Goal: Task Accomplishment & Management: Complete application form

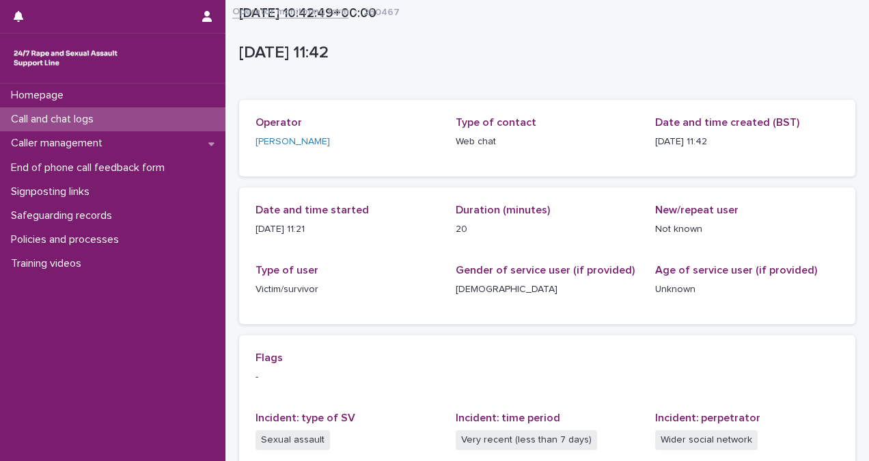
scroll to position [265, 0]
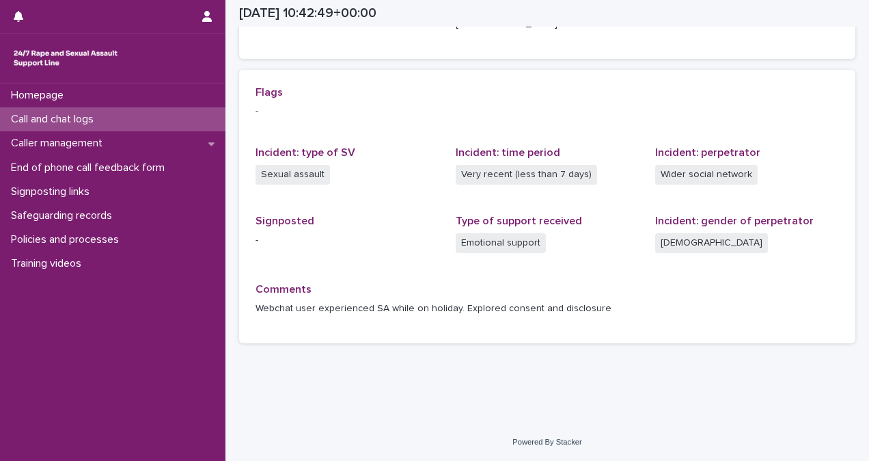
click at [90, 121] on p "Call and chat logs" at bounding box center [54, 119] width 99 height 13
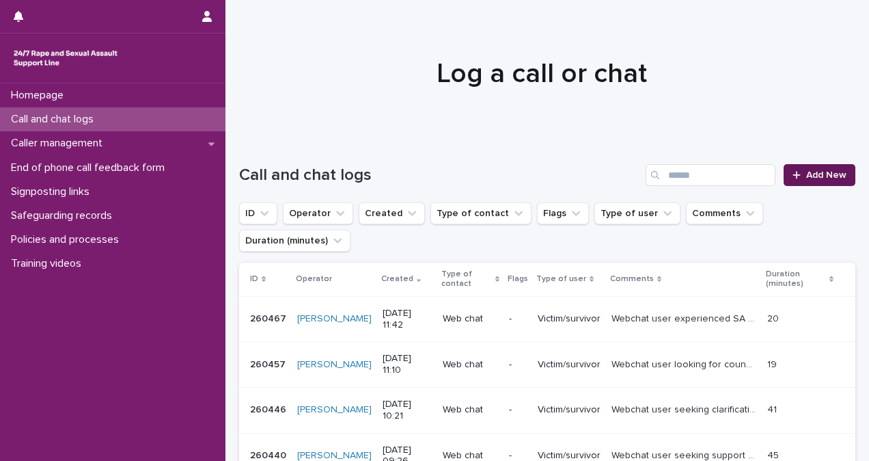
click at [813, 167] on link "Add New" at bounding box center [820, 175] width 72 height 22
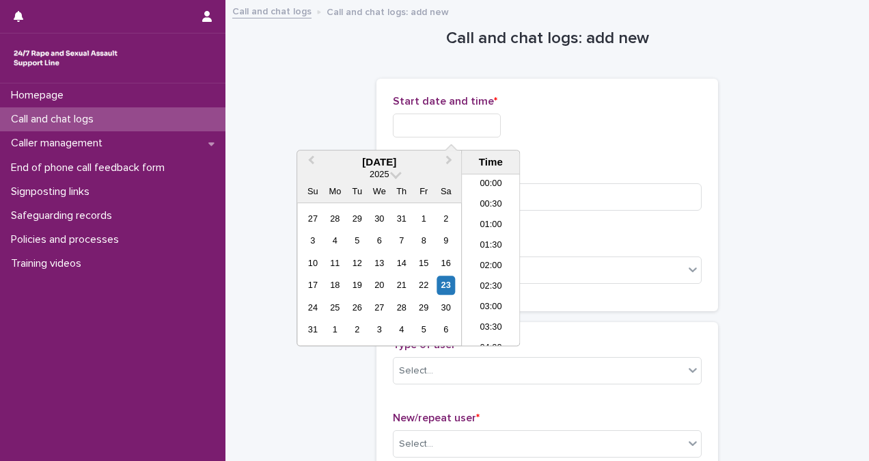
click at [452, 123] on input "text" at bounding box center [447, 125] width 108 height 24
click at [500, 254] on li "08:00" at bounding box center [491, 259] width 58 height 21
click at [474, 120] on input "**********" at bounding box center [447, 125] width 108 height 24
type input "**********"
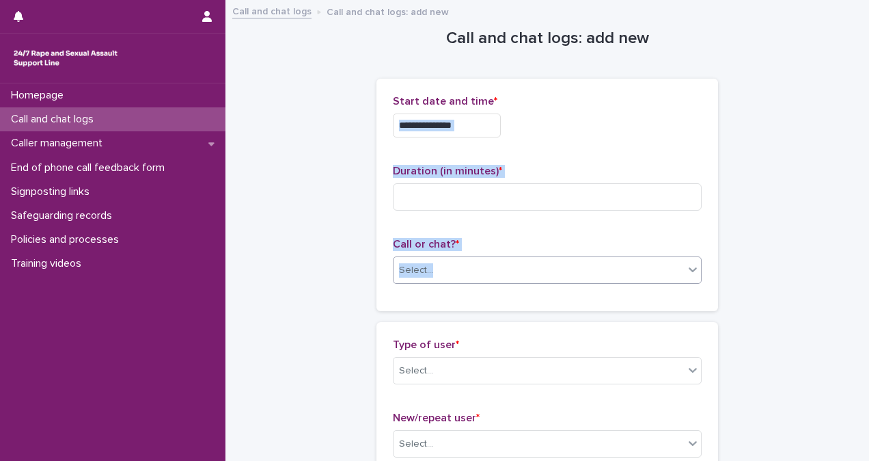
drag, startPoint x: 608, startPoint y: 128, endPoint x: 554, endPoint y: 258, distance: 141.5
click at [554, 258] on div "**********" at bounding box center [547, 195] width 309 height 200
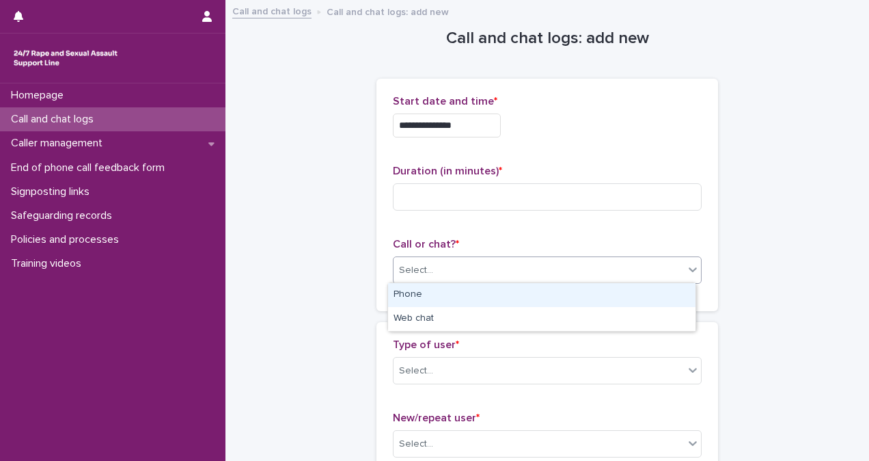
click at [554, 259] on div "Select..." at bounding box center [539, 270] width 290 height 23
click at [544, 291] on div "Phone" at bounding box center [542, 295] width 308 height 24
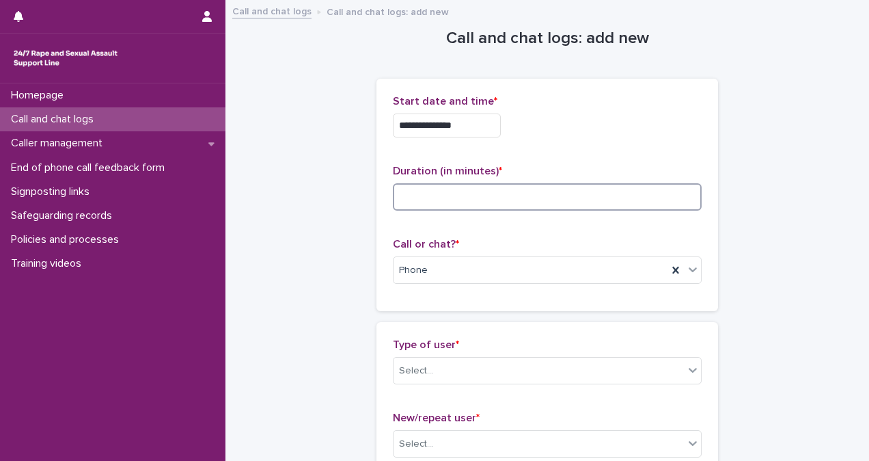
click at [423, 198] on input at bounding box center [547, 196] width 309 height 27
type input "*"
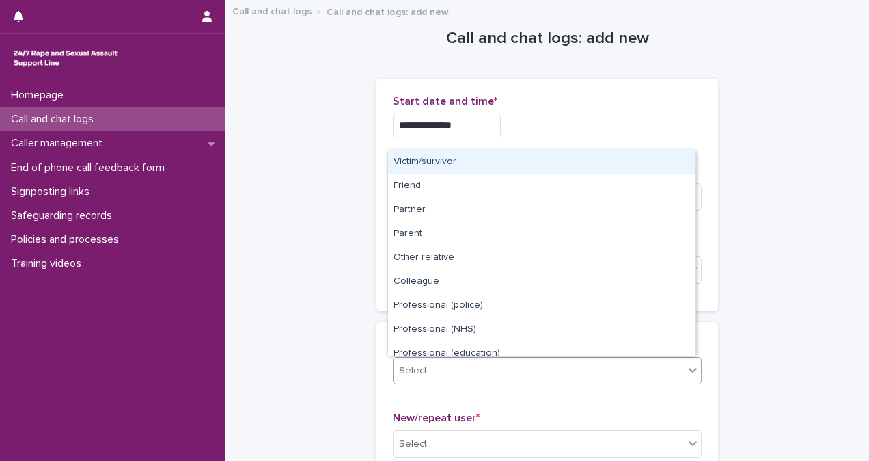
click at [487, 366] on div "Select..." at bounding box center [539, 371] width 290 height 23
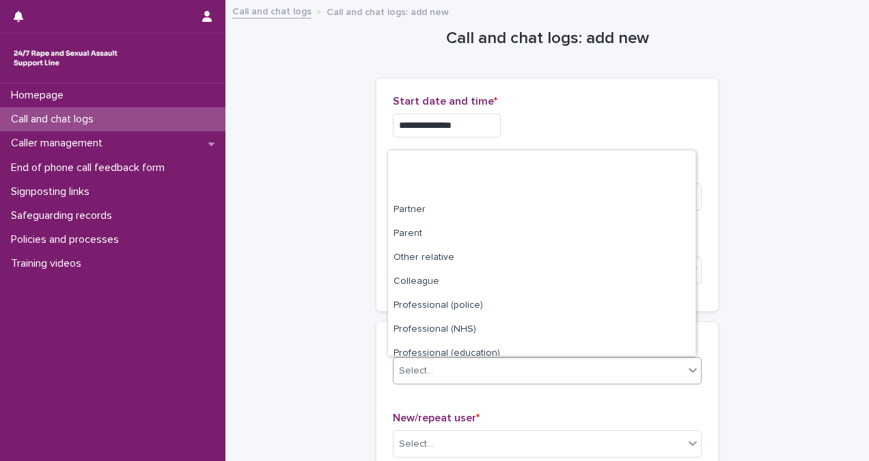
scroll to position [154, 0]
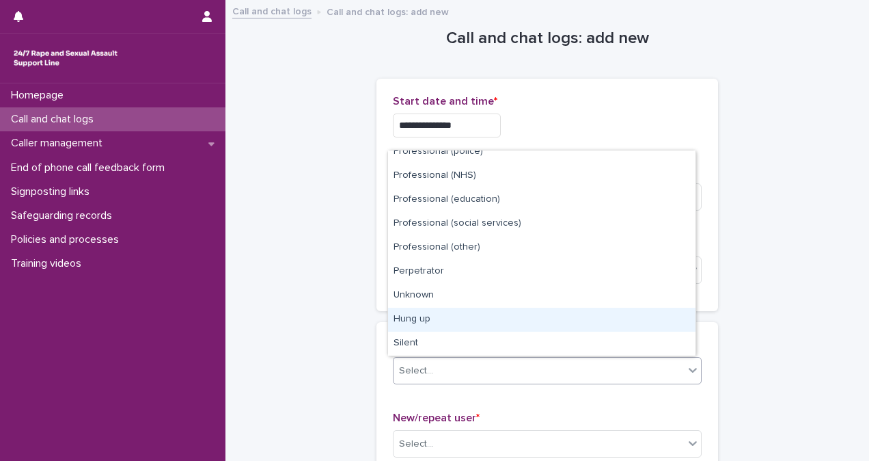
click at [655, 317] on div "Hung up" at bounding box center [542, 320] width 308 height 24
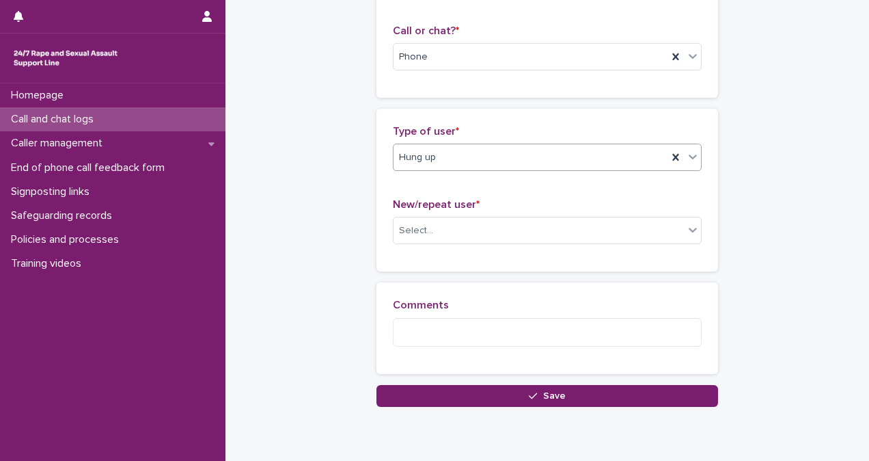
scroll to position [264, 0]
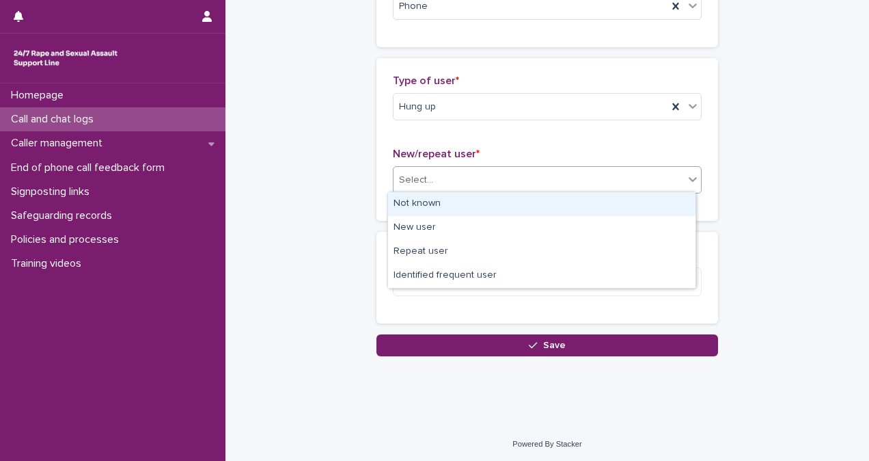
click at [491, 166] on div "Select..." at bounding box center [547, 179] width 309 height 27
click at [491, 200] on div "Not known" at bounding box center [542, 204] width 308 height 24
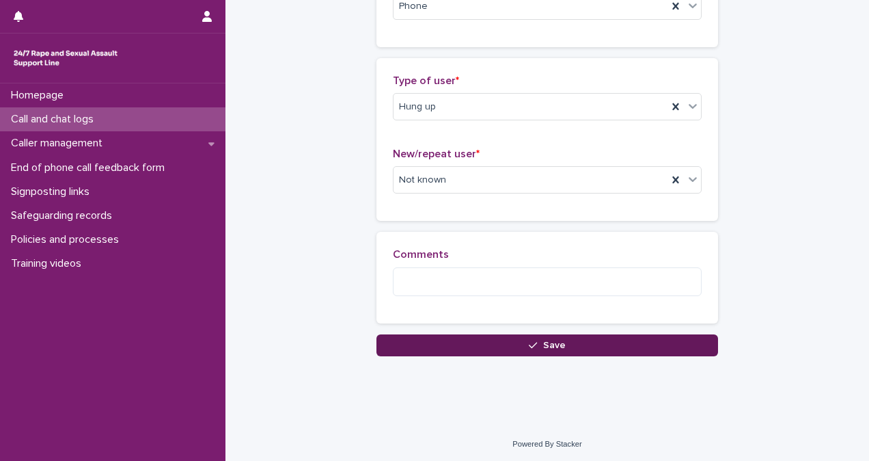
click at [556, 343] on span "Save" at bounding box center [554, 345] width 23 height 10
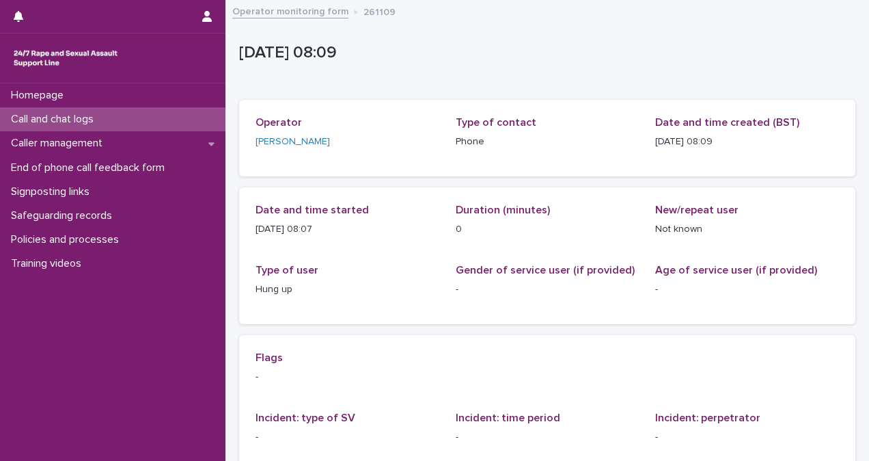
click at [108, 122] on div "Call and chat logs" at bounding box center [113, 119] width 226 height 24
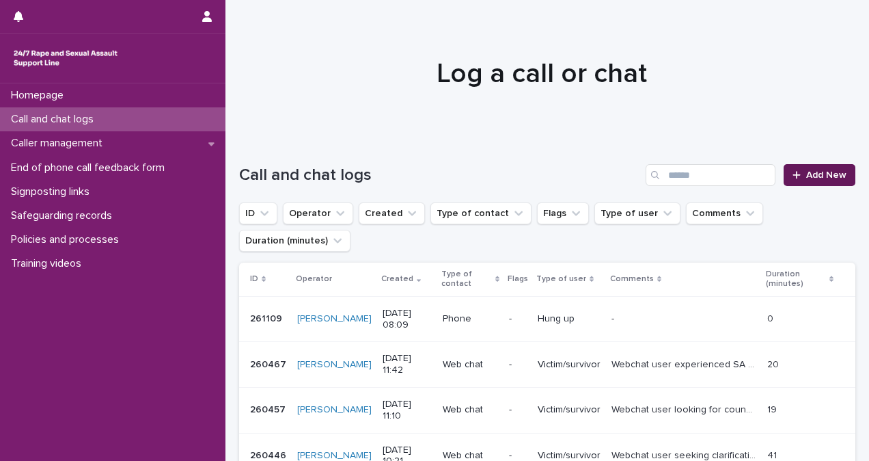
click at [837, 175] on link "Add New" at bounding box center [820, 175] width 72 height 22
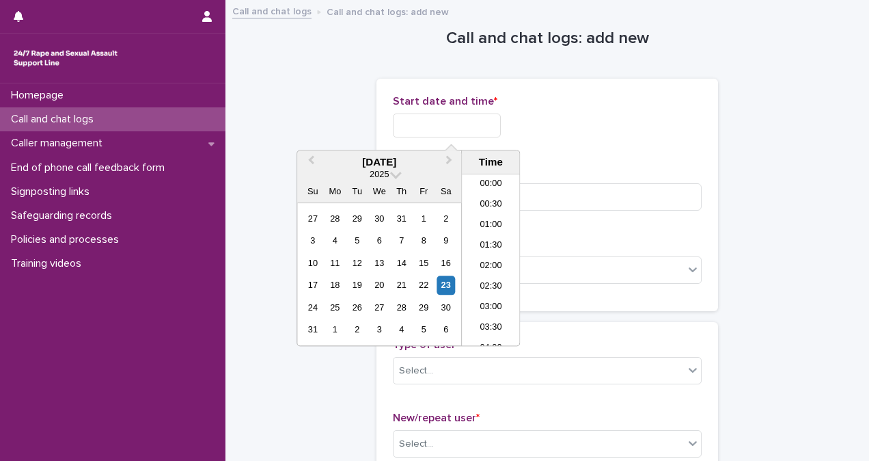
scroll to position [253, 0]
click at [459, 128] on input "text" at bounding box center [447, 125] width 108 height 24
click at [503, 252] on li "08:00" at bounding box center [491, 259] width 58 height 21
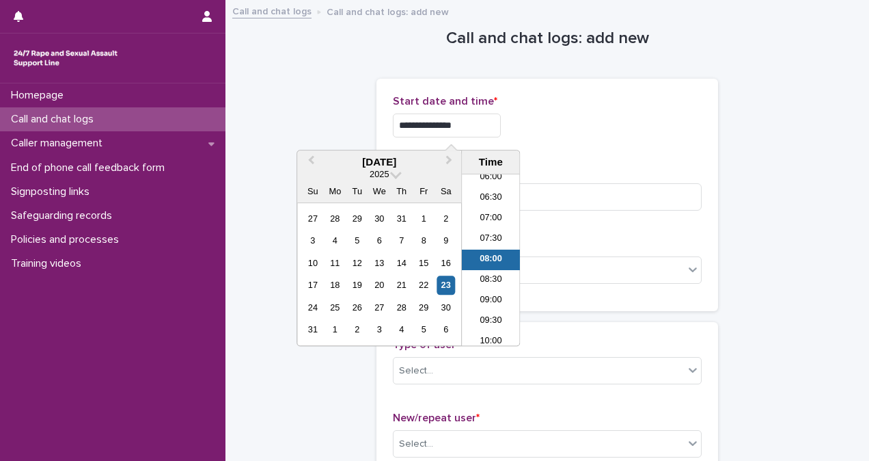
click at [485, 115] on input "**********" at bounding box center [447, 125] width 108 height 24
type input "**********"
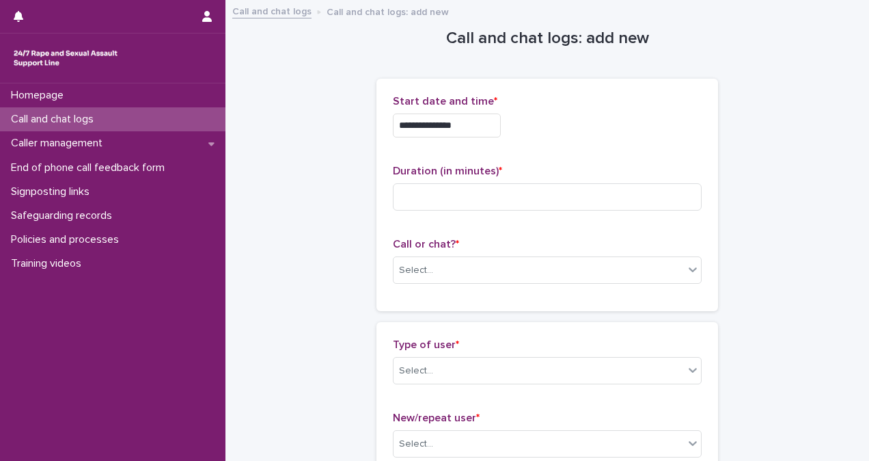
click at [613, 122] on div "**********" at bounding box center [547, 125] width 309 height 24
click at [435, 198] on input at bounding box center [547, 196] width 309 height 27
type input "**"
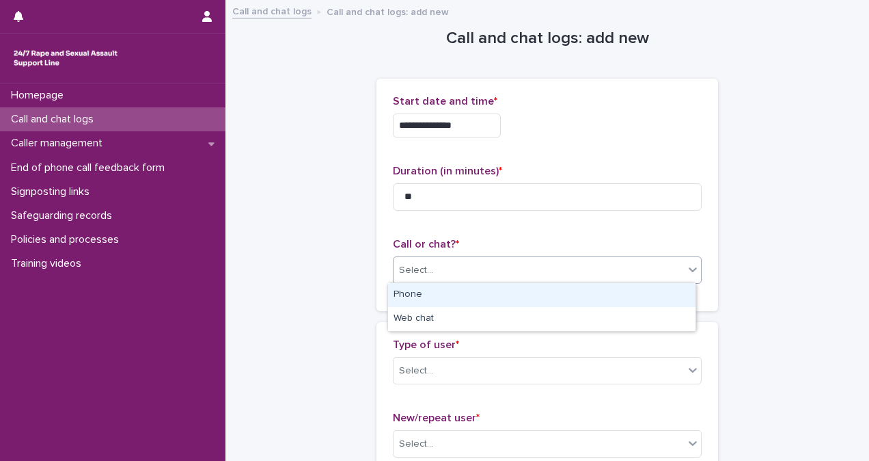
drag, startPoint x: 471, startPoint y: 269, endPoint x: 473, endPoint y: 288, distance: 18.6
click at [473, 288] on body "**********" at bounding box center [434, 230] width 869 height 461
click at [473, 288] on div "Phone" at bounding box center [542, 295] width 308 height 24
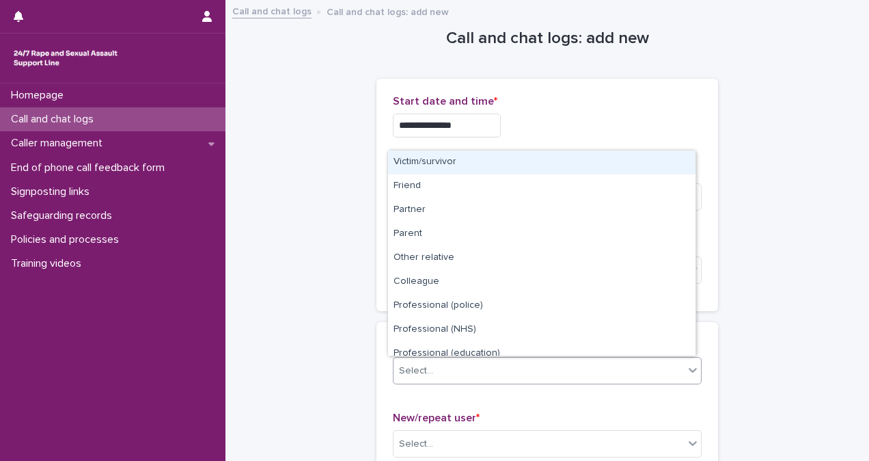
click at [491, 373] on div "Select..." at bounding box center [539, 371] width 290 height 23
click at [574, 162] on div "Victim/survivor" at bounding box center [542, 162] width 308 height 24
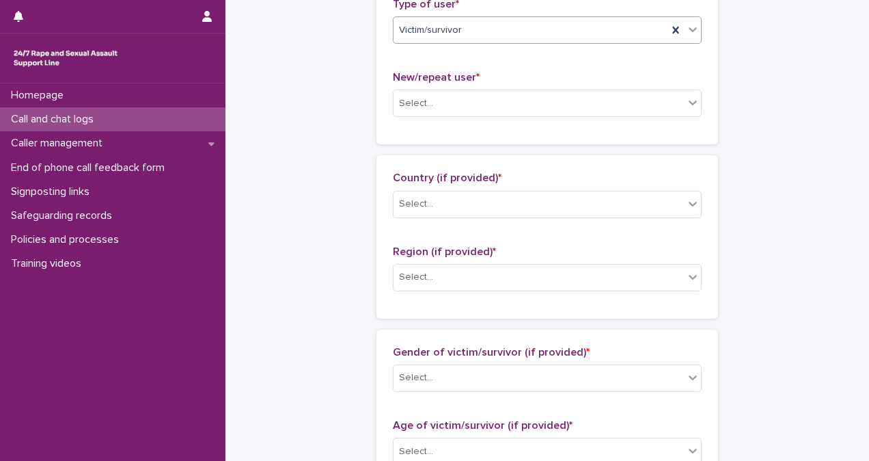
scroll to position [362, 0]
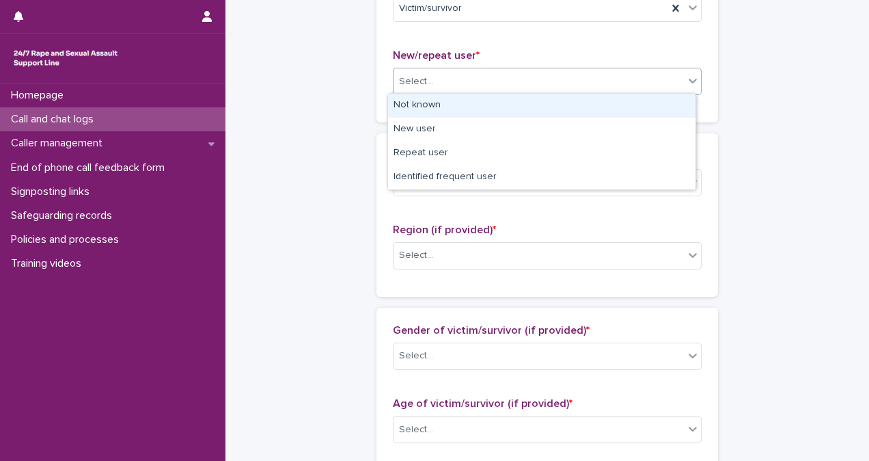
click at [483, 79] on div "Select..." at bounding box center [539, 81] width 290 height 23
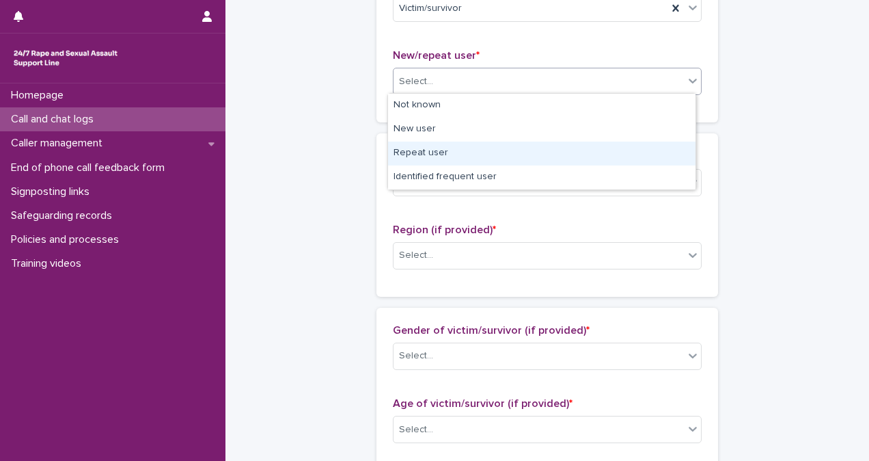
click at [493, 152] on div "Repeat user" at bounding box center [542, 153] width 308 height 24
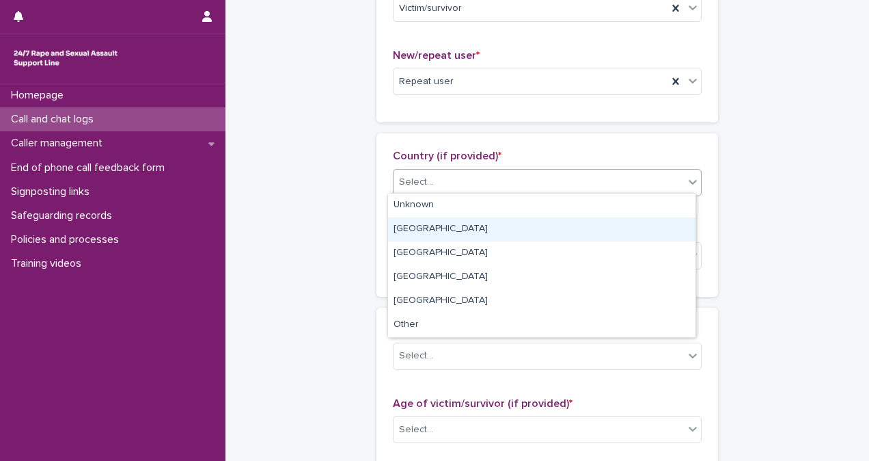
drag, startPoint x: 500, startPoint y: 192, endPoint x: 502, endPoint y: 228, distance: 35.6
click at [502, 228] on body "**********" at bounding box center [434, 230] width 869 height 461
click at [502, 228] on div "England" at bounding box center [542, 229] width 308 height 24
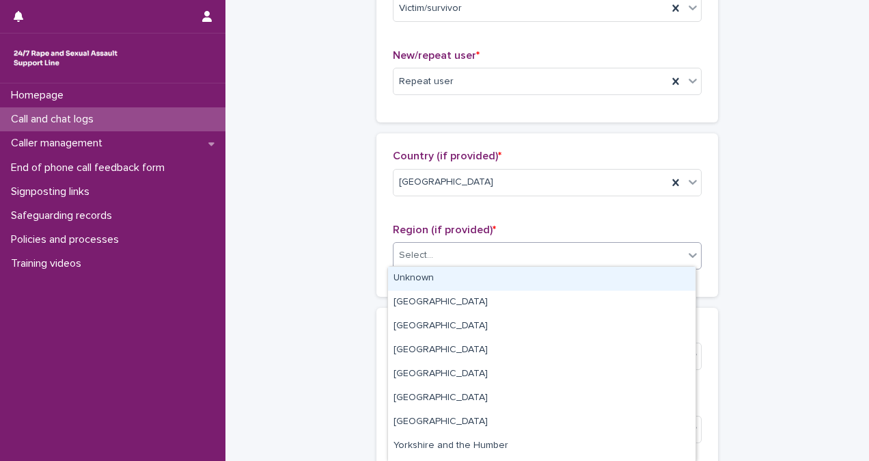
click at [509, 245] on div "Select..." at bounding box center [539, 255] width 290 height 23
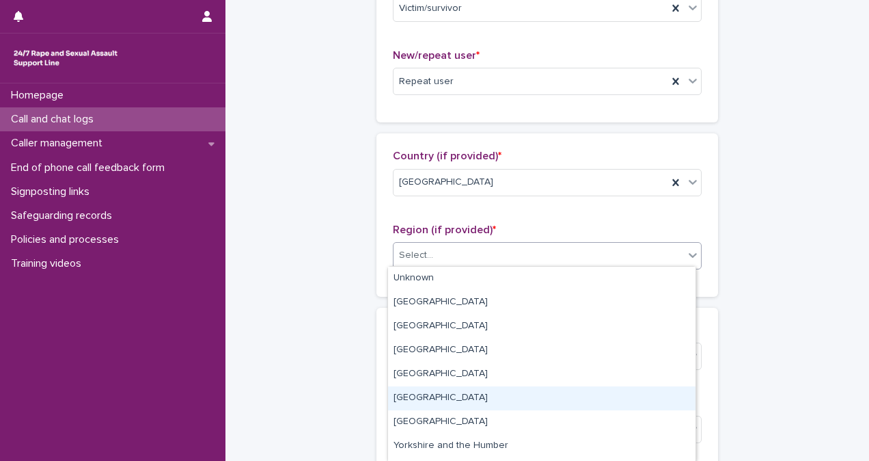
click at [569, 403] on div "North West" at bounding box center [542, 398] width 308 height 24
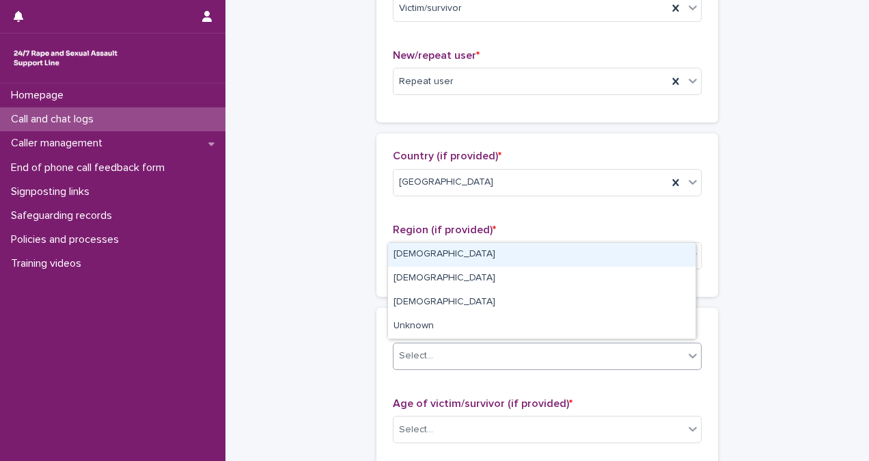
click at [547, 349] on div "Select..." at bounding box center [539, 355] width 290 height 23
click at [536, 260] on div "Female" at bounding box center [542, 255] width 308 height 24
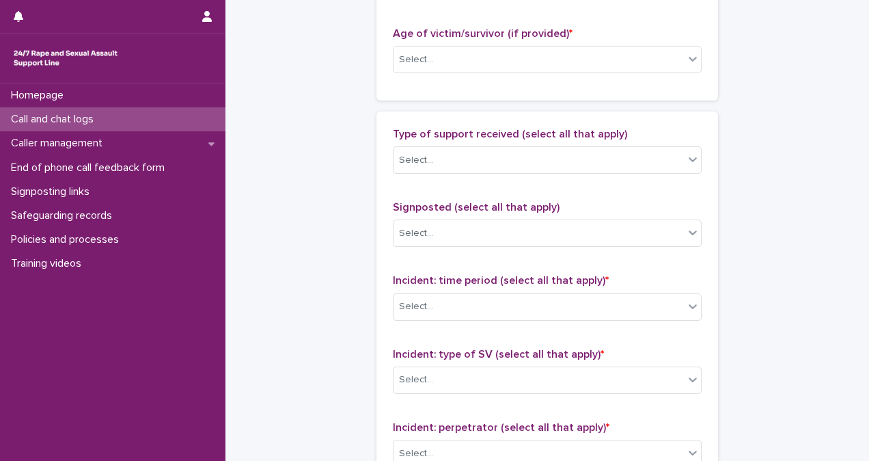
scroll to position [742, 0]
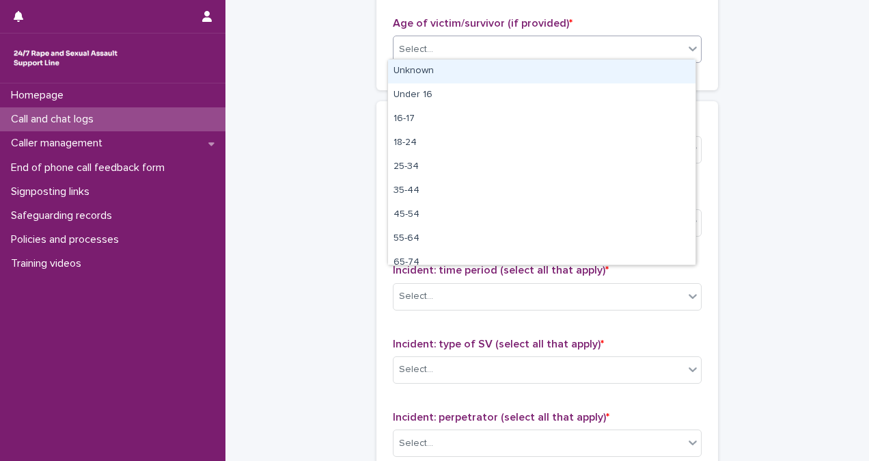
click at [537, 51] on div "Select..." at bounding box center [539, 49] width 290 height 23
click at [537, 67] on div "Unknown" at bounding box center [542, 71] width 308 height 24
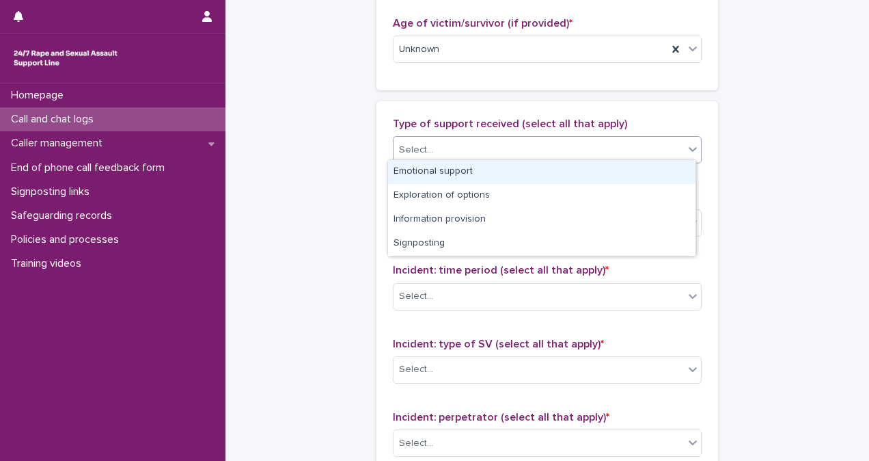
click at [545, 157] on div "Select..." at bounding box center [539, 150] width 290 height 23
click at [547, 168] on div "Emotional support" at bounding box center [542, 172] width 308 height 24
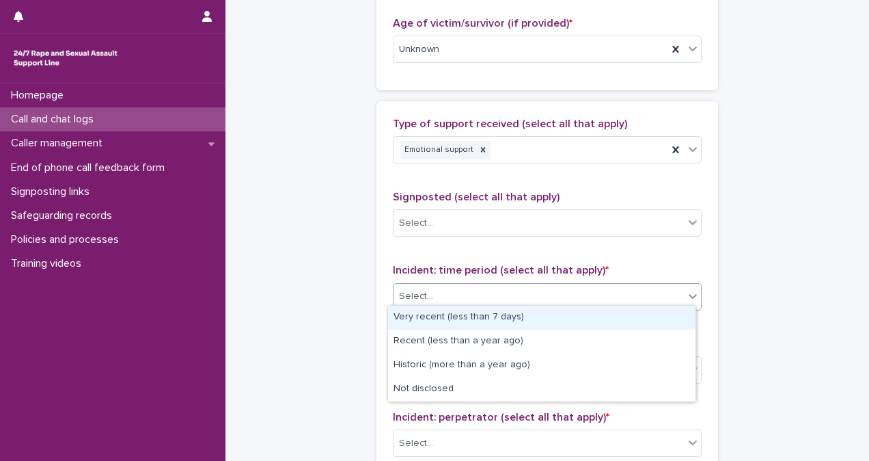
click at [554, 288] on div "Select..." at bounding box center [539, 296] width 290 height 23
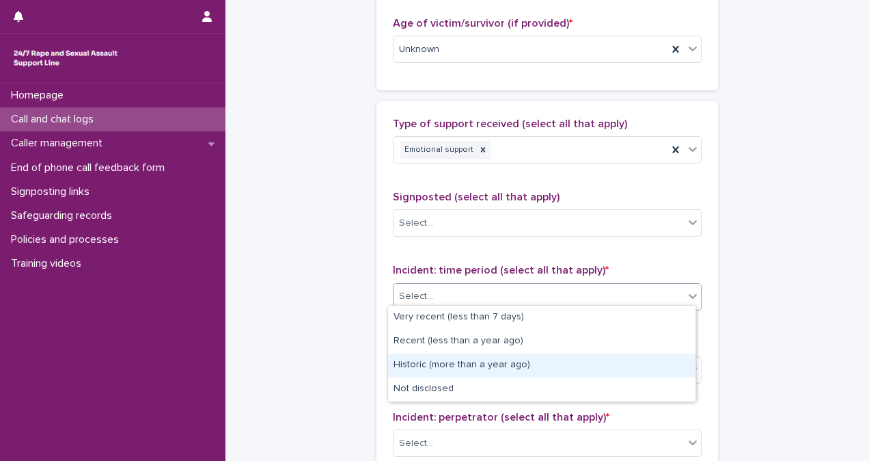
click at [552, 364] on div "Historic (more than a year ago)" at bounding box center [542, 365] width 308 height 24
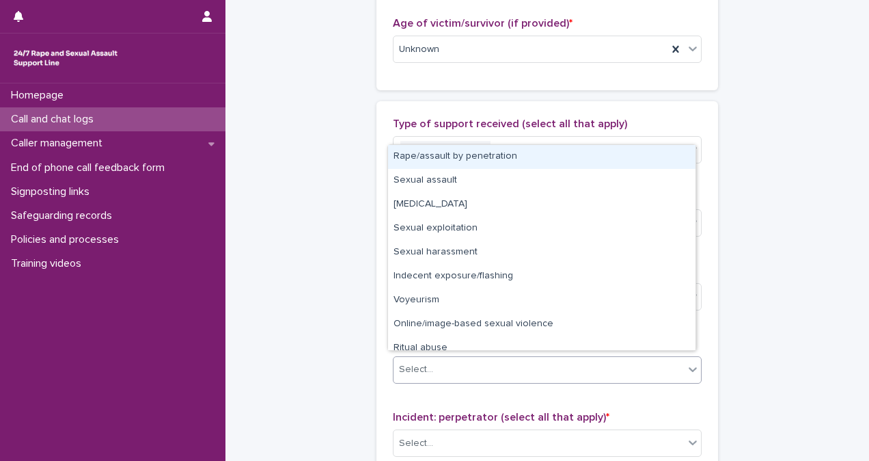
click at [552, 364] on div "Select..." at bounding box center [539, 369] width 290 height 23
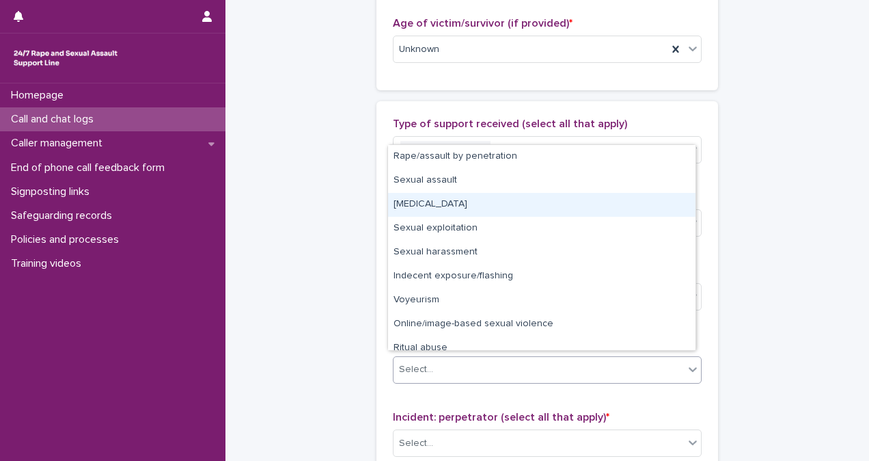
click at [526, 209] on div "Child sexual abuse" at bounding box center [542, 205] width 308 height 24
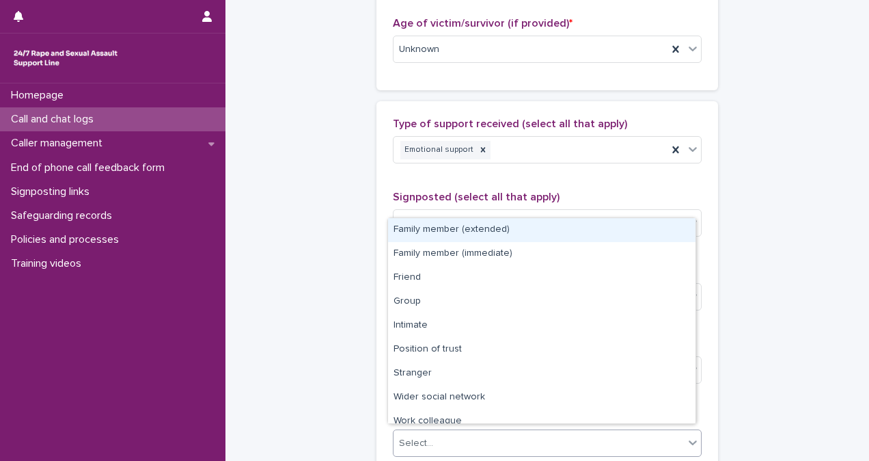
click at [554, 432] on div "Select..." at bounding box center [539, 443] width 290 height 23
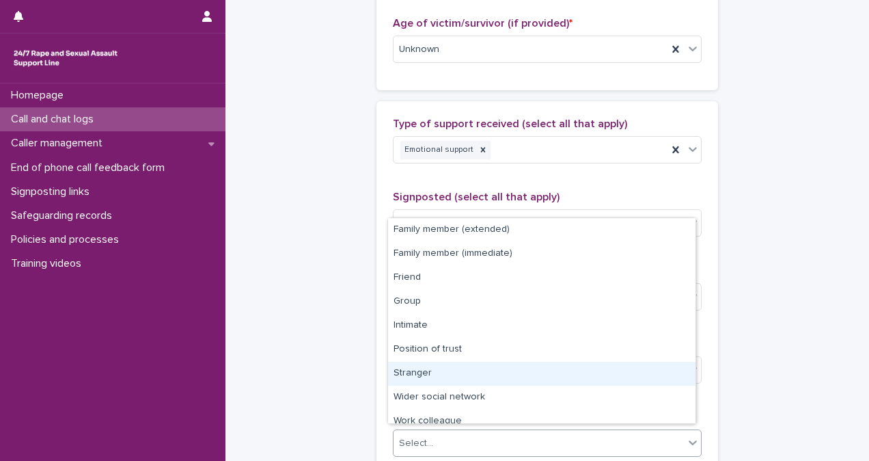
scroll to position [58, 0]
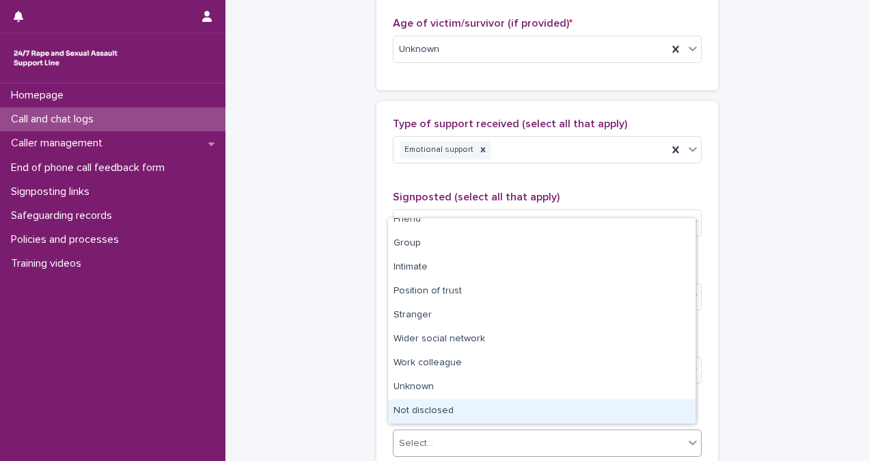
click at [648, 410] on div "Not disclosed" at bounding box center [542, 411] width 308 height 24
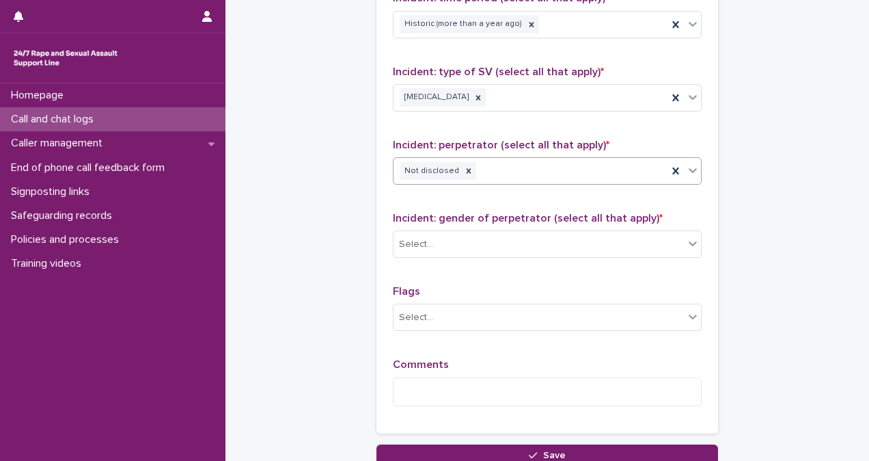
scroll to position [1051, 0]
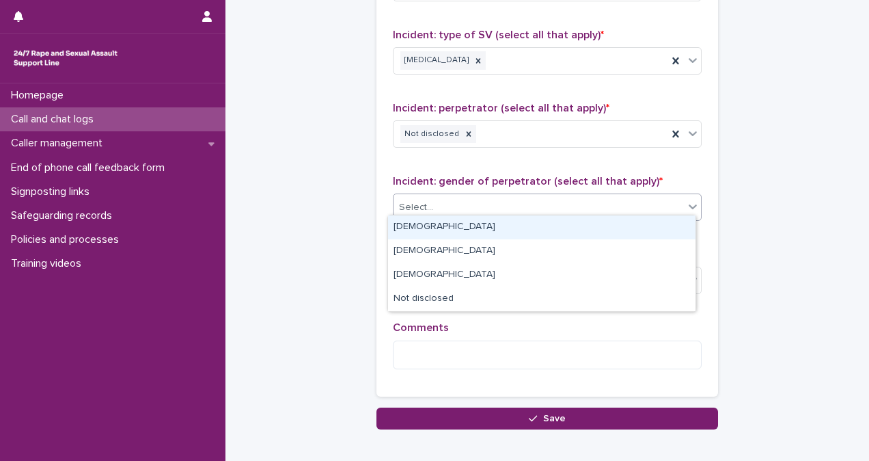
click at [469, 199] on div "Select..." at bounding box center [539, 207] width 290 height 23
click at [473, 231] on div "Male" at bounding box center [542, 227] width 308 height 24
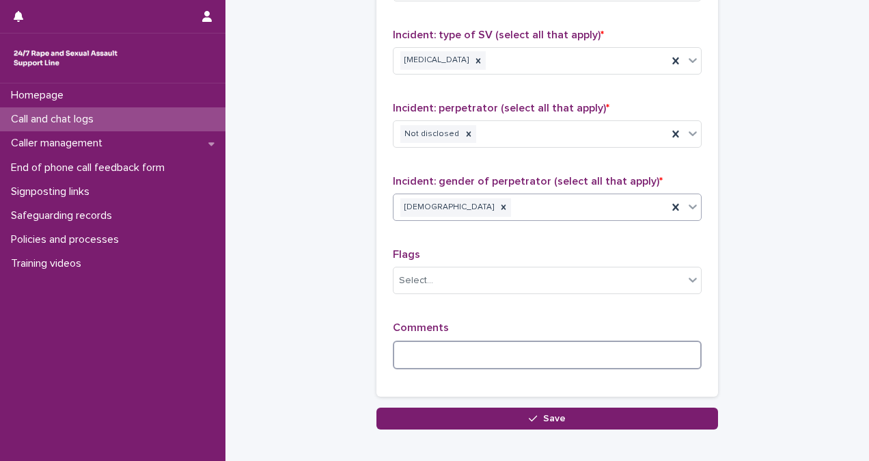
click at [470, 344] on textarea at bounding box center [547, 354] width 309 height 29
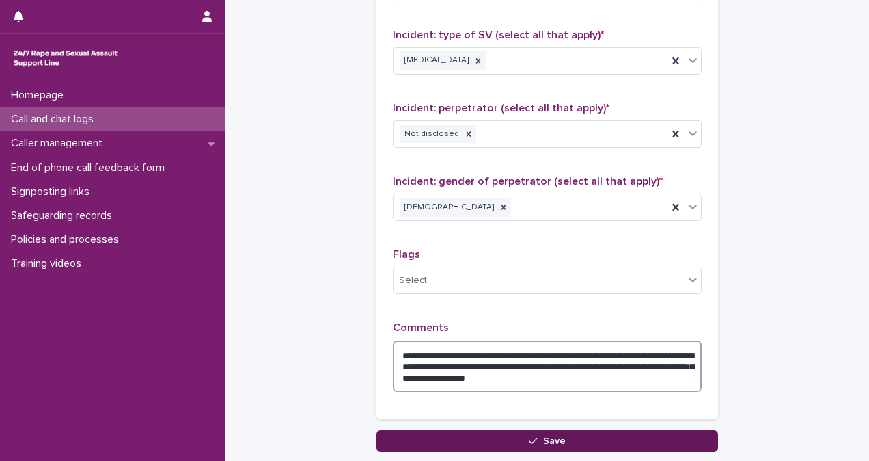
type textarea "**********"
click at [555, 436] on span "Save" at bounding box center [554, 441] width 23 height 10
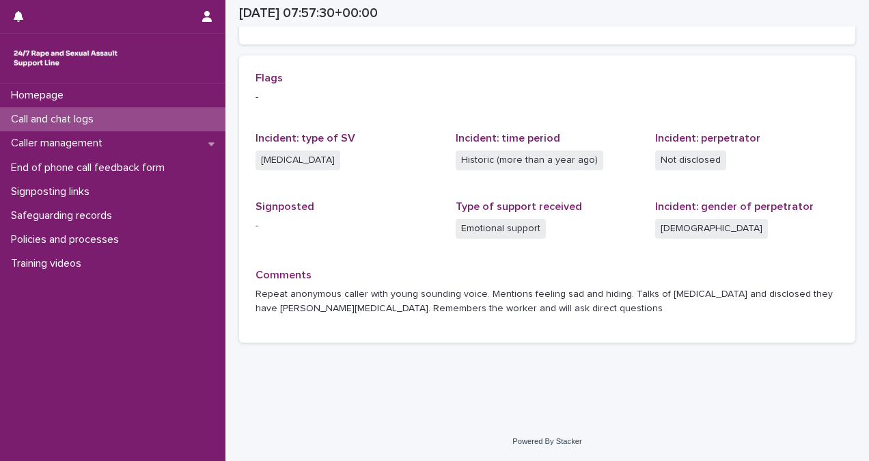
scroll to position [280, 0]
click at [148, 111] on div "Call and chat logs" at bounding box center [113, 119] width 226 height 24
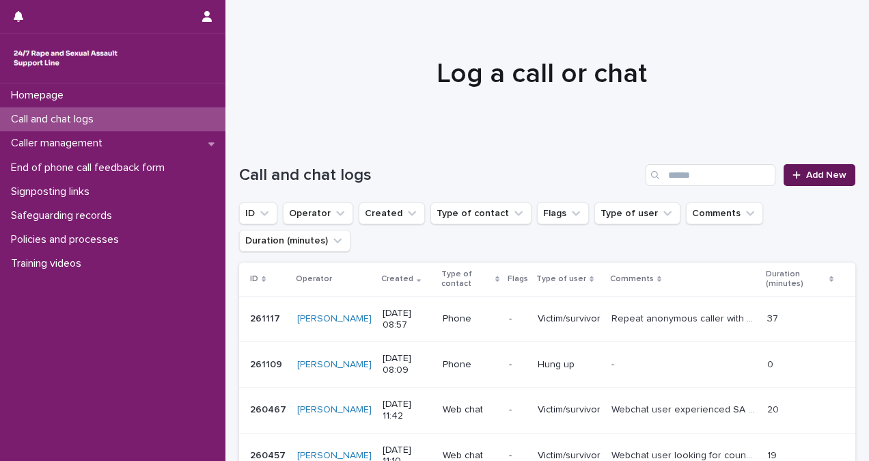
click at [834, 180] on link "Add New" at bounding box center [820, 175] width 72 height 22
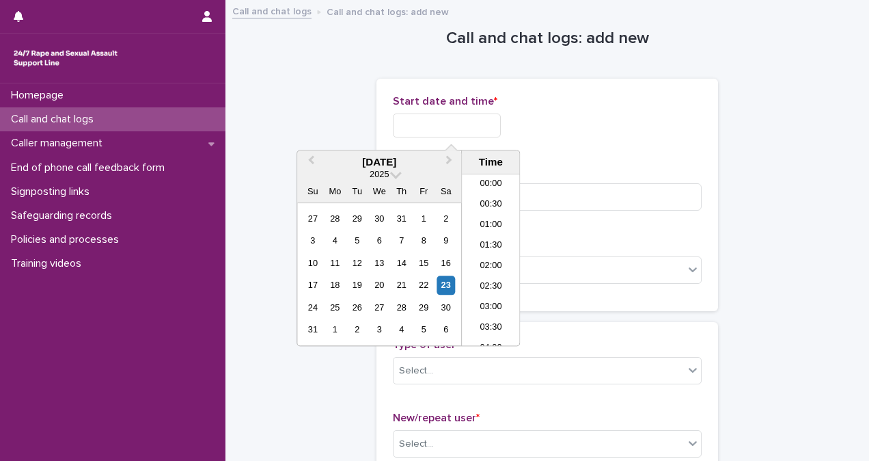
click at [450, 124] on input "text" at bounding box center [447, 125] width 108 height 24
click at [488, 282] on li "09:30" at bounding box center [491, 280] width 58 height 21
click at [487, 127] on input "**********" at bounding box center [447, 125] width 108 height 24
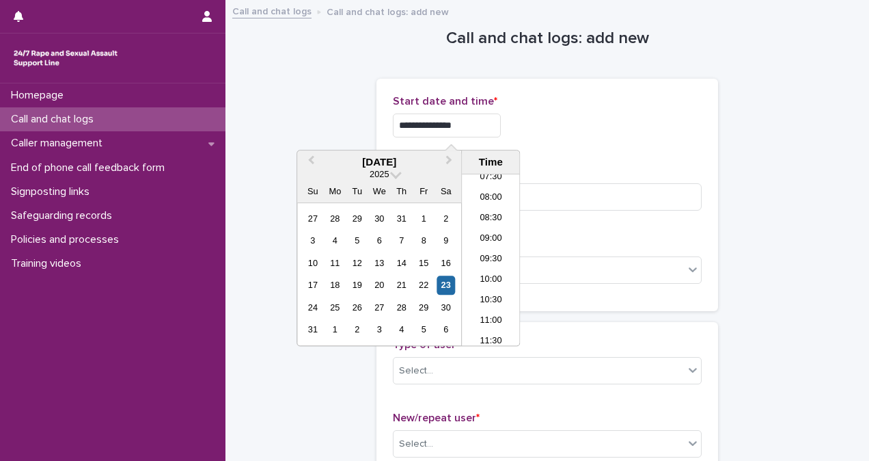
type input "**********"
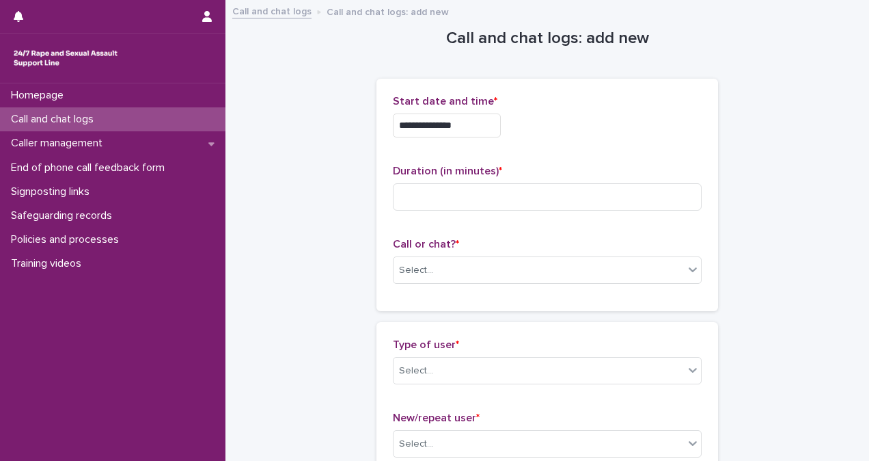
click at [634, 139] on div "**********" at bounding box center [547, 121] width 309 height 53
click at [530, 259] on div "Select..." at bounding box center [539, 270] width 290 height 23
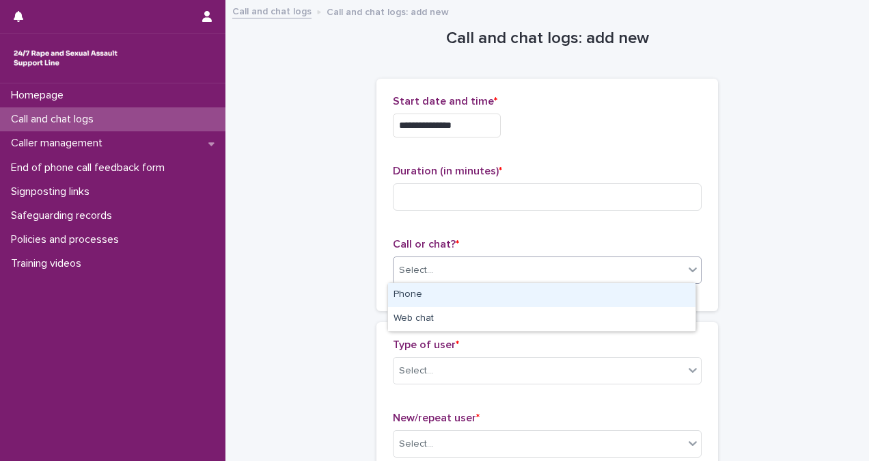
click at [513, 296] on div "Phone" at bounding box center [542, 295] width 308 height 24
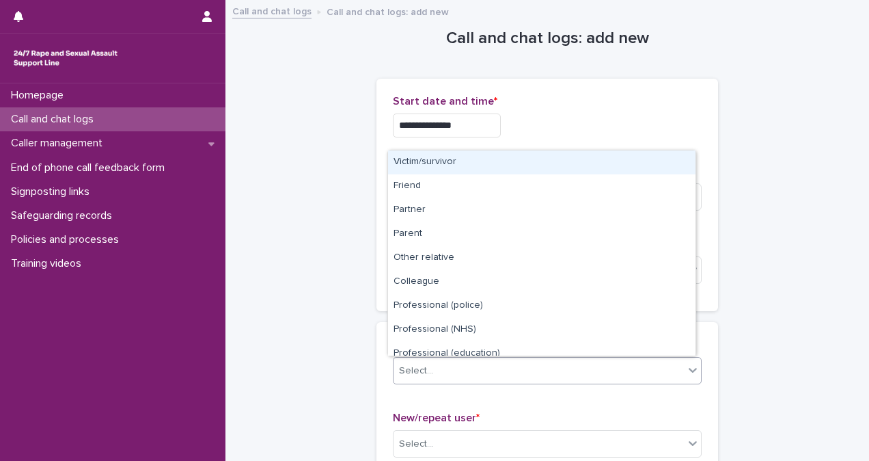
click at [528, 365] on div "Select..." at bounding box center [539, 371] width 290 height 23
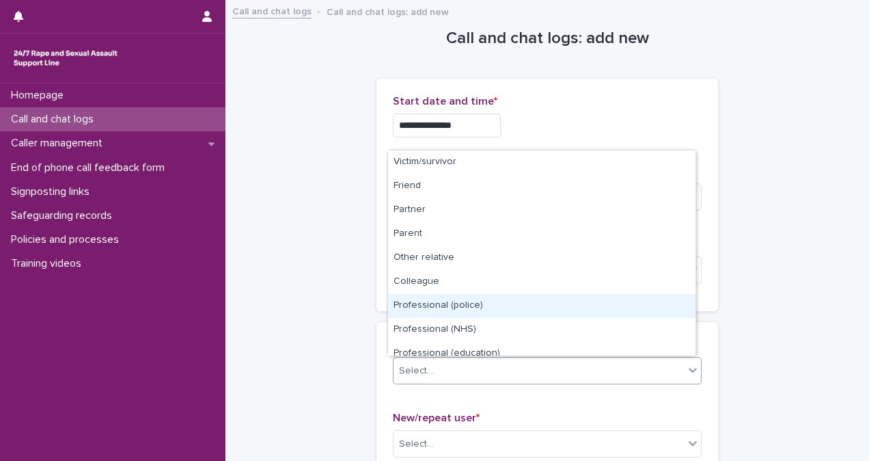
scroll to position [403, 0]
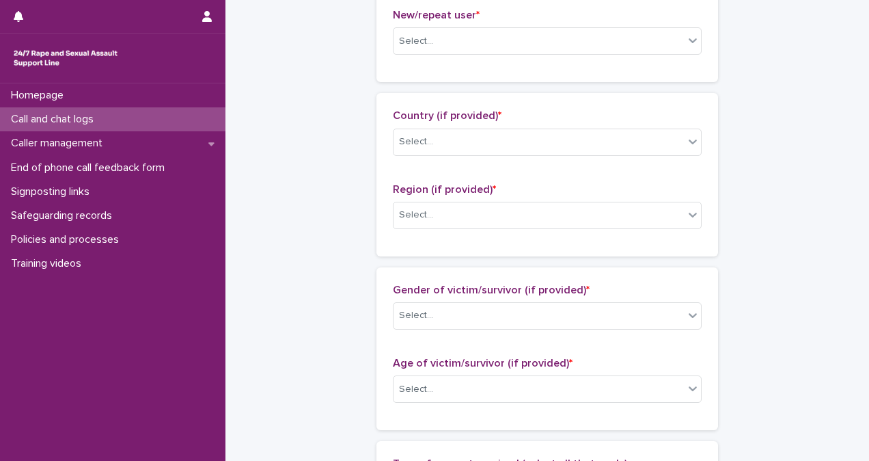
click at [798, 217] on div "**********" at bounding box center [547, 338] width 617 height 1479
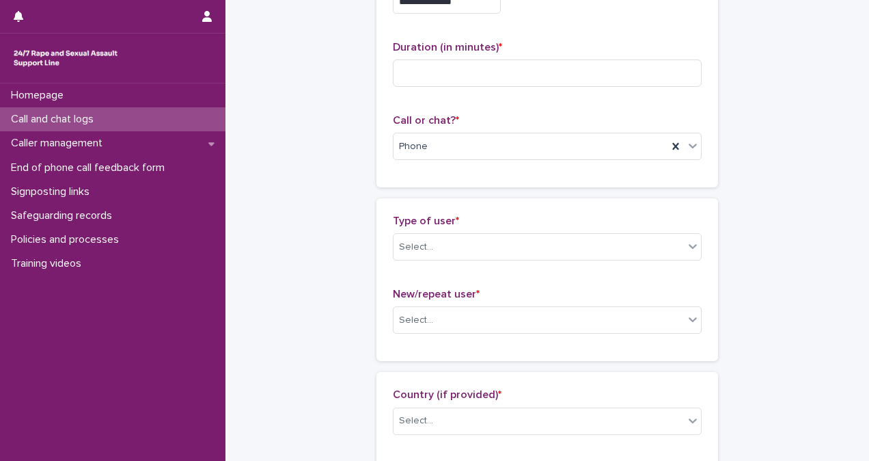
scroll to position [0, 0]
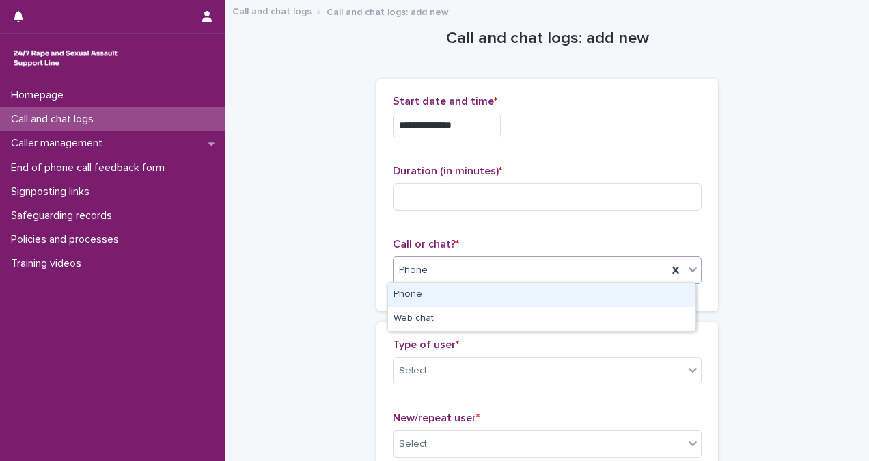
click at [425, 260] on div "Phone" at bounding box center [531, 270] width 274 height 23
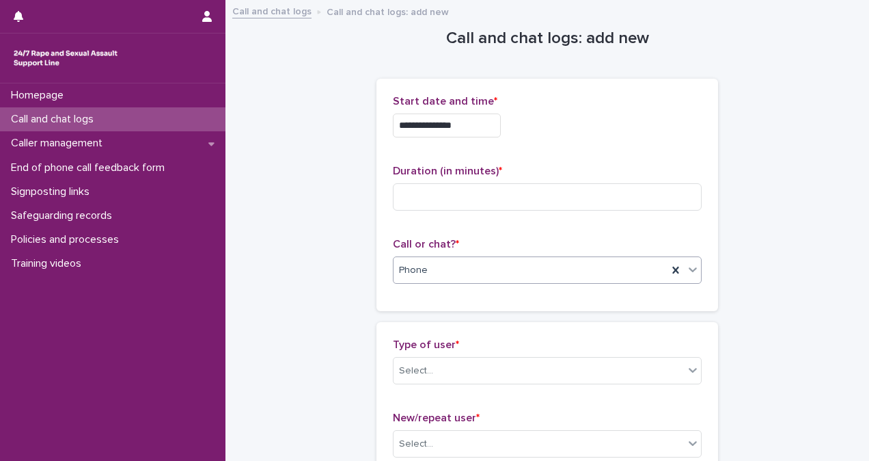
click at [425, 260] on div "Phone" at bounding box center [531, 270] width 274 height 23
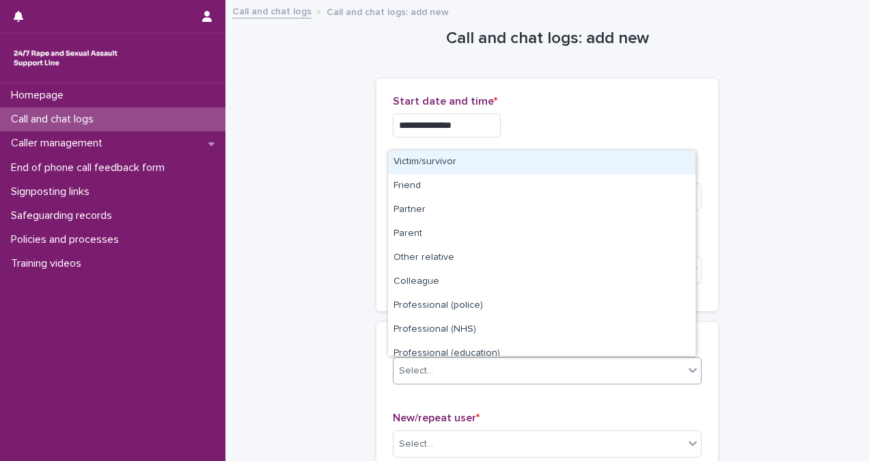
click at [471, 377] on div "Select..." at bounding box center [539, 371] width 290 height 23
click at [455, 171] on div "Victim/survivor" at bounding box center [542, 162] width 308 height 24
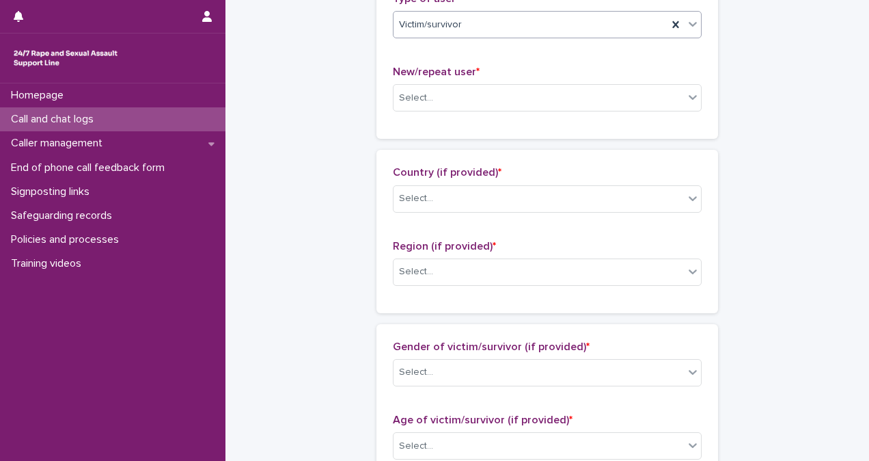
scroll to position [366, 0]
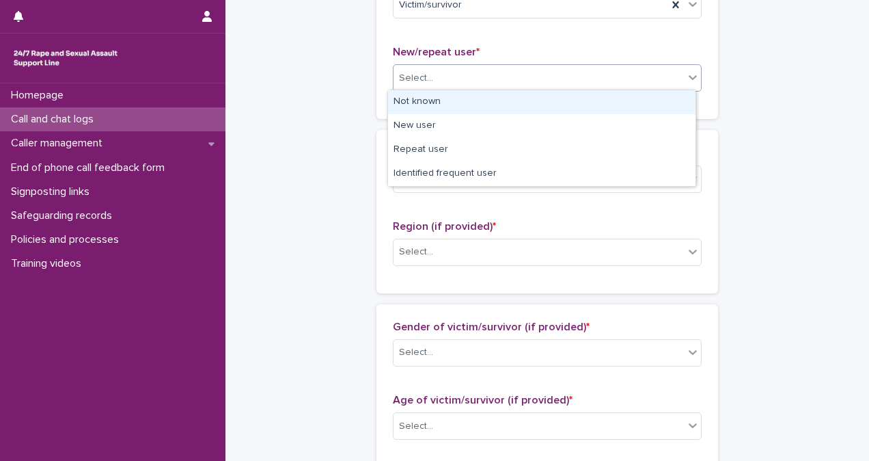
click at [513, 77] on div "Select..." at bounding box center [539, 78] width 290 height 23
click at [513, 92] on div "Not known" at bounding box center [542, 102] width 308 height 24
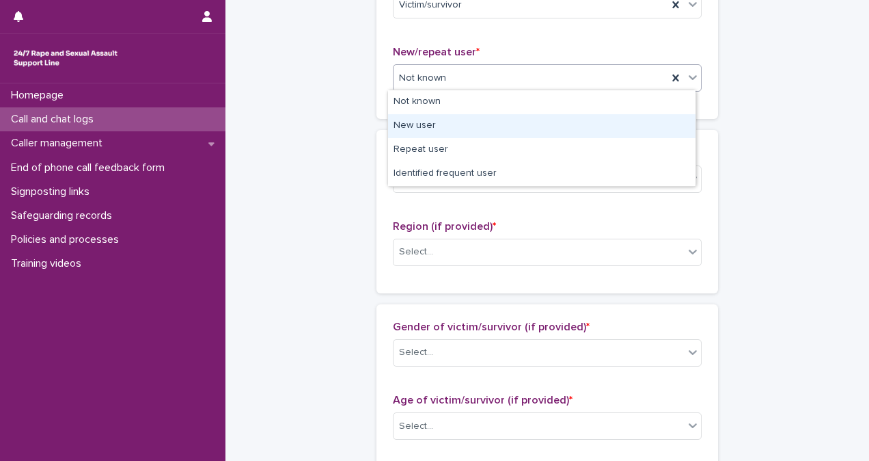
drag, startPoint x: 514, startPoint y: 83, endPoint x: 514, endPoint y: 122, distance: 38.3
click at [514, 122] on body "**********" at bounding box center [434, 230] width 869 height 461
click at [514, 122] on div "New user" at bounding box center [542, 126] width 308 height 24
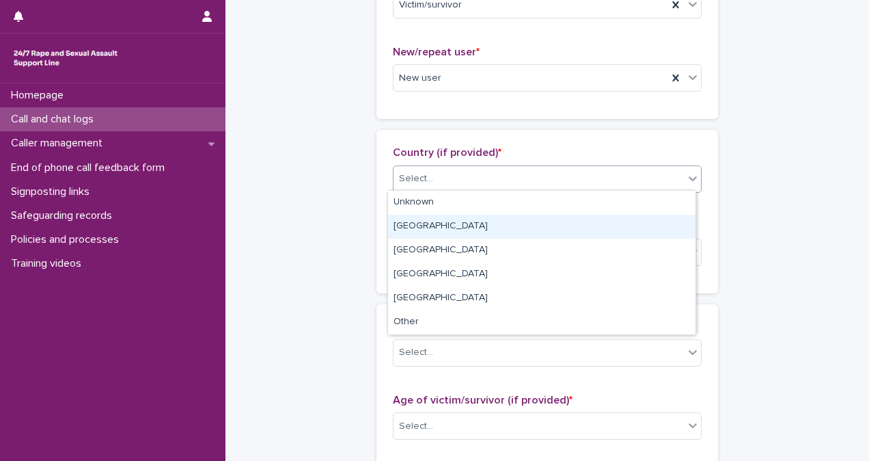
drag, startPoint x: 524, startPoint y: 183, endPoint x: 530, endPoint y: 224, distance: 41.5
click at [530, 224] on body "**********" at bounding box center [434, 230] width 869 height 461
drag, startPoint x: 530, startPoint y: 224, endPoint x: 539, endPoint y: 232, distance: 12.2
click at [539, 232] on div "England" at bounding box center [542, 227] width 308 height 24
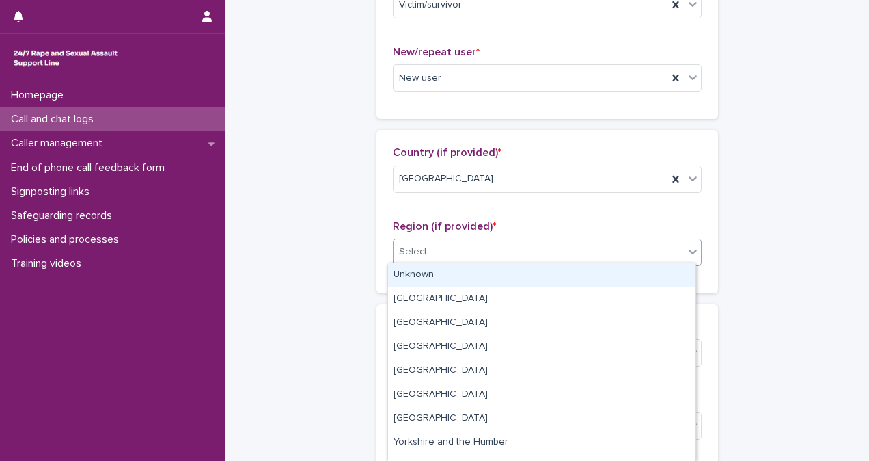
click at [541, 241] on div "Select..." at bounding box center [539, 252] width 290 height 23
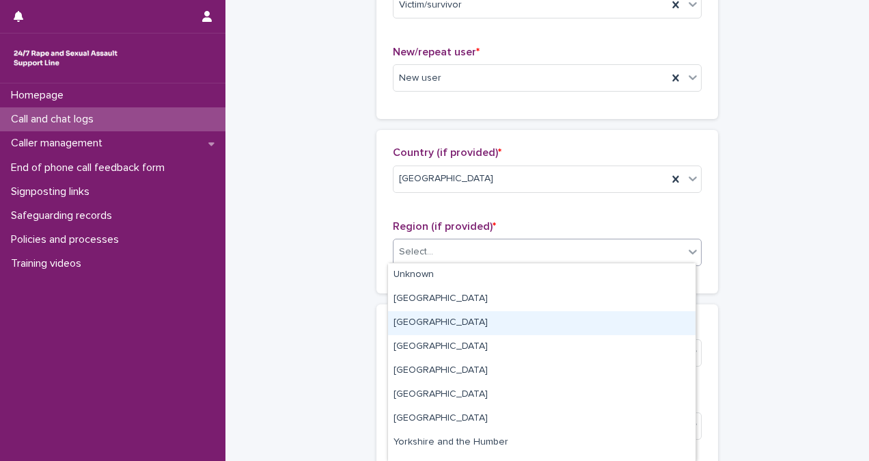
click at [578, 311] on div "South East" at bounding box center [542, 323] width 308 height 24
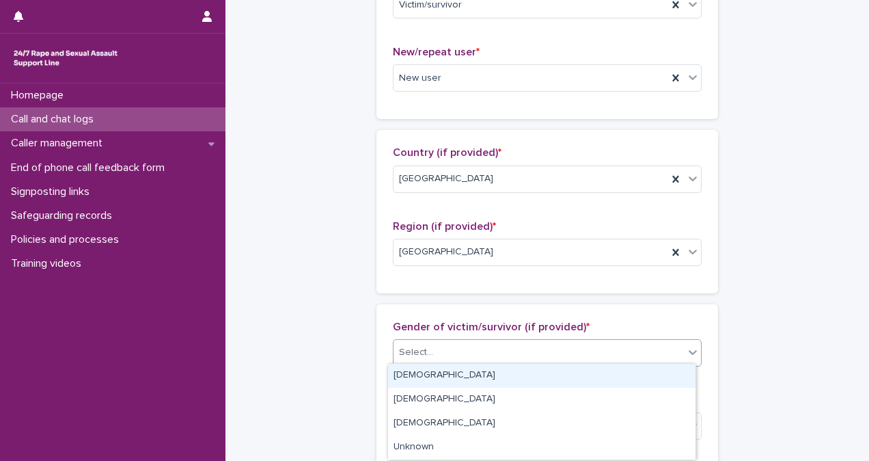
click at [585, 350] on div "Select..." at bounding box center [539, 352] width 290 height 23
click at [586, 383] on div "Female" at bounding box center [542, 376] width 308 height 24
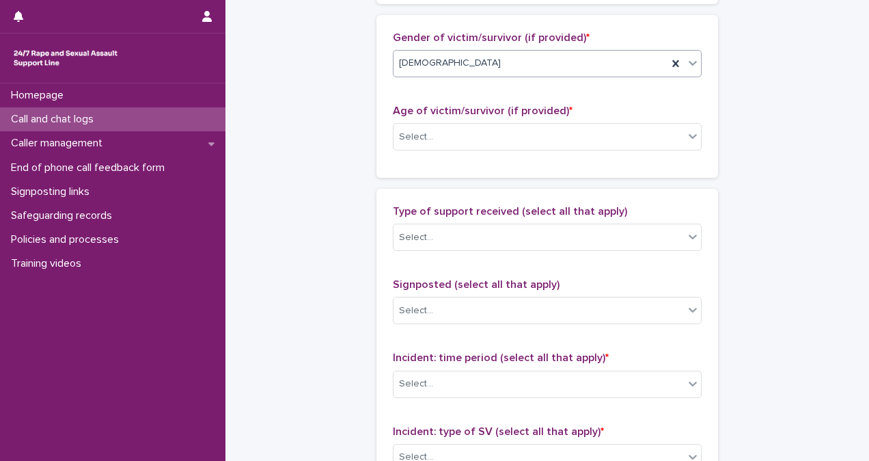
scroll to position [686, 0]
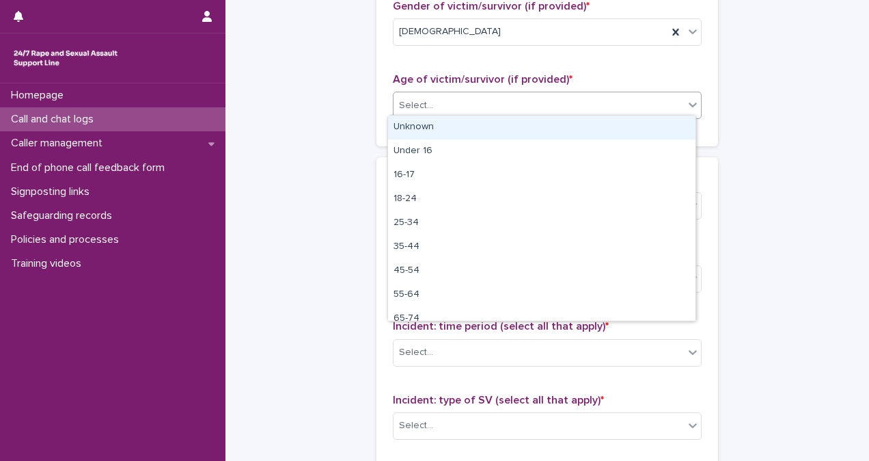
click at [473, 109] on div "Select..." at bounding box center [539, 105] width 290 height 23
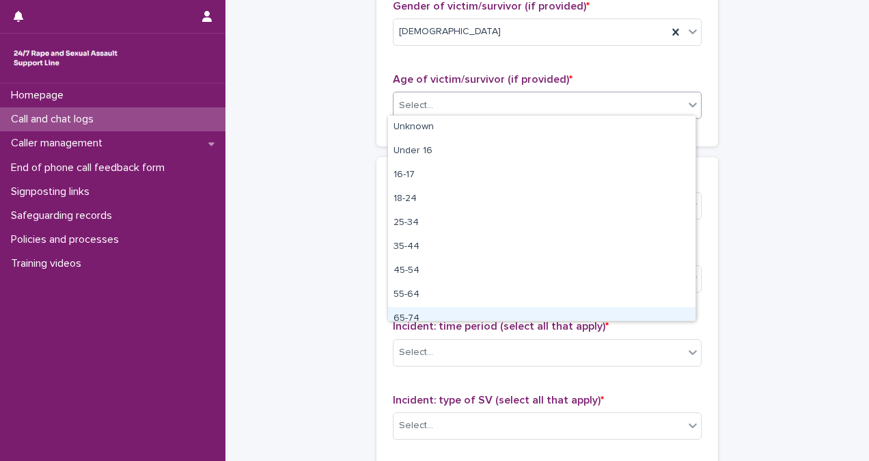
click at [498, 308] on div "65-74" at bounding box center [542, 319] width 308 height 24
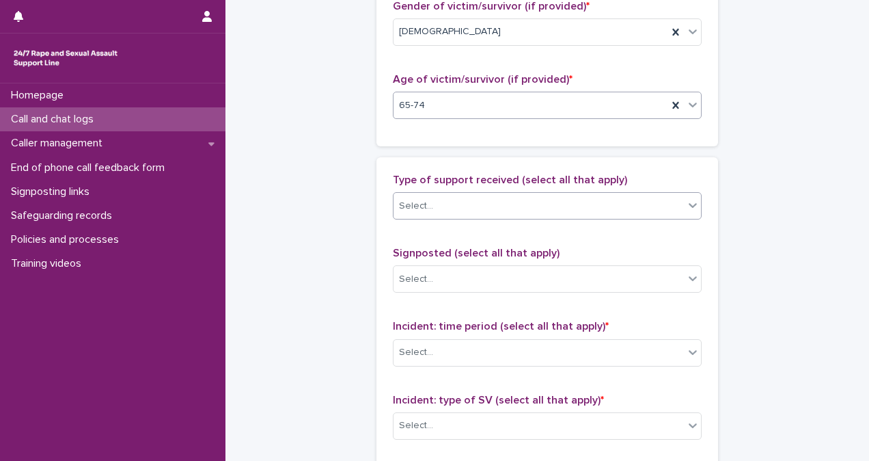
click at [481, 209] on div "Select..." at bounding box center [539, 206] width 290 height 23
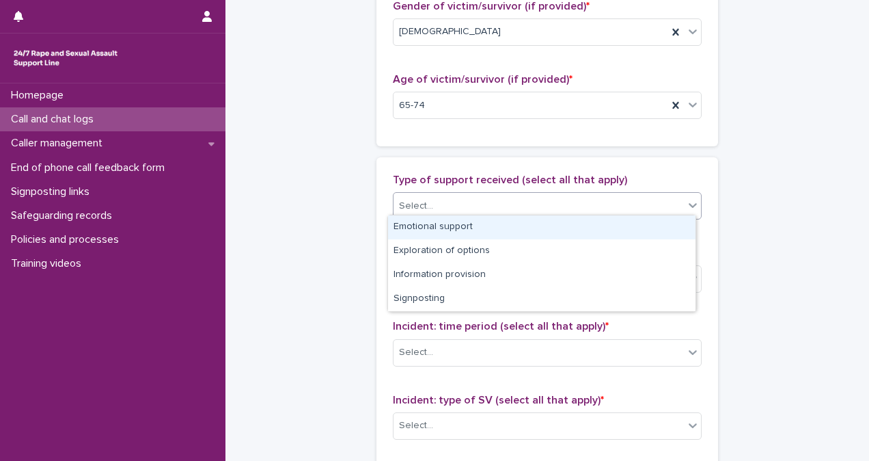
click at [483, 226] on div "Emotional support" at bounding box center [542, 227] width 308 height 24
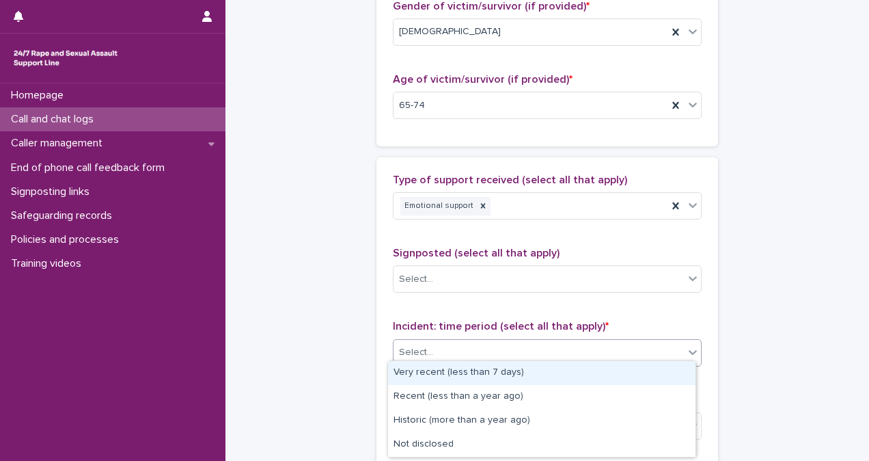
click at [554, 344] on div "Select..." at bounding box center [539, 352] width 290 height 23
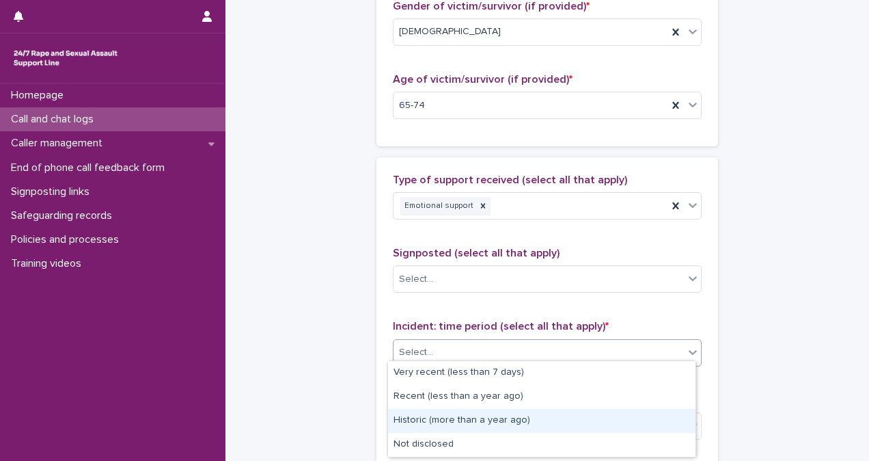
click at [567, 415] on div "Historic (more than a year ago)" at bounding box center [542, 421] width 308 height 24
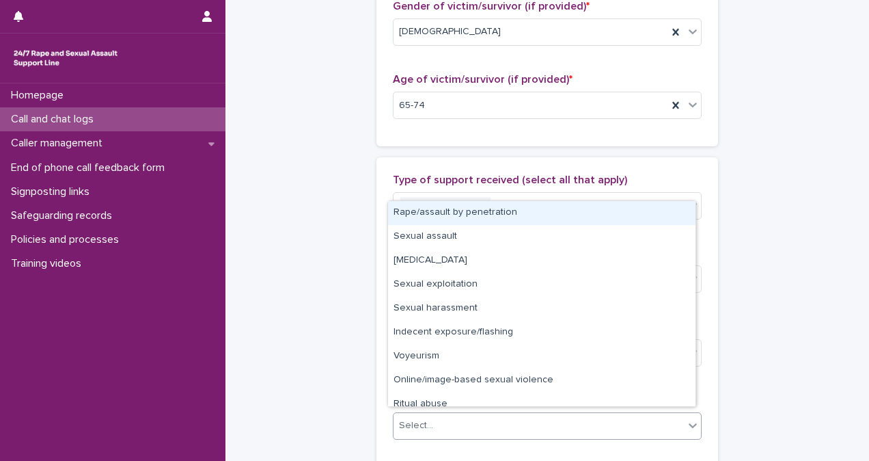
click at [562, 414] on div "Select..." at bounding box center [539, 425] width 290 height 23
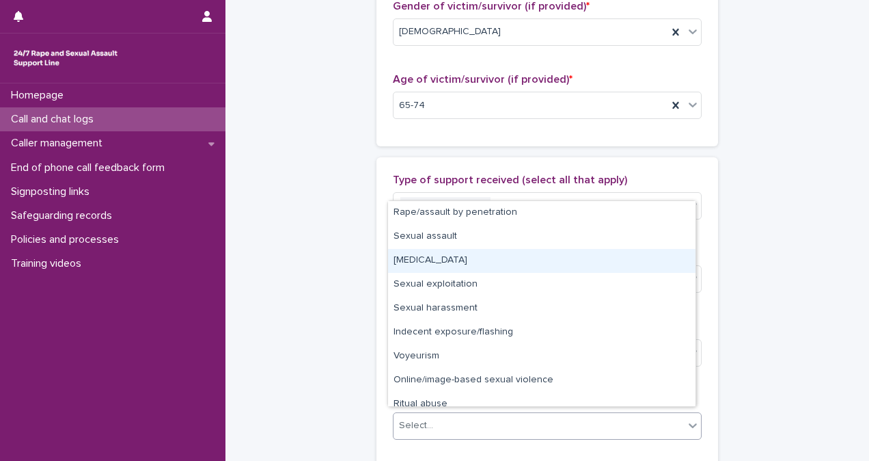
click at [570, 256] on div "Child sexual abuse" at bounding box center [542, 261] width 308 height 24
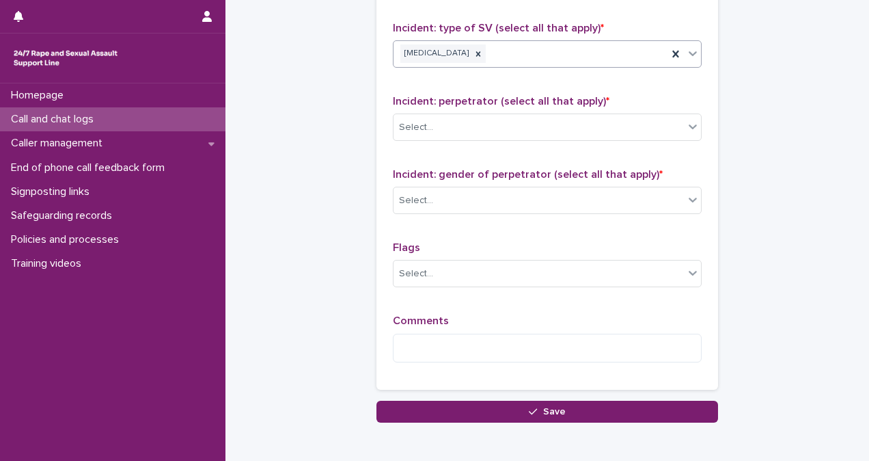
scroll to position [1115, 0]
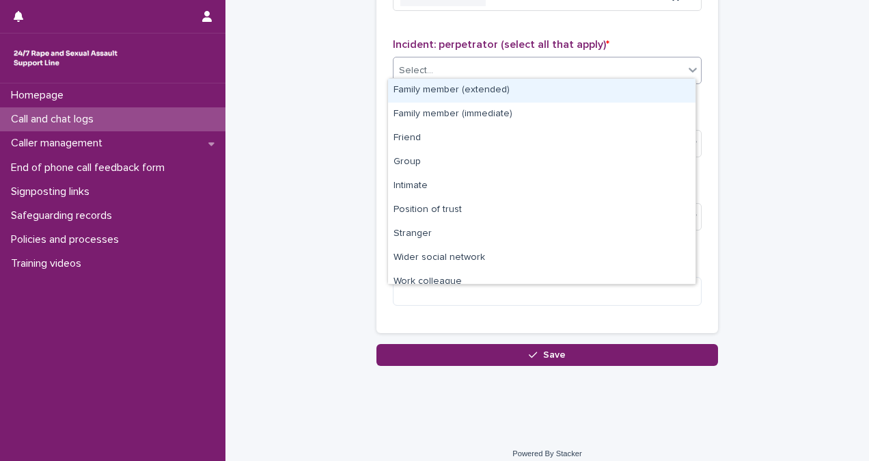
click at [521, 59] on div "Select..." at bounding box center [539, 70] width 290 height 23
drag, startPoint x: 542, startPoint y: 95, endPoint x: 552, endPoint y: 105, distance: 13.5
click at [551, 90] on div "Family member (extended)" at bounding box center [542, 91] width 308 height 24
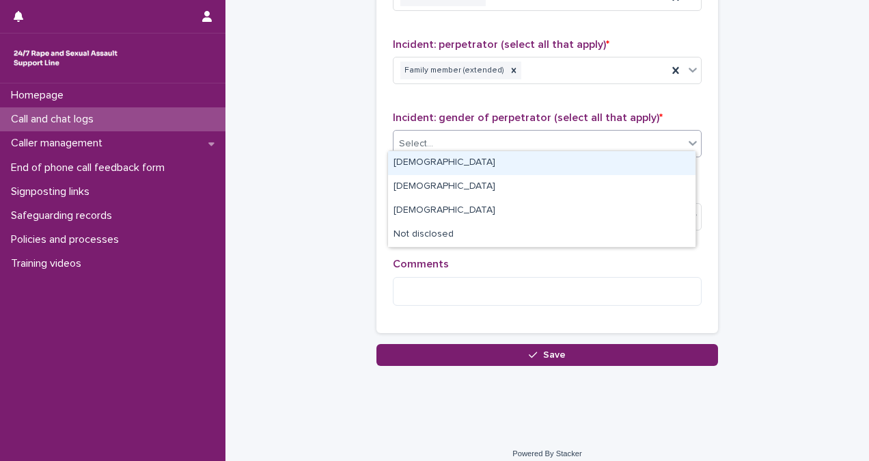
click at [558, 133] on div "Select..." at bounding box center [539, 144] width 290 height 23
click at [559, 162] on div "Male" at bounding box center [542, 163] width 308 height 24
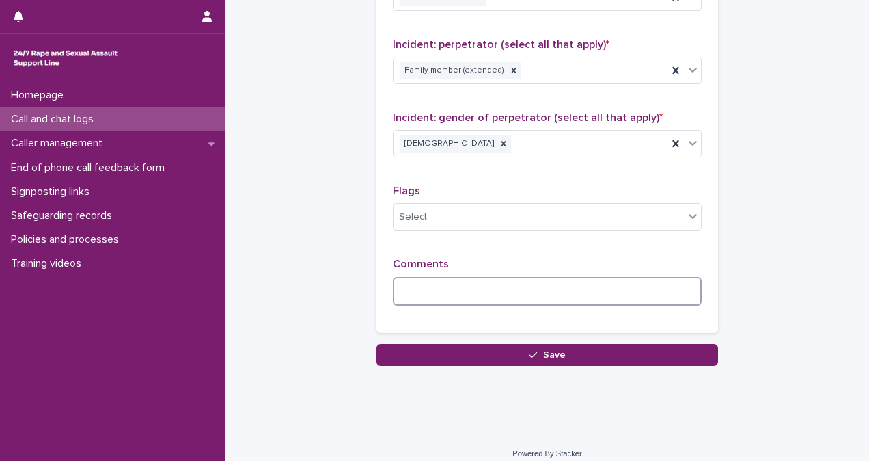
click at [506, 288] on textarea at bounding box center [547, 291] width 309 height 29
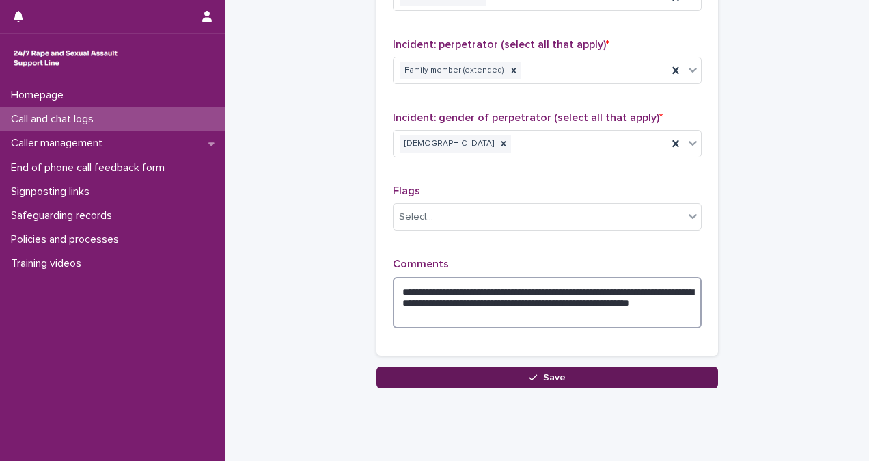
type textarea "**********"
click at [519, 366] on button "Save" at bounding box center [548, 377] width 342 height 22
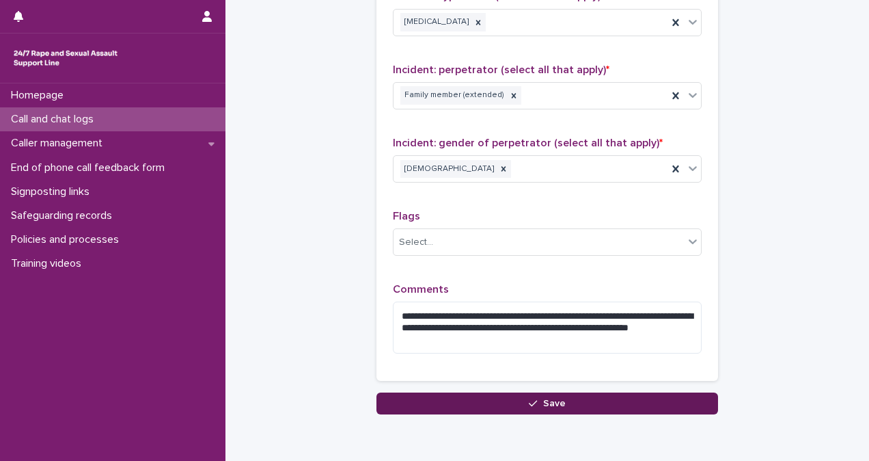
scroll to position [163, 0]
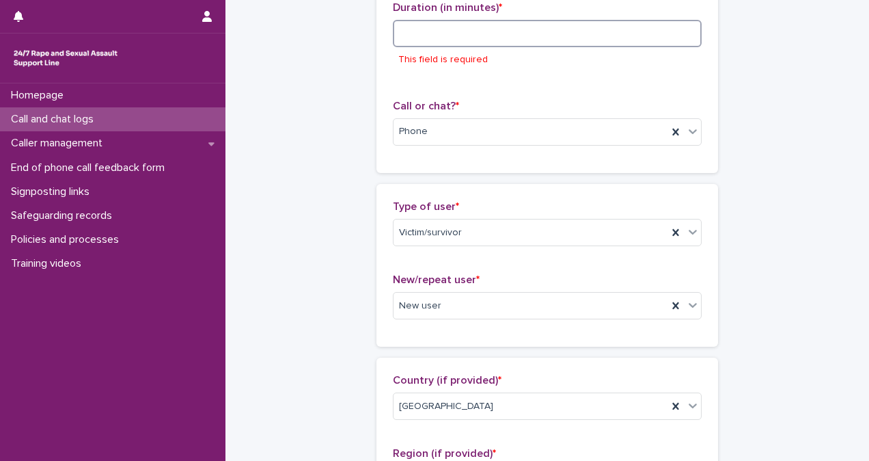
click at [454, 40] on input at bounding box center [547, 33] width 309 height 27
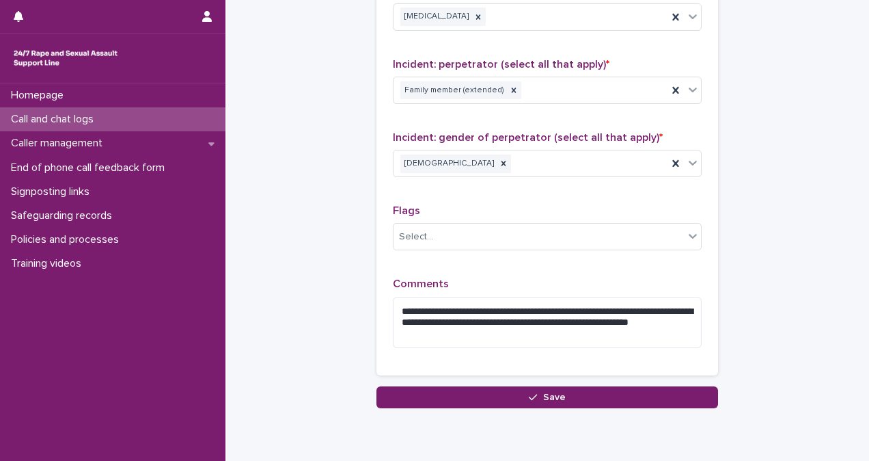
scroll to position [1142, 0]
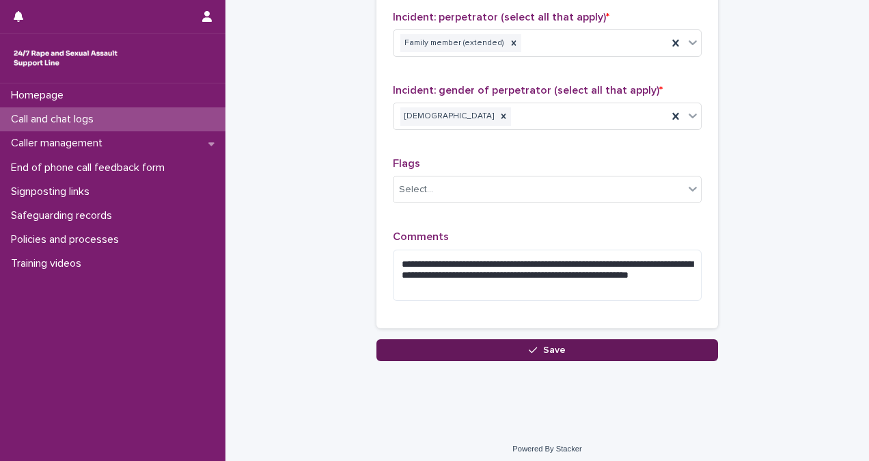
type input "**"
click at [523, 342] on button "Save" at bounding box center [548, 350] width 342 height 22
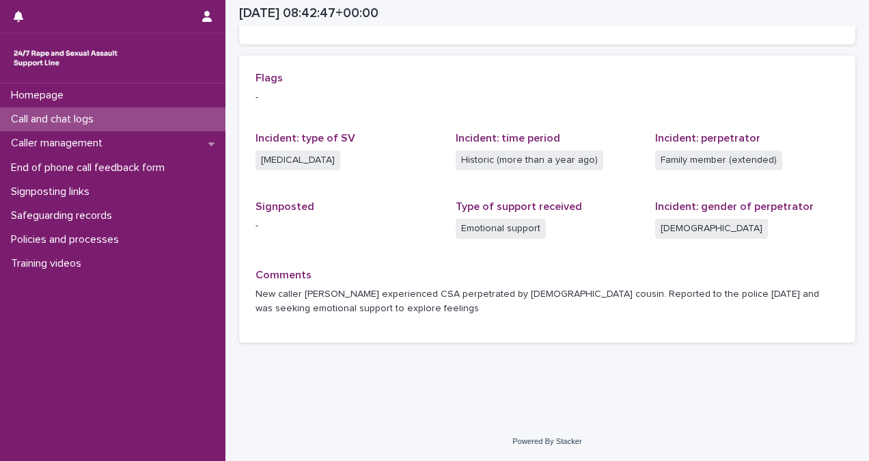
scroll to position [280, 0]
click at [70, 119] on p "Call and chat logs" at bounding box center [54, 119] width 99 height 13
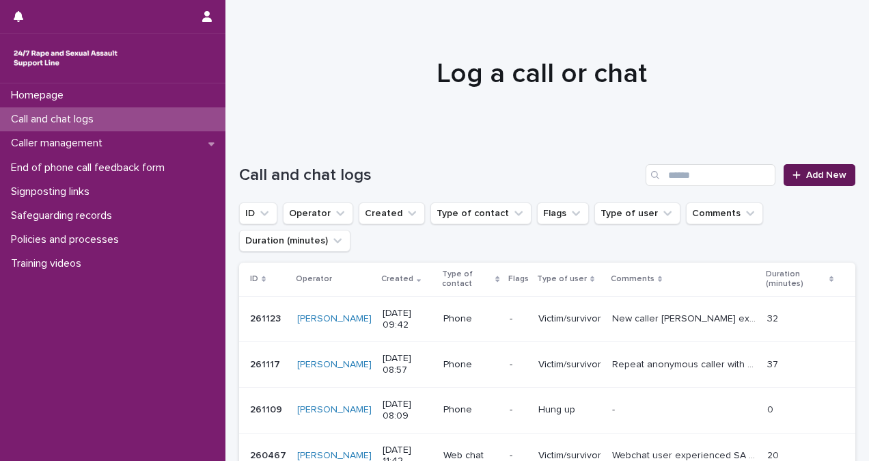
click at [796, 183] on link "Add New" at bounding box center [820, 175] width 72 height 22
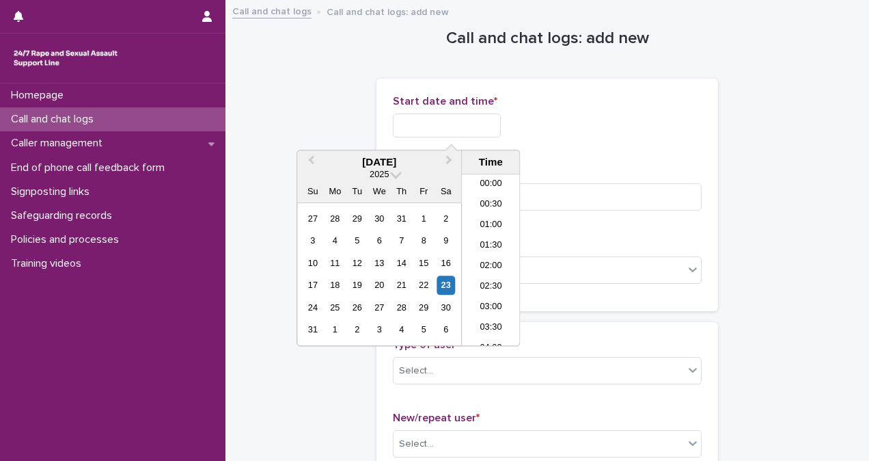
click at [442, 126] on input "text" at bounding box center [447, 125] width 108 height 24
click at [496, 236] on li "09:00" at bounding box center [491, 239] width 58 height 21
click at [476, 128] on input "**********" at bounding box center [447, 125] width 108 height 24
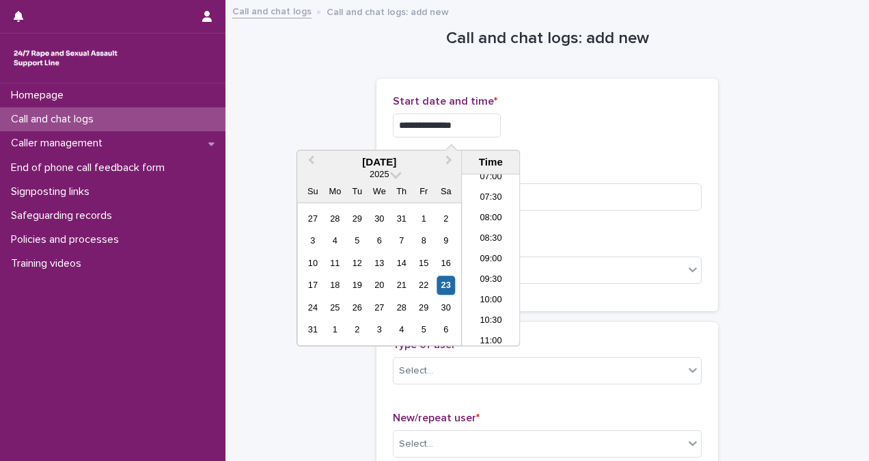
type input "**********"
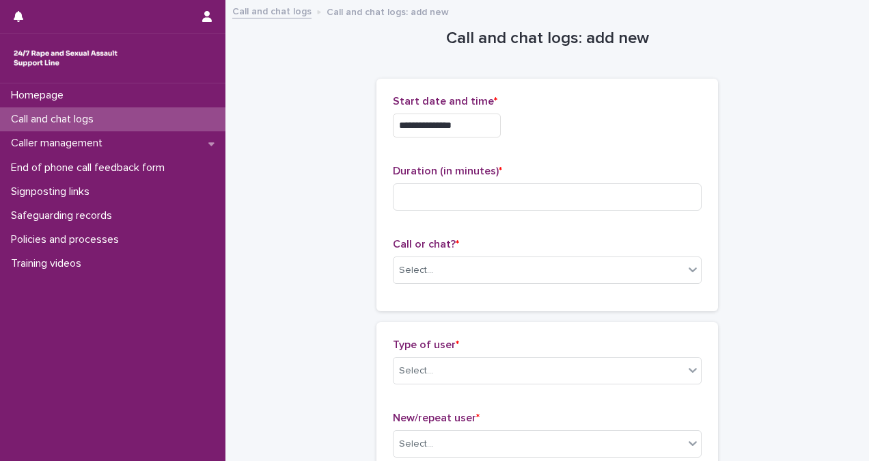
click at [560, 118] on div "**********" at bounding box center [547, 125] width 309 height 24
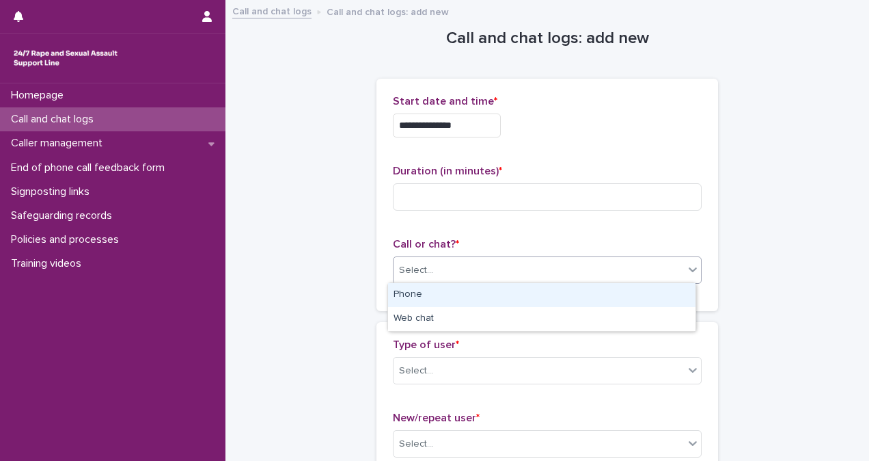
click at [524, 274] on div "Select..." at bounding box center [539, 270] width 290 height 23
click at [521, 297] on div "Phone" at bounding box center [542, 295] width 308 height 24
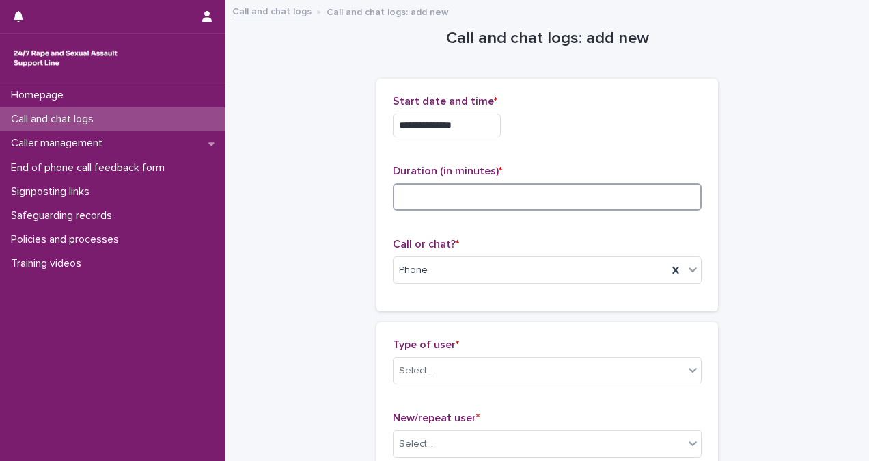
click at [444, 195] on input at bounding box center [547, 196] width 309 height 27
type input "*"
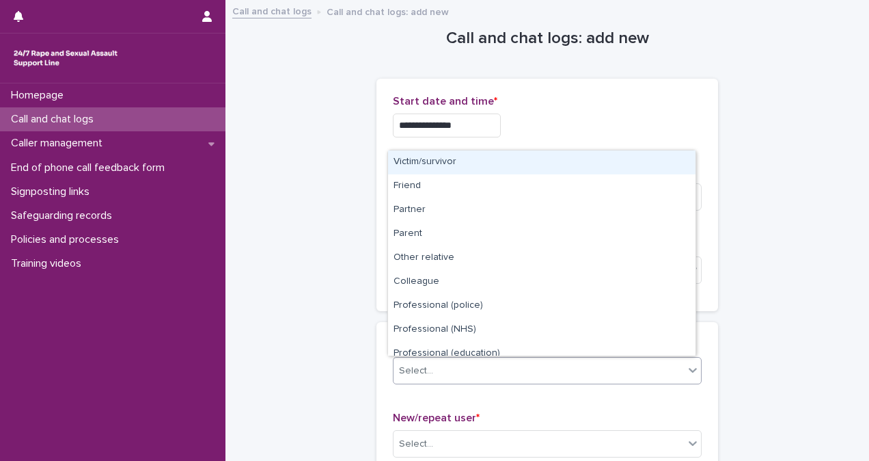
click at [485, 362] on div "Select..." at bounding box center [539, 371] width 290 height 23
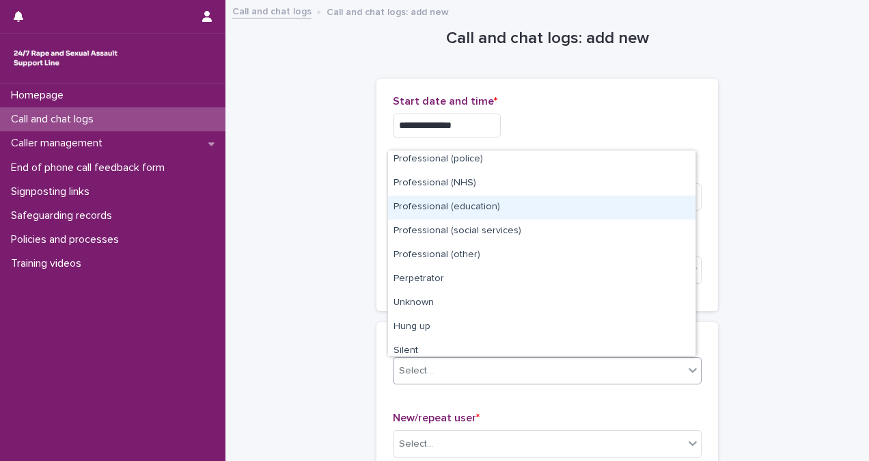
scroll to position [154, 0]
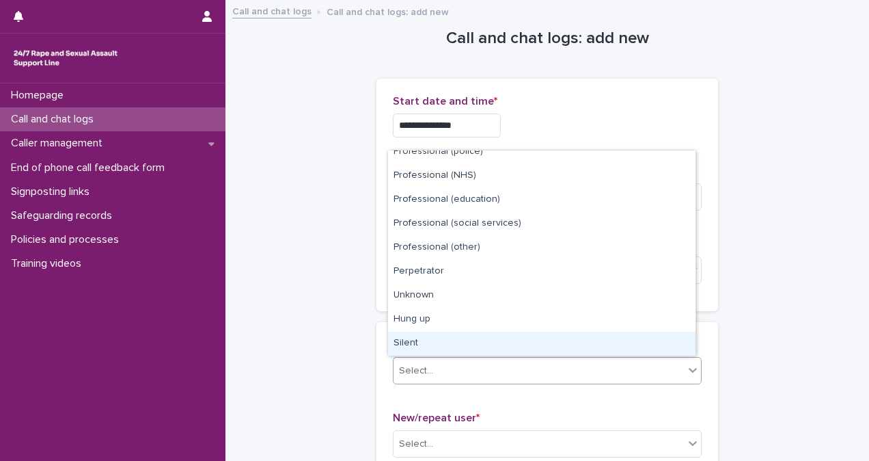
click at [608, 344] on div "Silent" at bounding box center [542, 343] width 308 height 24
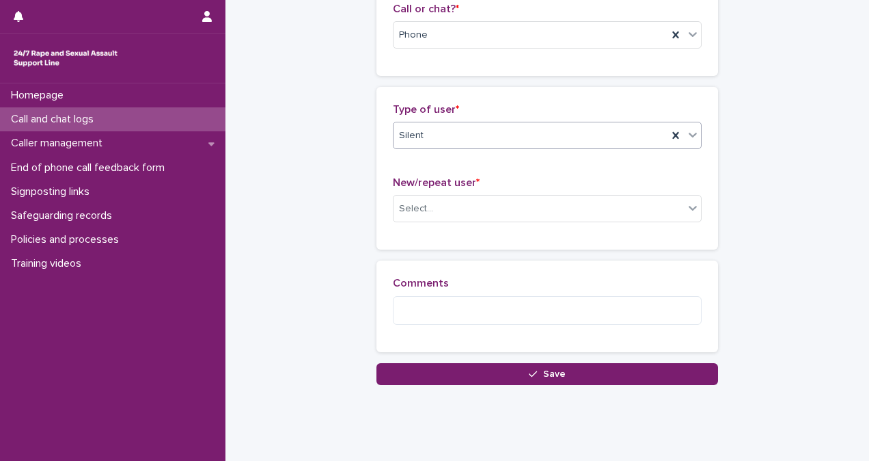
scroll to position [264, 0]
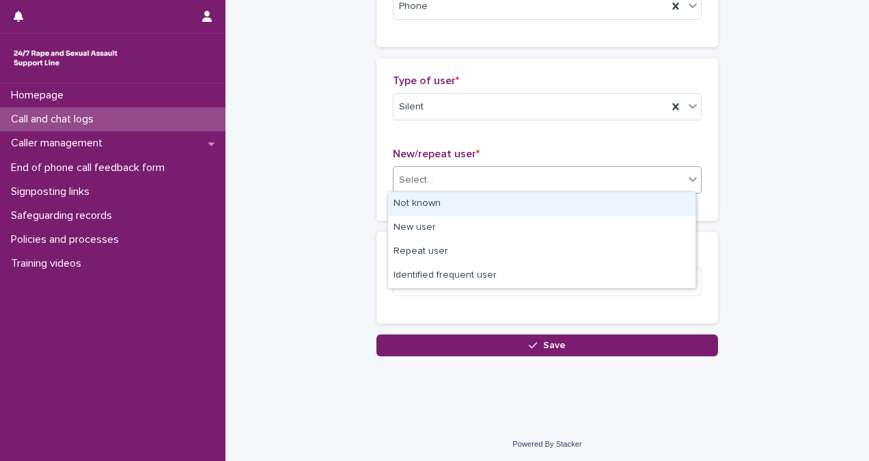
click at [571, 174] on div "Select..." at bounding box center [539, 180] width 290 height 23
click at [565, 201] on div "Not known" at bounding box center [542, 204] width 308 height 24
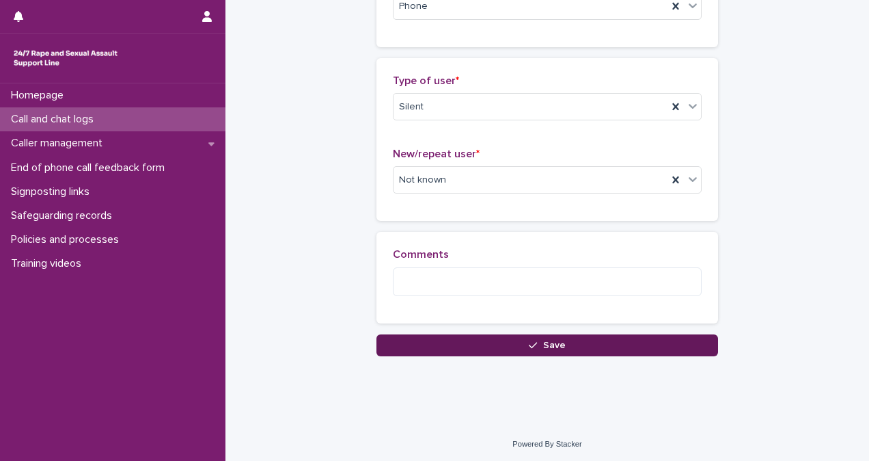
click at [543, 340] on span "Save" at bounding box center [554, 345] width 23 height 10
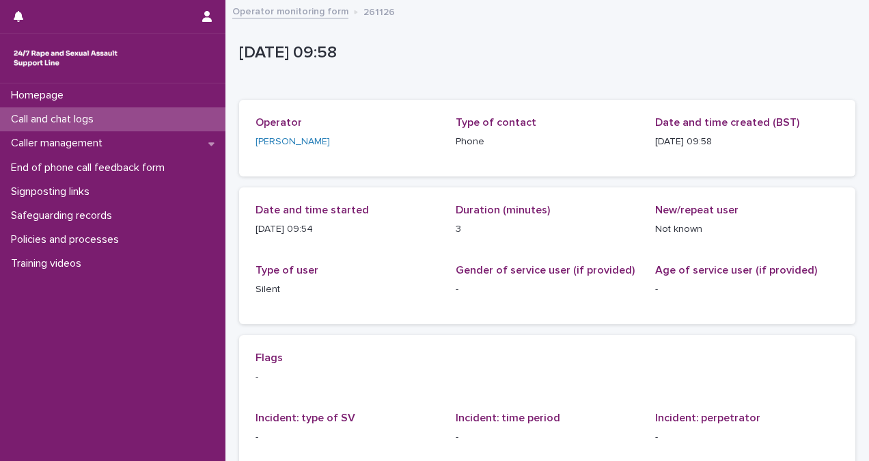
click at [62, 119] on p "Call and chat logs" at bounding box center [54, 119] width 99 height 13
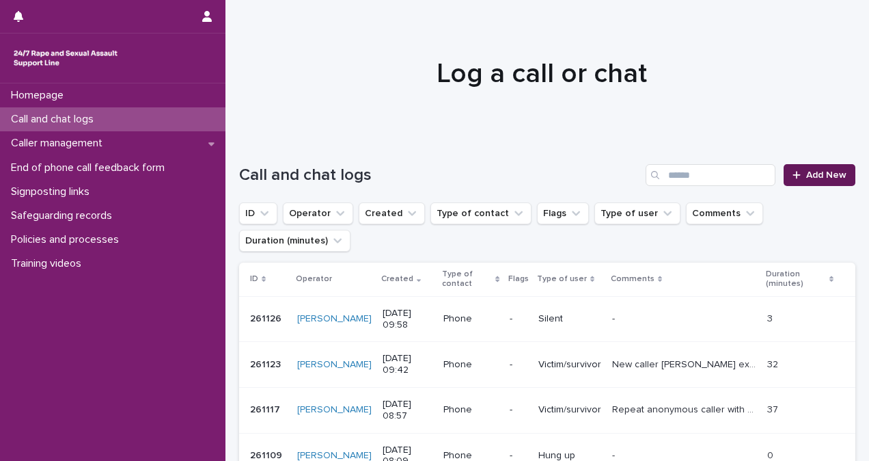
click at [793, 174] on div at bounding box center [800, 175] width 14 height 10
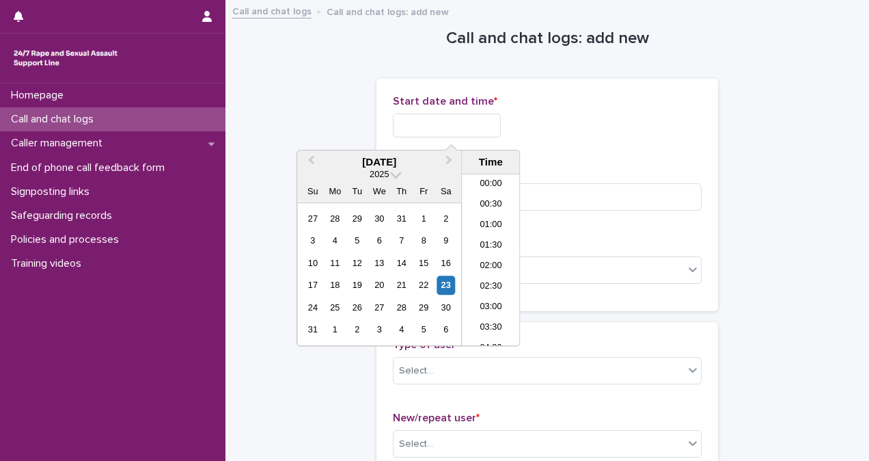
scroll to position [314, 0]
click at [434, 128] on input "text" at bounding box center [447, 125] width 108 height 24
click at [492, 273] on li "10:00" at bounding box center [491, 280] width 58 height 21
click at [483, 128] on input "**********" at bounding box center [447, 125] width 108 height 24
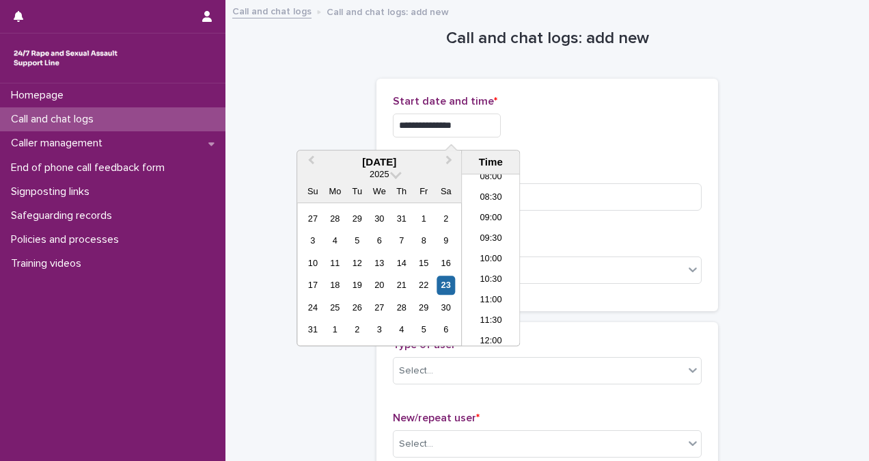
type input "**********"
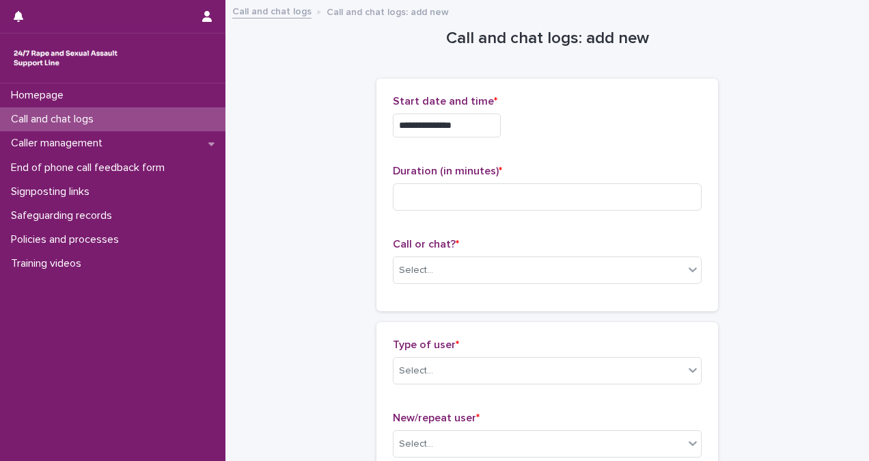
click at [608, 114] on div "**********" at bounding box center [547, 125] width 309 height 24
click at [487, 200] on input at bounding box center [547, 196] width 309 height 27
type input "**"
click at [495, 277] on div "Select..." at bounding box center [539, 270] width 290 height 23
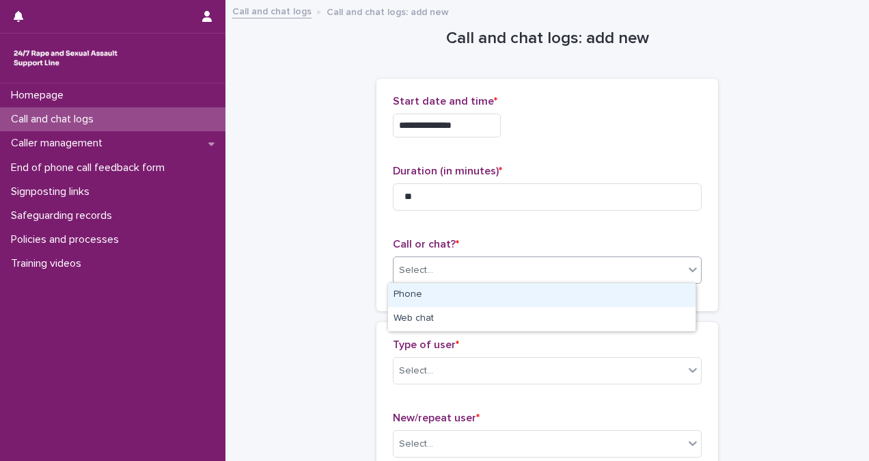
click at [495, 290] on div "Phone" at bounding box center [542, 295] width 308 height 24
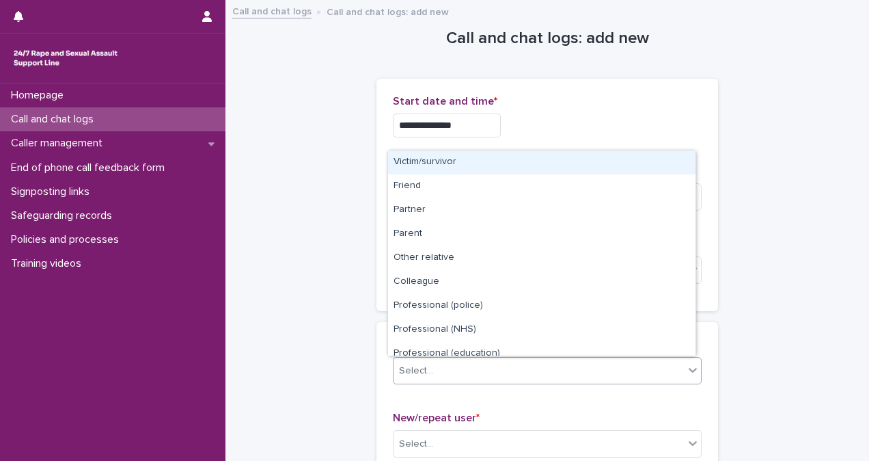
click at [503, 370] on div "Select..." at bounding box center [539, 371] width 290 height 23
click at [503, 166] on div "Victim/survivor" at bounding box center [542, 162] width 308 height 24
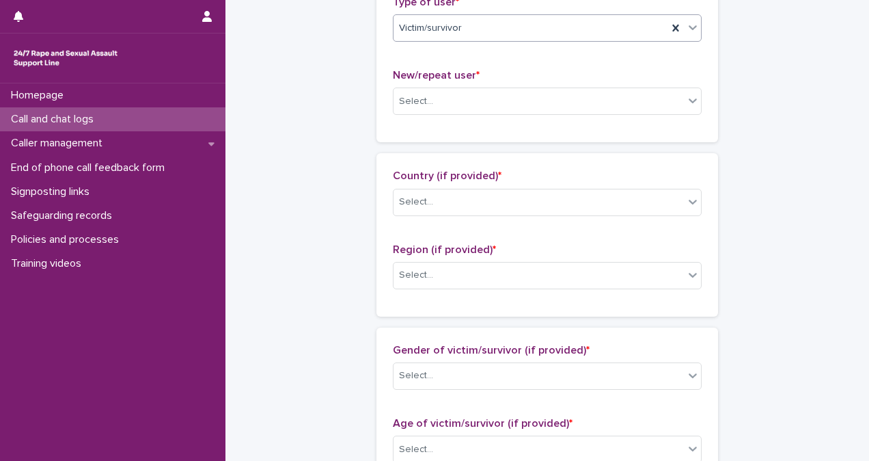
scroll to position [342, 0]
click at [485, 87] on div "Select..." at bounding box center [547, 100] width 309 height 27
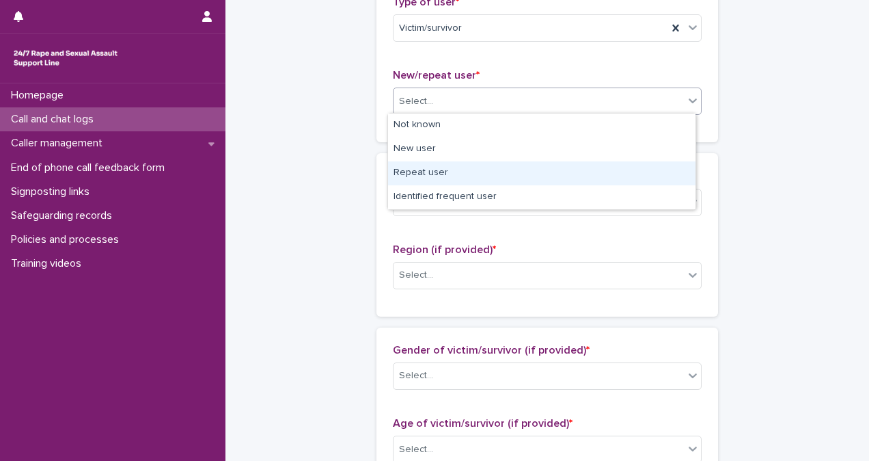
click at [503, 172] on div "Repeat user" at bounding box center [542, 173] width 308 height 24
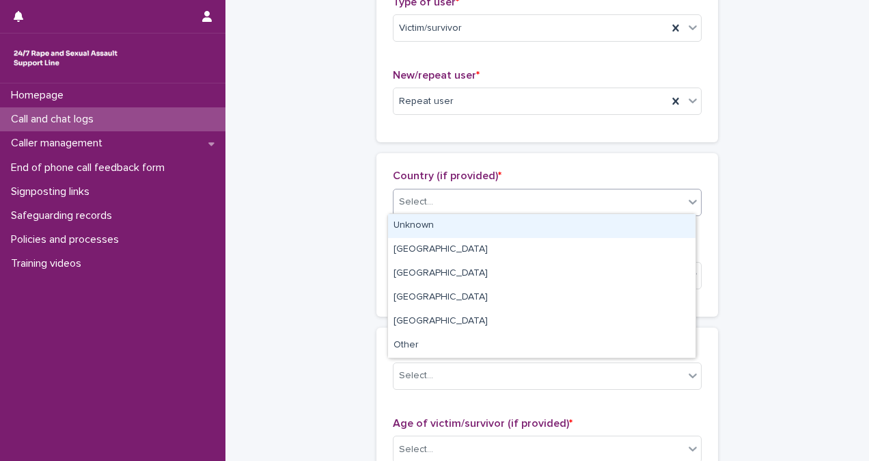
click at [509, 207] on div "Select..." at bounding box center [539, 202] width 290 height 23
click at [514, 218] on div "Unknown" at bounding box center [542, 226] width 308 height 24
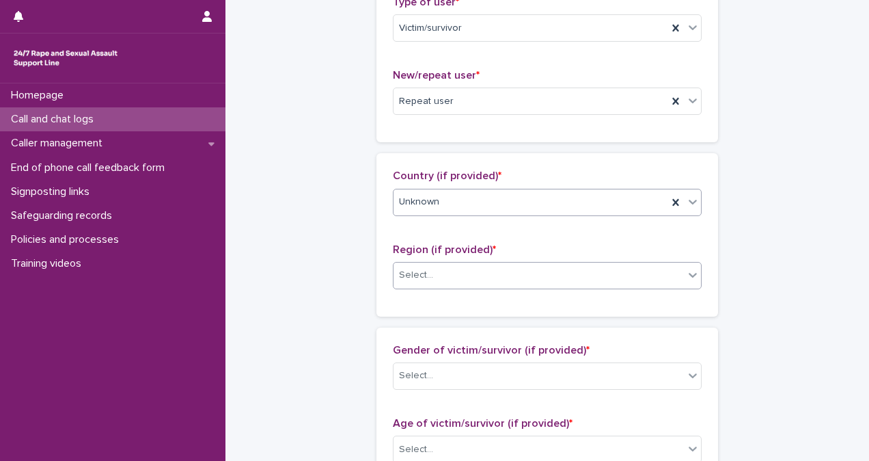
click at [537, 280] on div "Select..." at bounding box center [539, 275] width 290 height 23
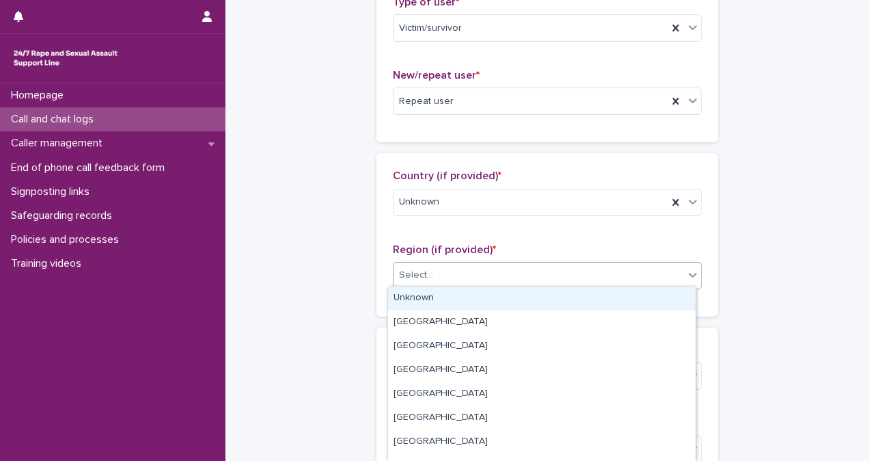
click at [539, 291] on div "Unknown" at bounding box center [542, 298] width 308 height 24
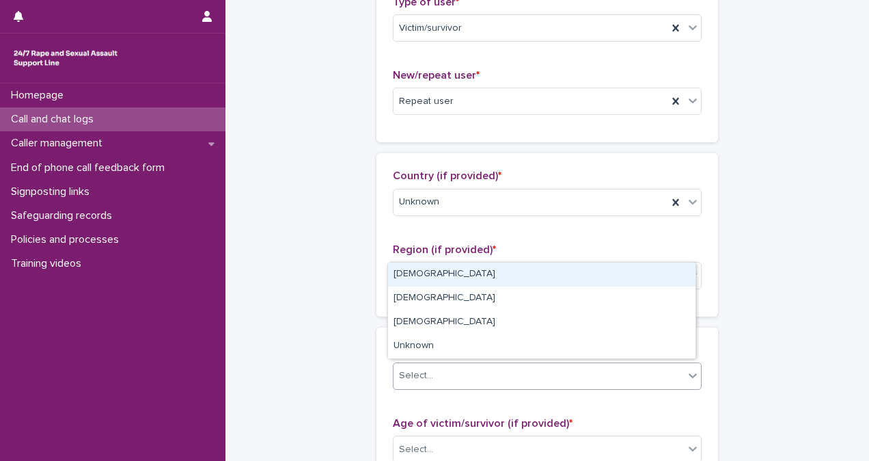
click at [541, 384] on div "Select..." at bounding box center [547, 375] width 309 height 27
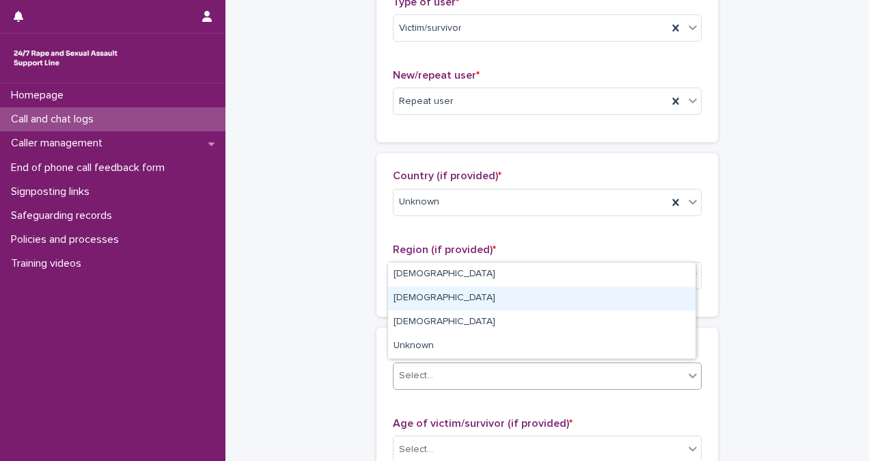
click at [511, 298] on div "Male" at bounding box center [542, 298] width 308 height 24
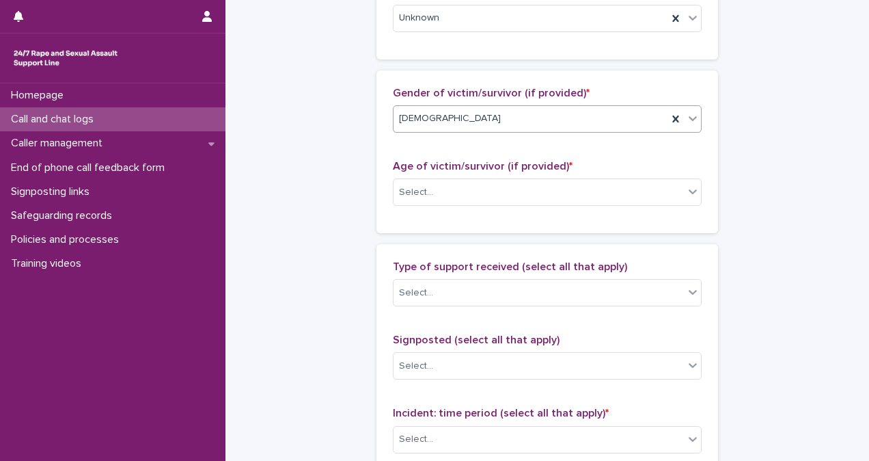
scroll to position [632, 0]
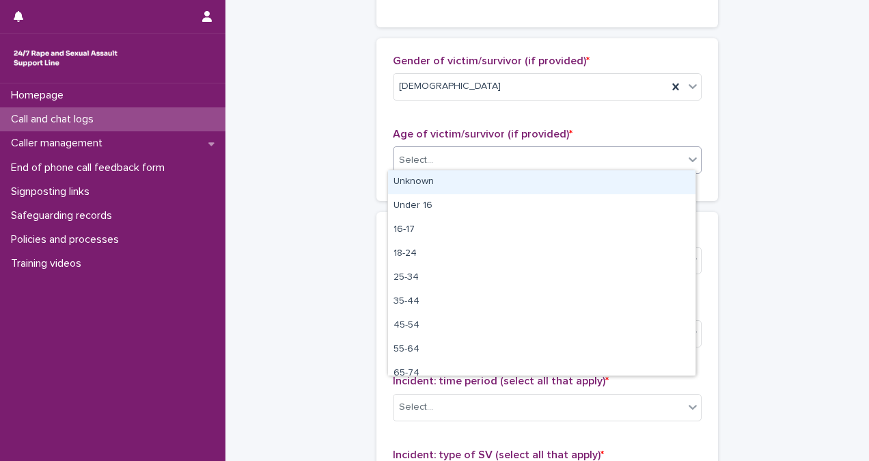
click at [547, 162] on div "Select..." at bounding box center [539, 160] width 290 height 23
click at [545, 182] on div "Unknown" at bounding box center [542, 182] width 308 height 24
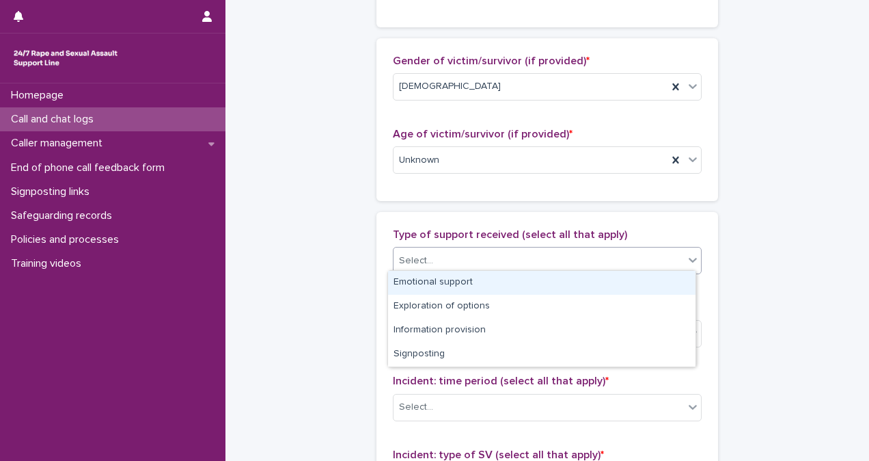
click at [556, 264] on div "Select..." at bounding box center [539, 260] width 290 height 23
click at [555, 280] on div "Emotional support" at bounding box center [542, 283] width 308 height 24
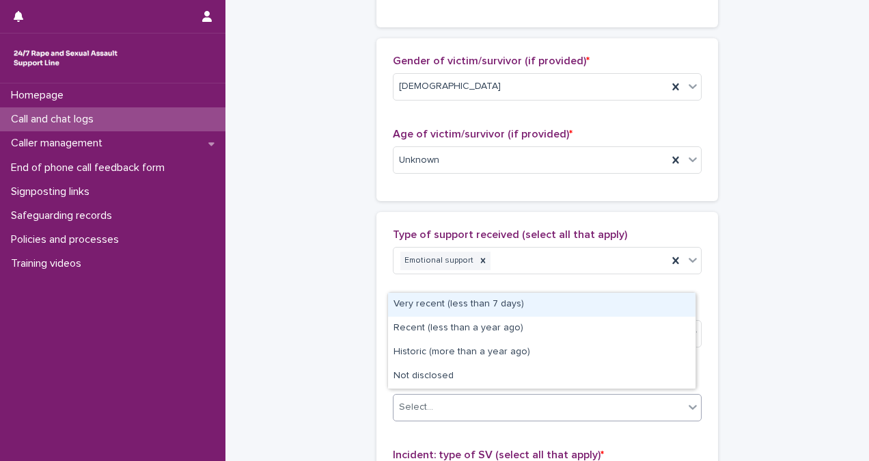
click at [546, 403] on div "Select..." at bounding box center [539, 407] width 290 height 23
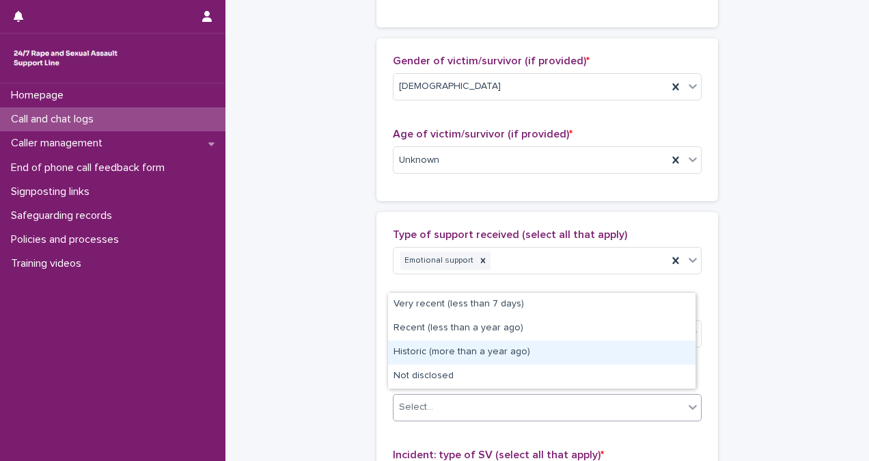
click at [524, 347] on div "Historic (more than a year ago)" at bounding box center [542, 352] width 308 height 24
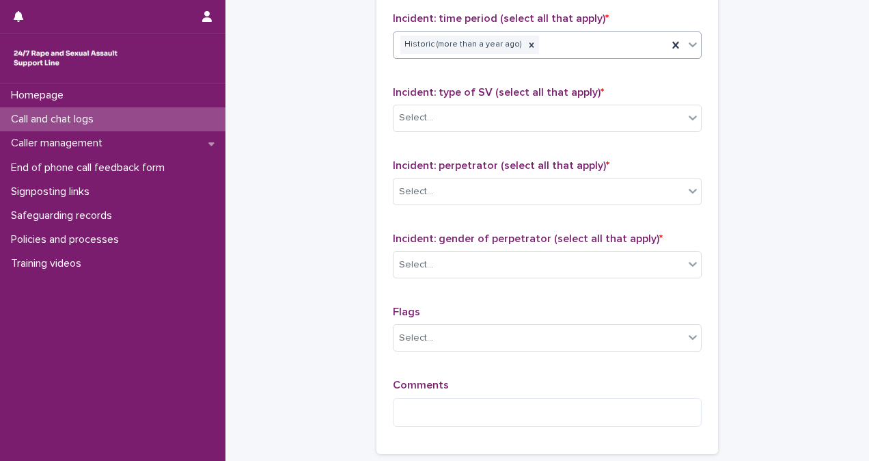
scroll to position [992, 0]
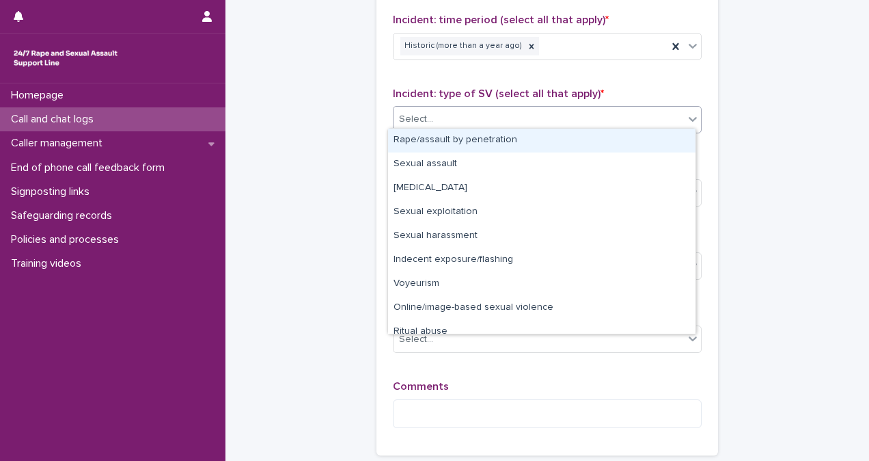
click at [483, 108] on div "Select..." at bounding box center [539, 119] width 290 height 23
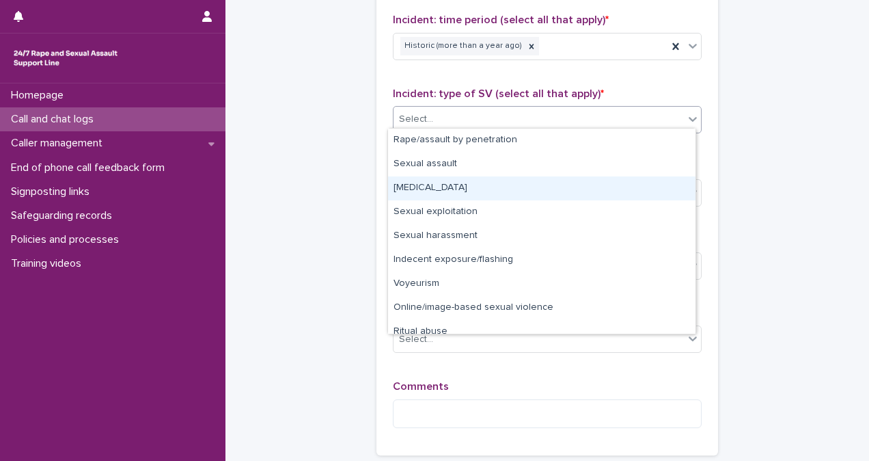
click at [489, 177] on div "Child sexual abuse" at bounding box center [542, 188] width 308 height 24
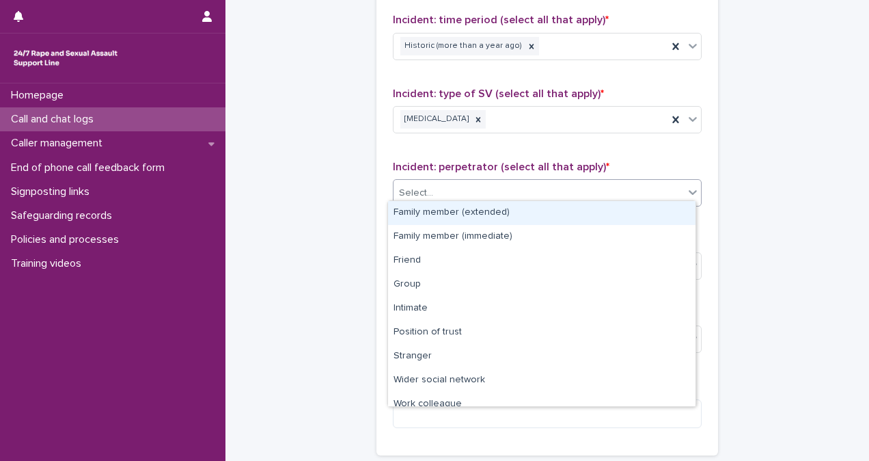
click at [491, 185] on div "Select..." at bounding box center [539, 193] width 290 height 23
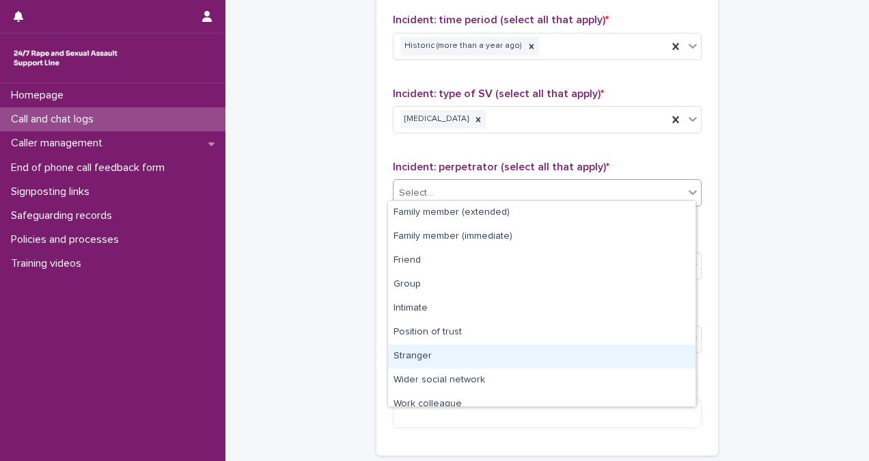
scroll to position [58, 0]
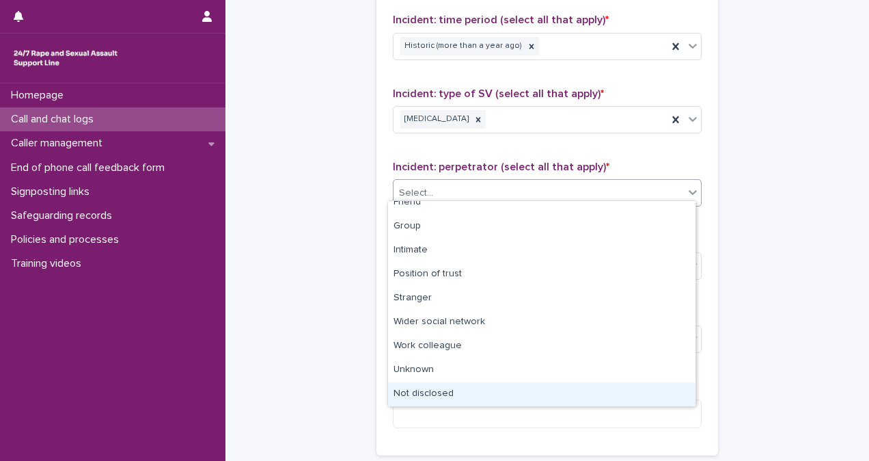
click at [666, 392] on div "Not disclosed" at bounding box center [542, 394] width 308 height 24
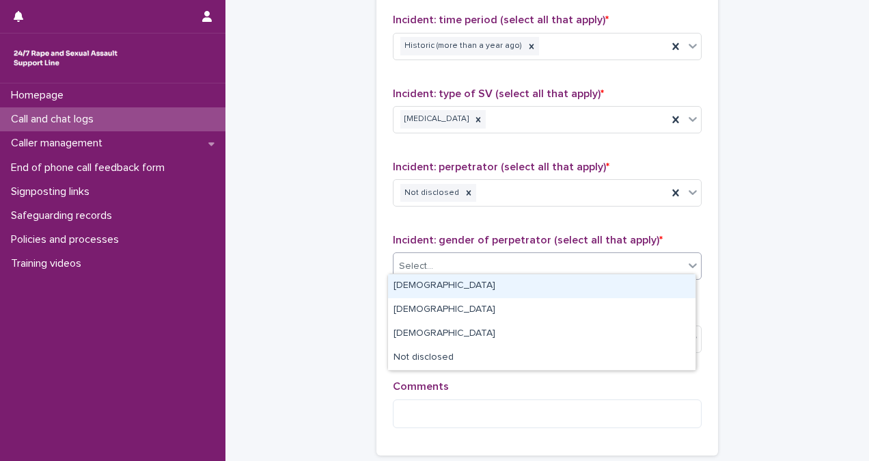
click at [581, 255] on div "Select..." at bounding box center [539, 266] width 290 height 23
click at [591, 286] on div "Male" at bounding box center [542, 286] width 308 height 24
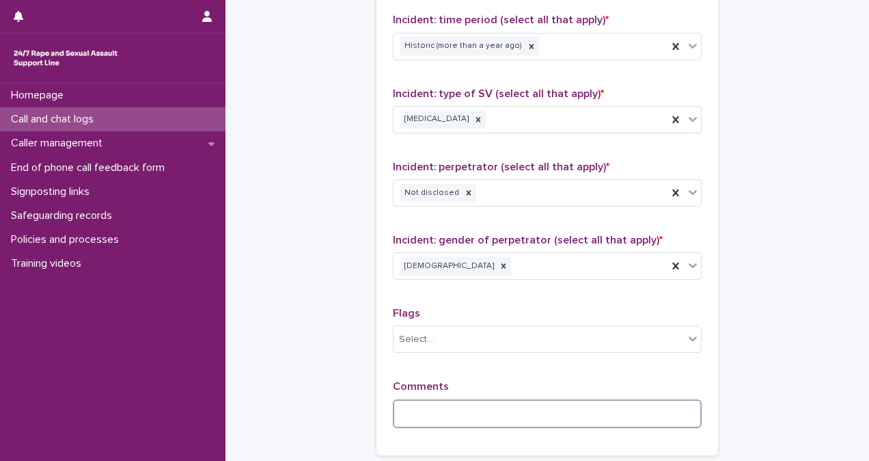
click at [506, 408] on textarea at bounding box center [547, 413] width 309 height 29
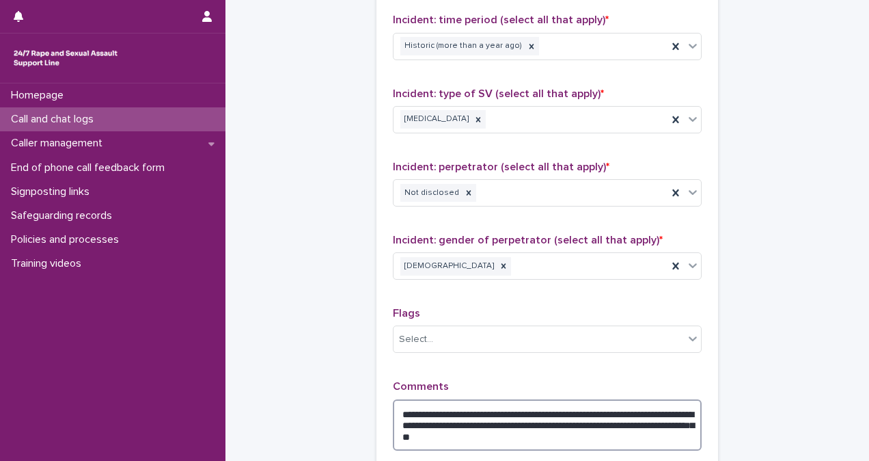
scroll to position [1142, 0]
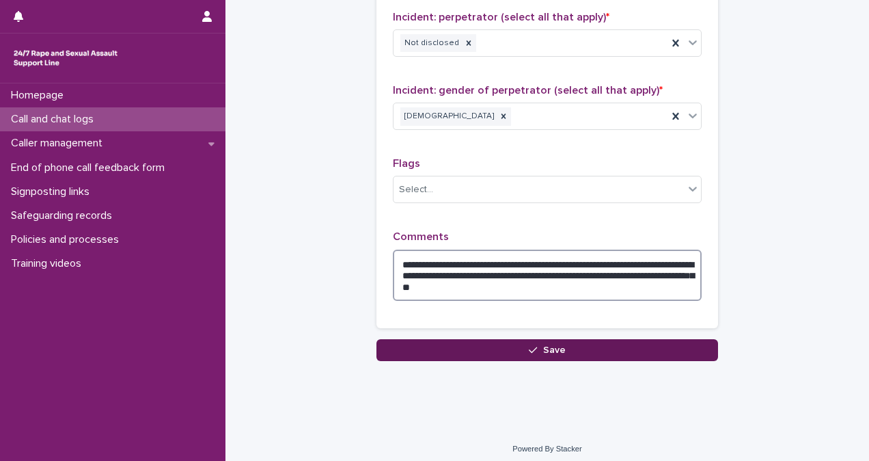
type textarea "**********"
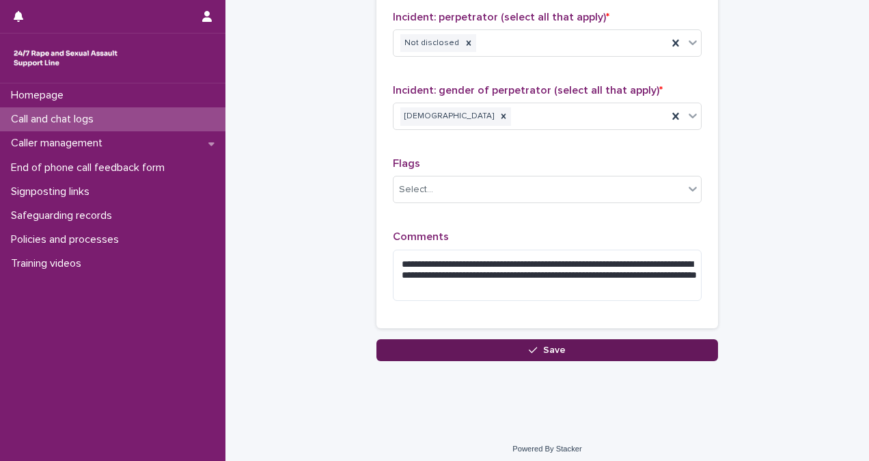
click at [548, 345] on span "Save" at bounding box center [554, 350] width 23 height 10
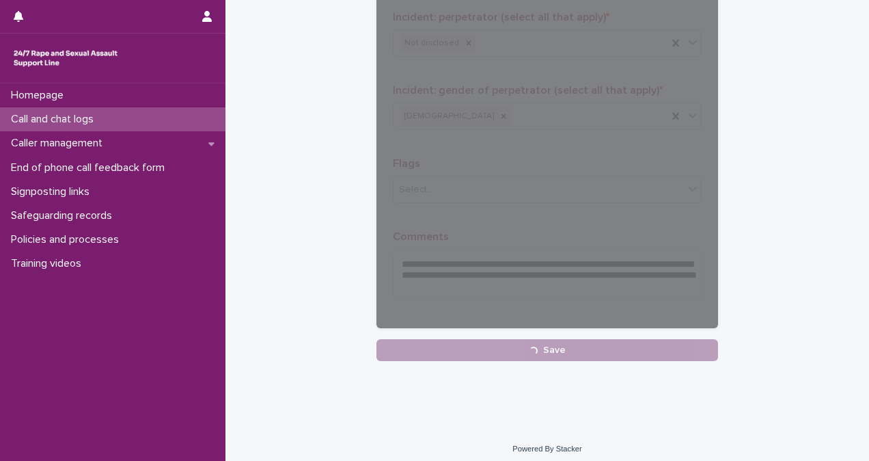
scroll to position [280, 0]
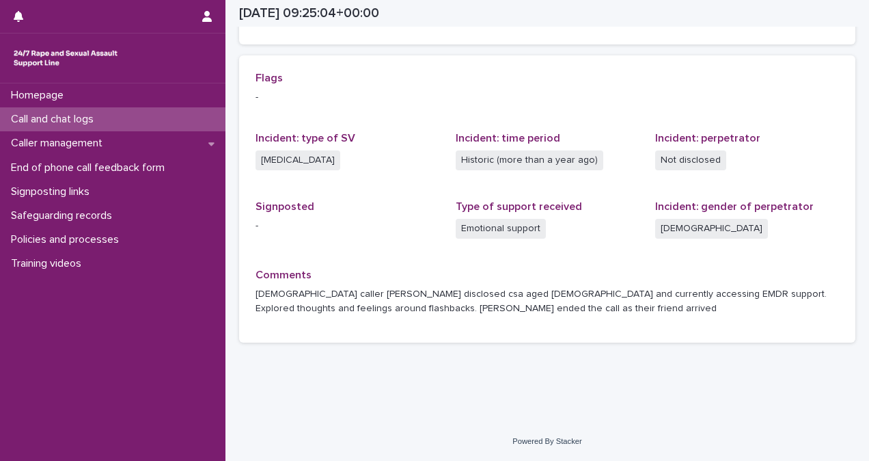
click at [83, 121] on p "Call and chat logs" at bounding box center [54, 119] width 99 height 13
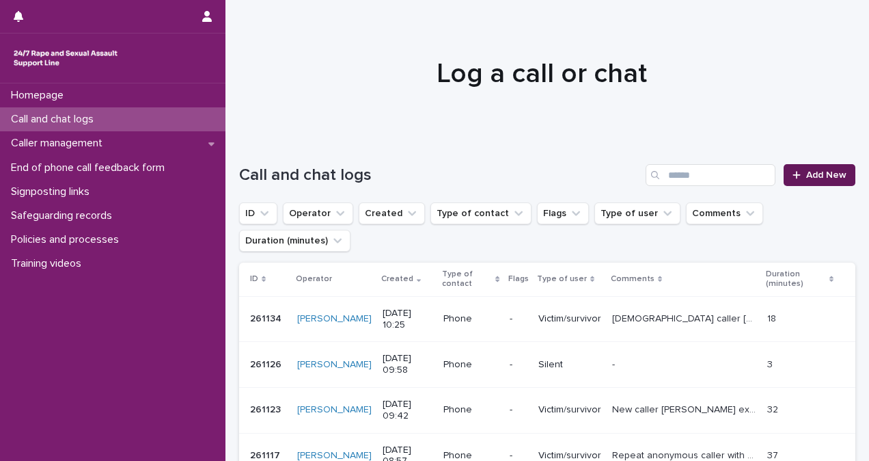
click at [822, 171] on span "Add New" at bounding box center [827, 175] width 40 height 10
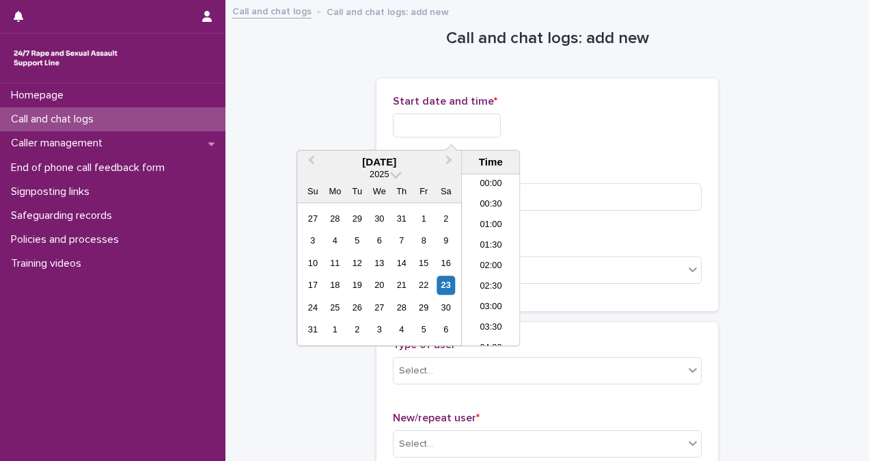
scroll to position [335, 0]
click at [432, 122] on input "text" at bounding box center [447, 125] width 108 height 24
click at [495, 252] on li "10:00" at bounding box center [491, 259] width 58 height 21
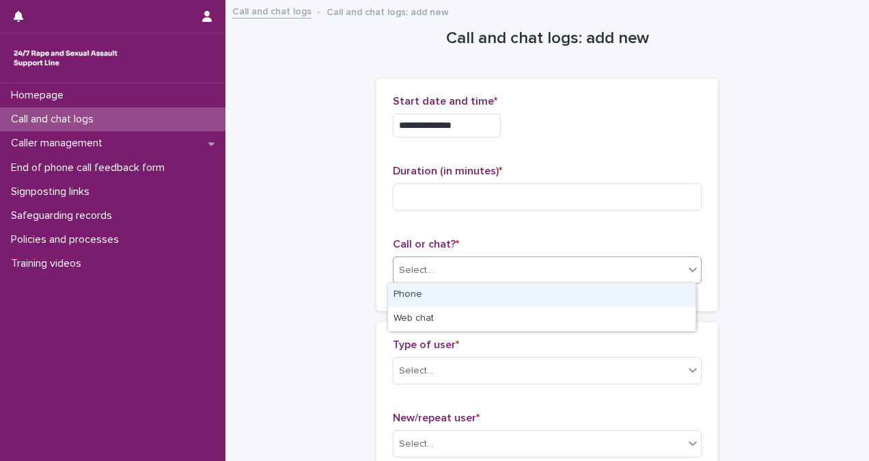
click at [498, 275] on div "Select..." at bounding box center [539, 270] width 290 height 23
click at [498, 288] on div "Phone" at bounding box center [542, 295] width 308 height 24
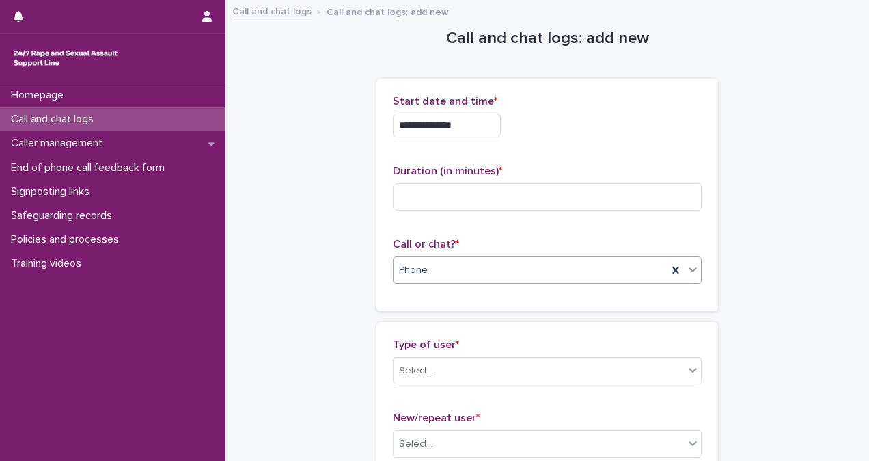
click at [501, 130] on input "**********" at bounding box center [447, 125] width 108 height 24
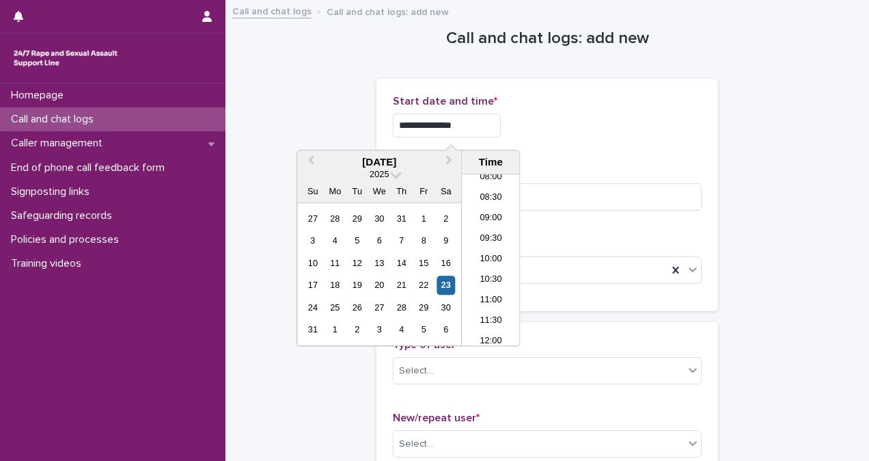
type input "**********"
click at [600, 139] on div "**********" at bounding box center [547, 121] width 309 height 53
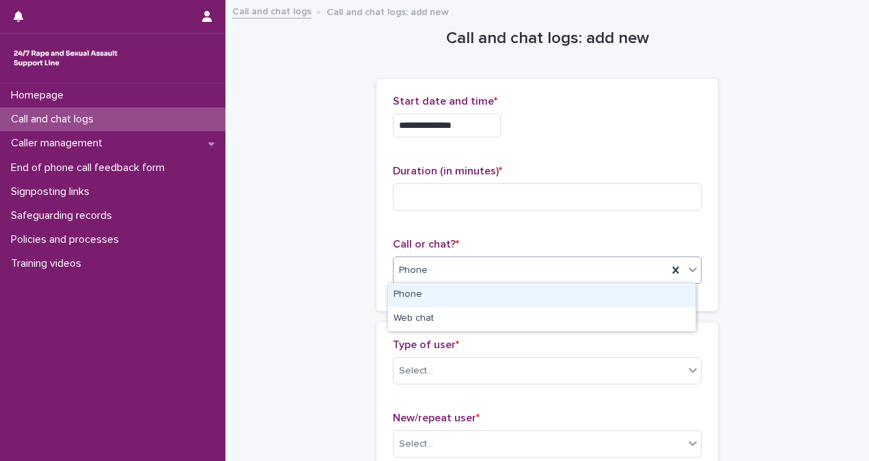
click at [569, 275] on div "Phone" at bounding box center [531, 270] width 274 height 23
click at [569, 285] on div "Phone" at bounding box center [542, 295] width 308 height 24
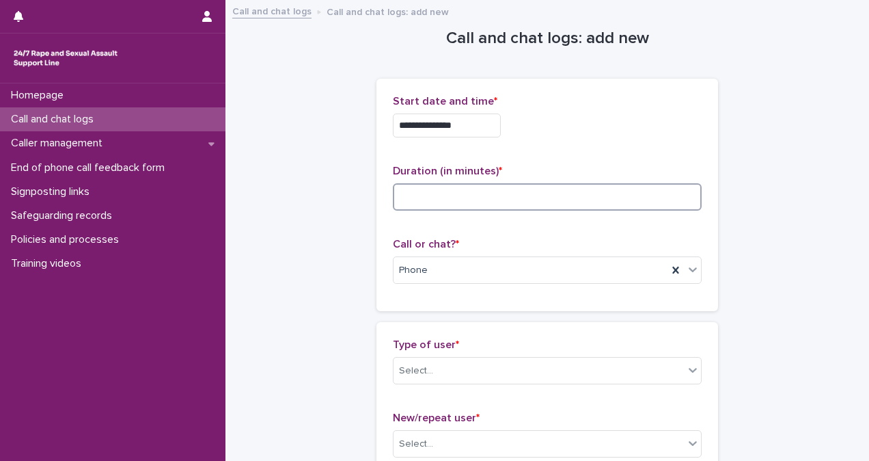
click at [455, 202] on input at bounding box center [547, 196] width 309 height 27
type input "*"
click at [493, 369] on div "Select..." at bounding box center [539, 371] width 290 height 23
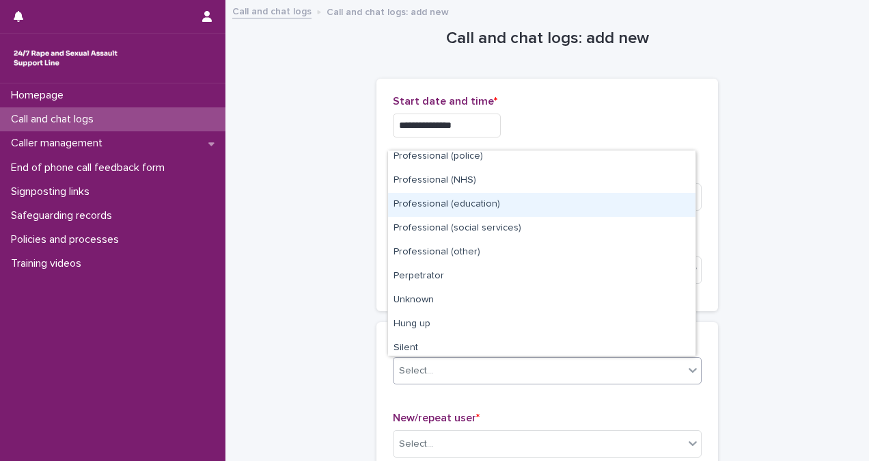
scroll to position [154, 0]
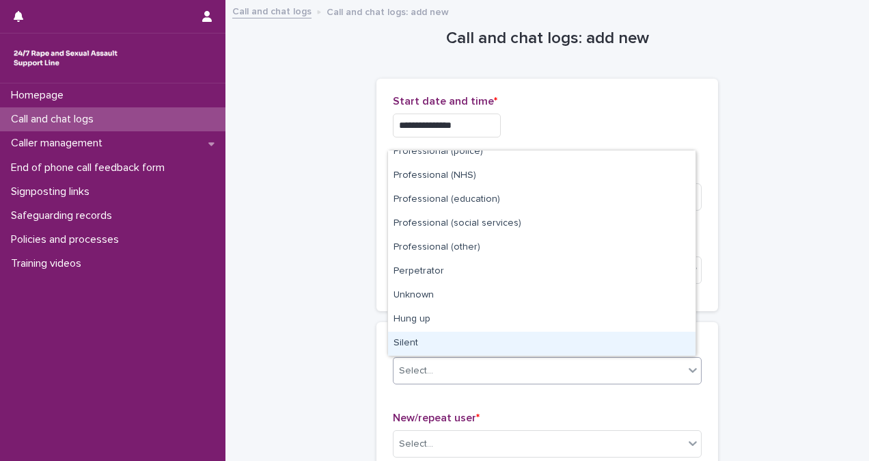
click at [664, 344] on div "Silent" at bounding box center [542, 343] width 308 height 24
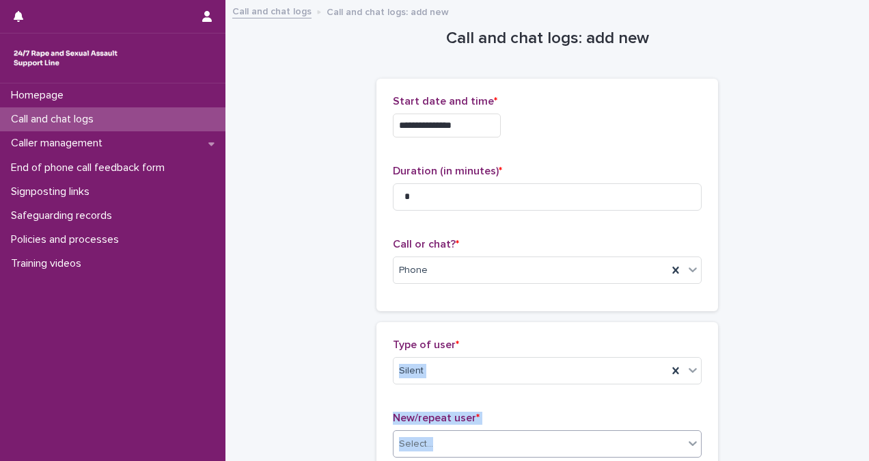
drag, startPoint x: 664, startPoint y: 344, endPoint x: 625, endPoint y: 442, distance: 105.2
click at [625, 442] on div "Type of user * Silent New/repeat user * Select..." at bounding box center [547, 403] width 309 height 130
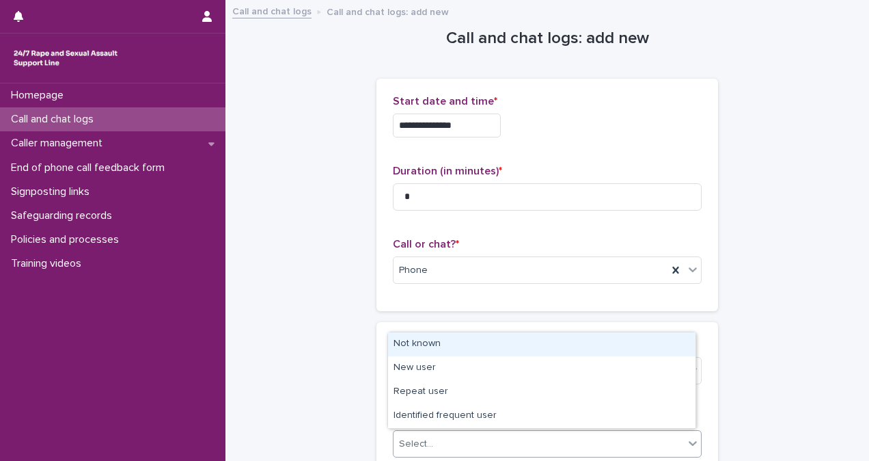
click at [625, 442] on div "Select..." at bounding box center [539, 444] width 290 height 23
click at [573, 344] on div "Not known" at bounding box center [542, 344] width 308 height 24
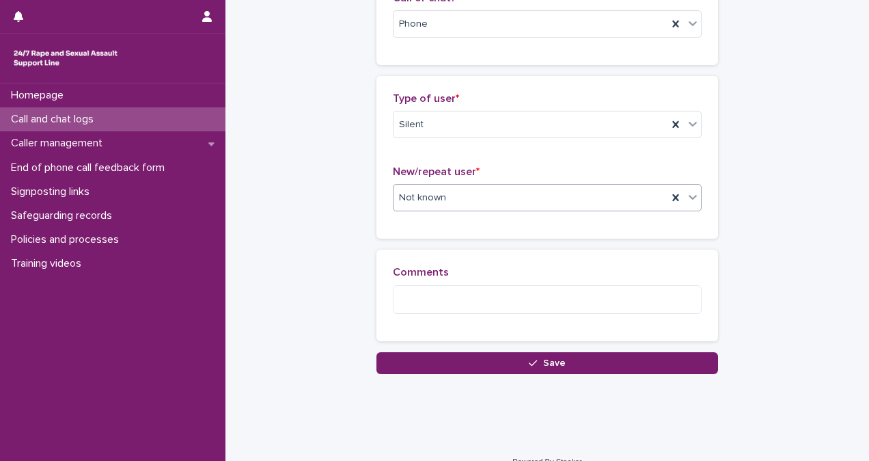
scroll to position [264, 0]
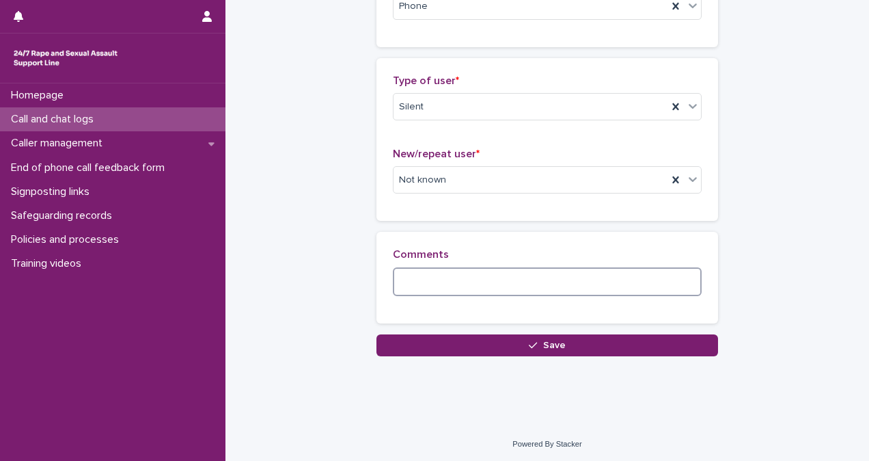
click at [450, 276] on textarea at bounding box center [547, 281] width 309 height 29
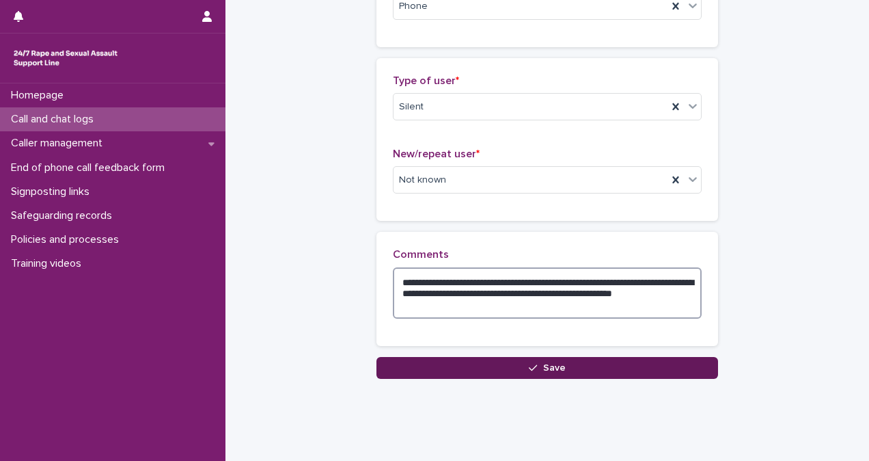
type textarea "**********"
click at [513, 357] on button "Save" at bounding box center [548, 368] width 342 height 22
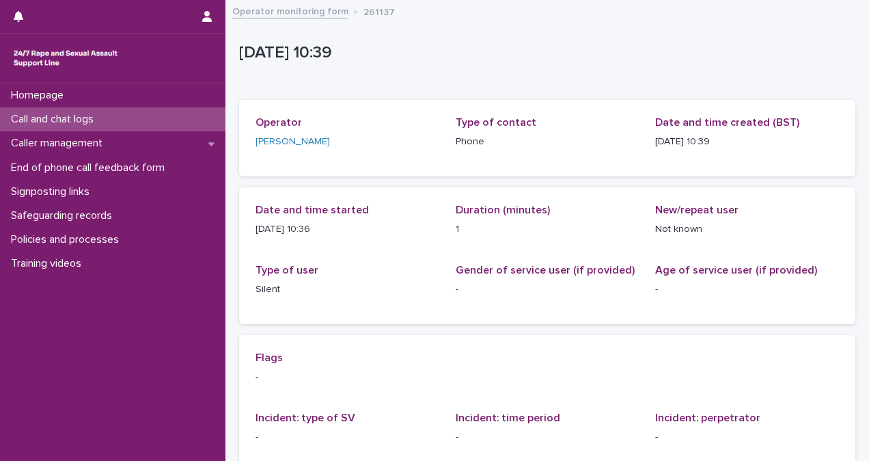
click at [104, 113] on p "Call and chat logs" at bounding box center [54, 119] width 99 height 13
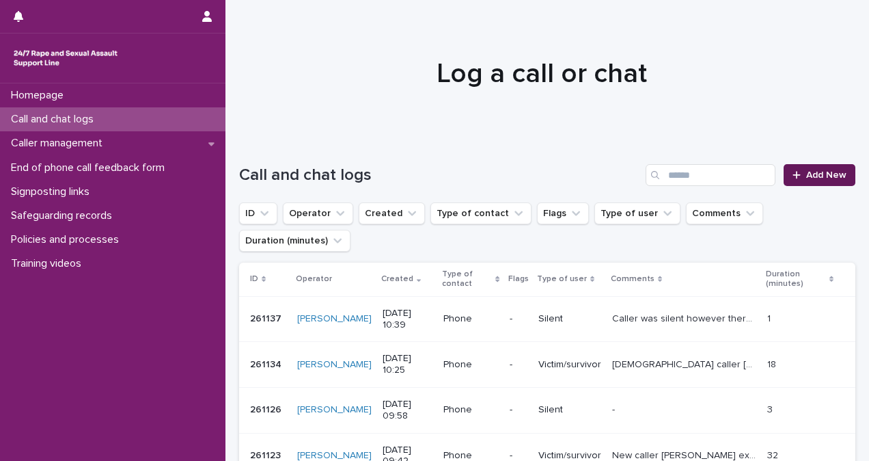
click at [828, 172] on span "Add New" at bounding box center [827, 175] width 40 height 10
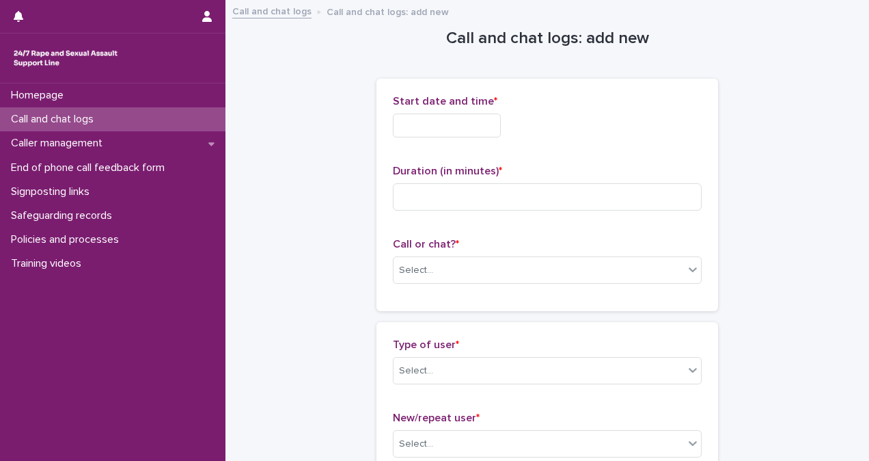
click at [450, 137] on div "Start date and time *" at bounding box center [547, 121] width 309 height 53
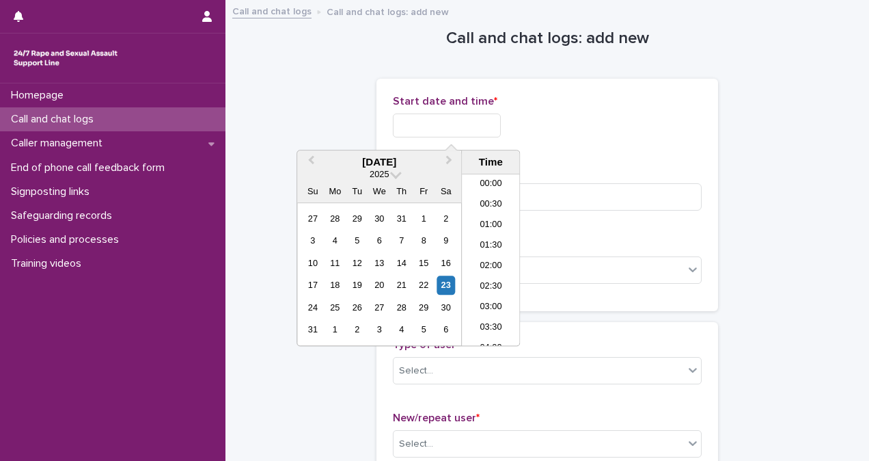
scroll to position [355, 0]
click at [451, 126] on input "text" at bounding box center [447, 125] width 108 height 24
click at [493, 247] on li "10:00" at bounding box center [491, 239] width 58 height 21
click at [487, 122] on input "**********" at bounding box center [447, 125] width 108 height 24
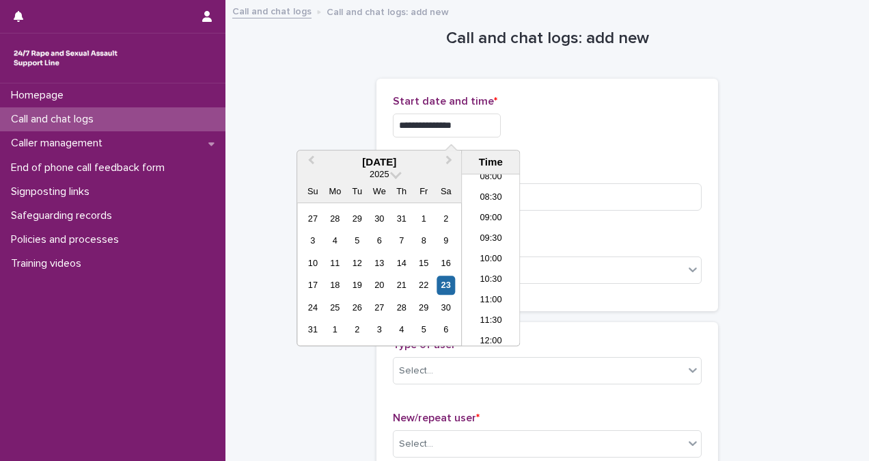
type input "**********"
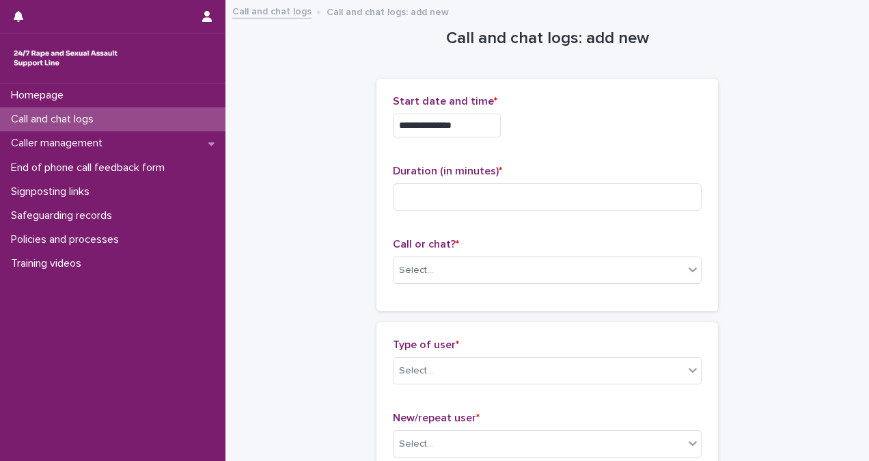
click at [571, 148] on div "**********" at bounding box center [547, 195] width 309 height 200
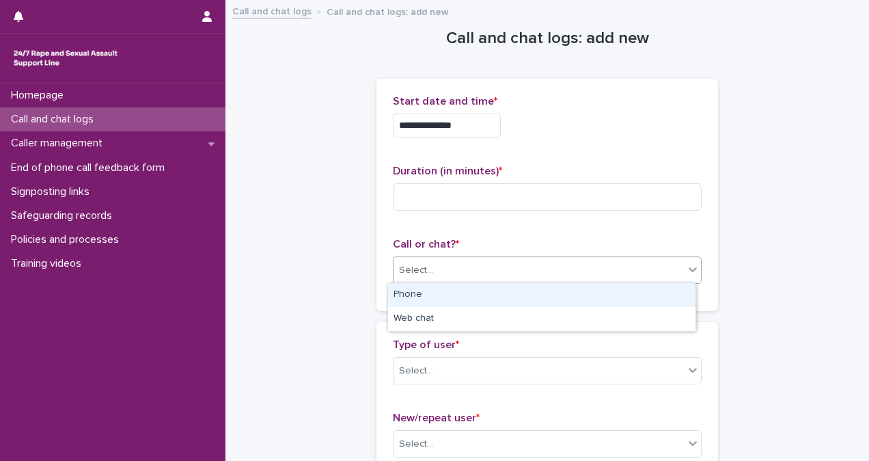
click at [562, 260] on div "Select..." at bounding box center [539, 270] width 290 height 23
click at [561, 287] on div "Phone" at bounding box center [542, 295] width 308 height 24
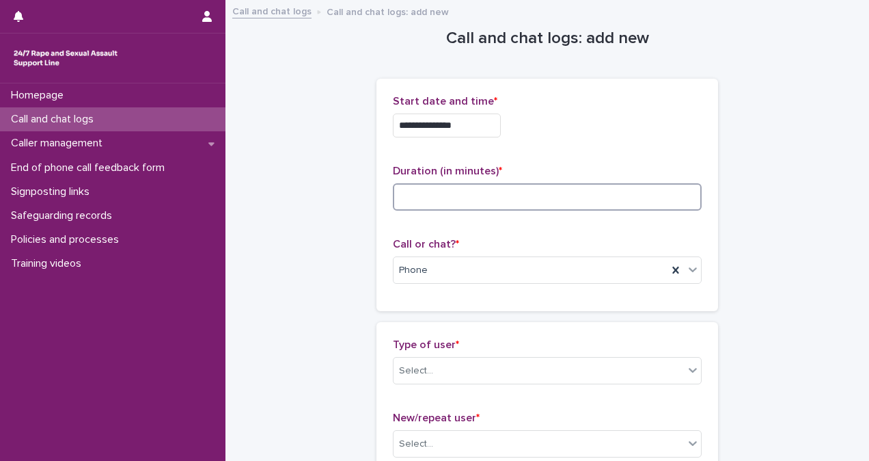
click at [432, 198] on input at bounding box center [547, 196] width 309 height 27
type input "*"
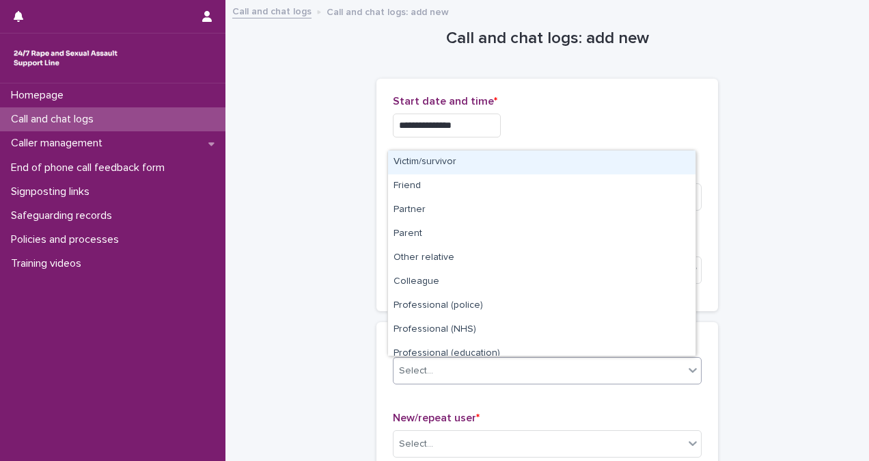
click at [490, 376] on div "Select..." at bounding box center [539, 371] width 290 height 23
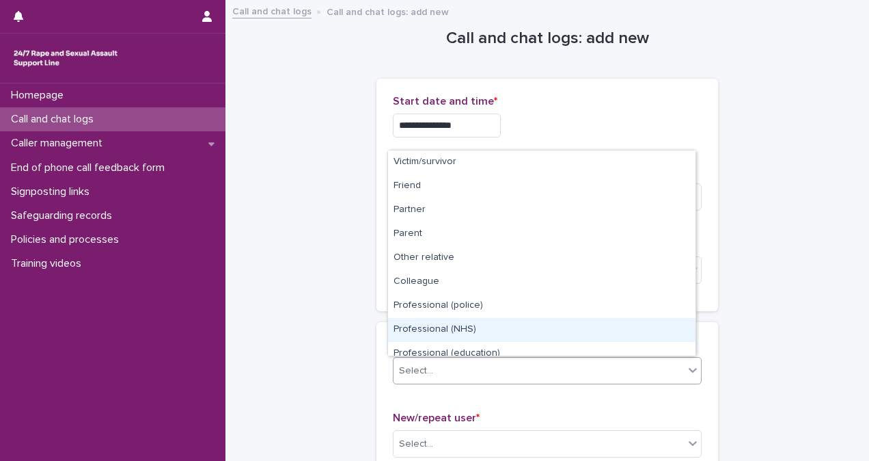
scroll to position [154, 0]
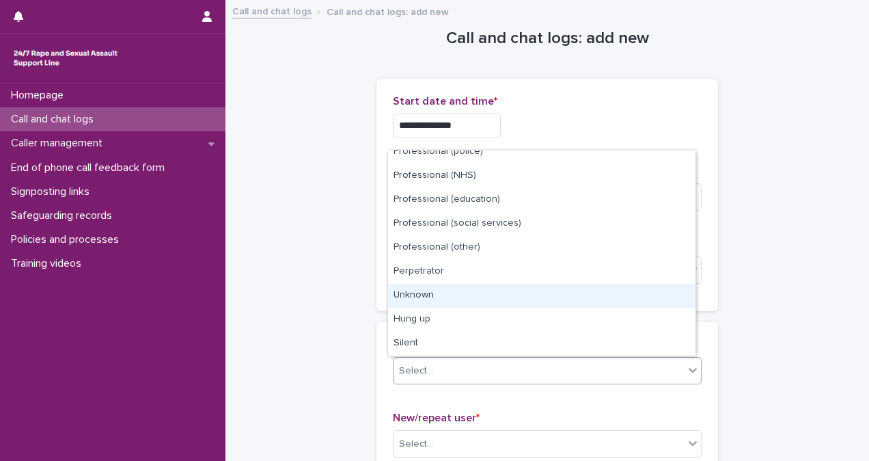
click at [635, 295] on div "Unknown" at bounding box center [542, 296] width 308 height 24
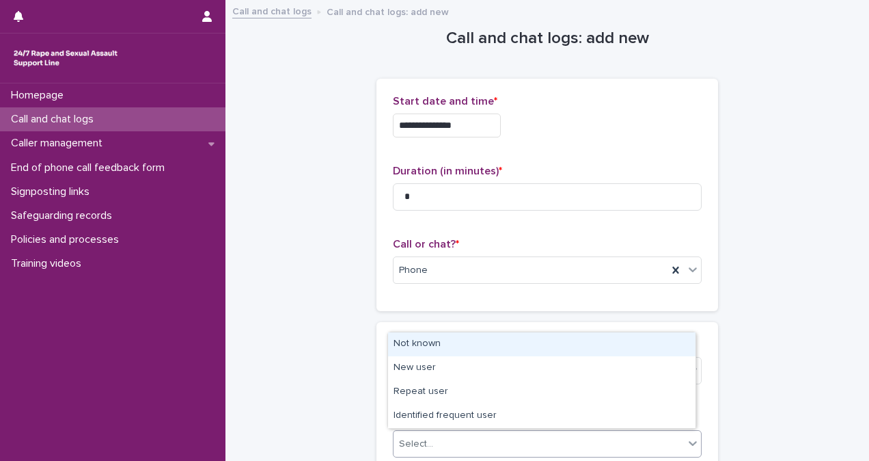
click at [548, 446] on div "Select..." at bounding box center [539, 444] width 290 height 23
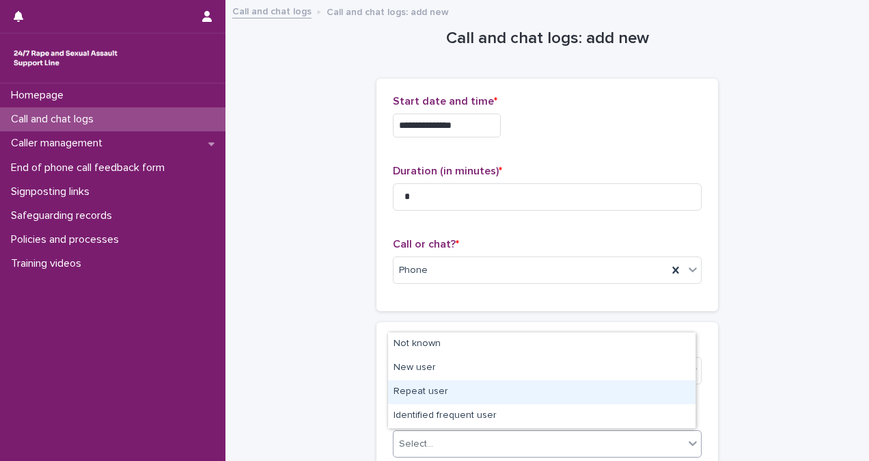
click at [521, 394] on div "Repeat user" at bounding box center [542, 392] width 308 height 24
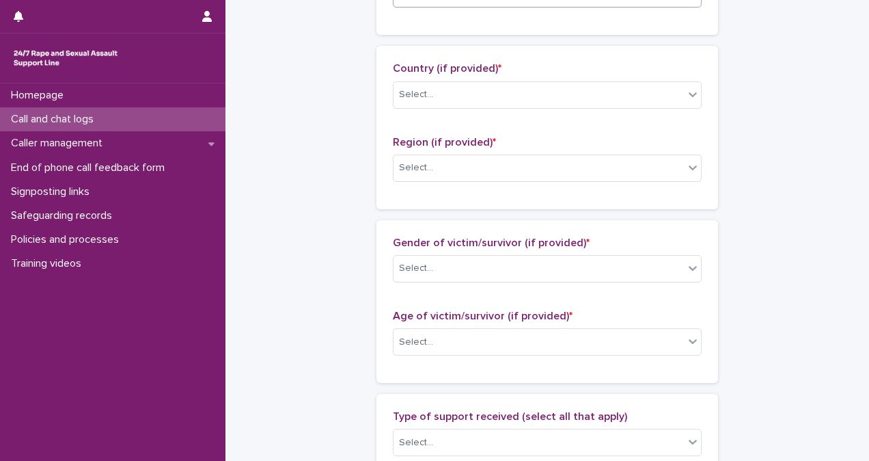
scroll to position [460, 0]
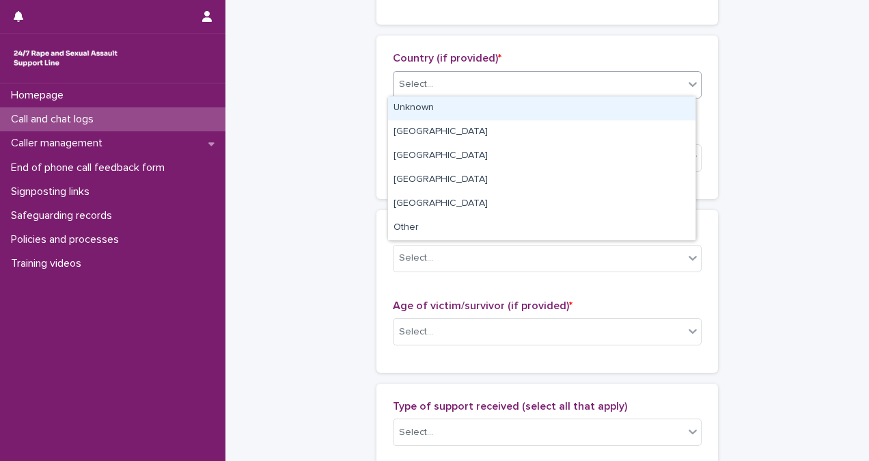
click at [539, 77] on div "Select..." at bounding box center [539, 84] width 290 height 23
click at [538, 102] on div "Unknown" at bounding box center [542, 108] width 308 height 24
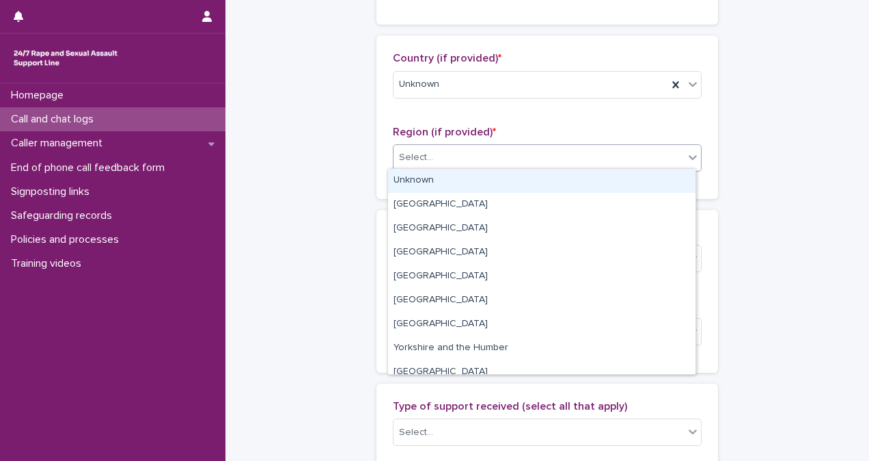
drag, startPoint x: 541, startPoint y: 157, endPoint x: 543, endPoint y: 185, distance: 28.2
click at [543, 185] on body "**********" at bounding box center [434, 230] width 869 height 461
click at [543, 185] on div "Unknown" at bounding box center [542, 181] width 308 height 24
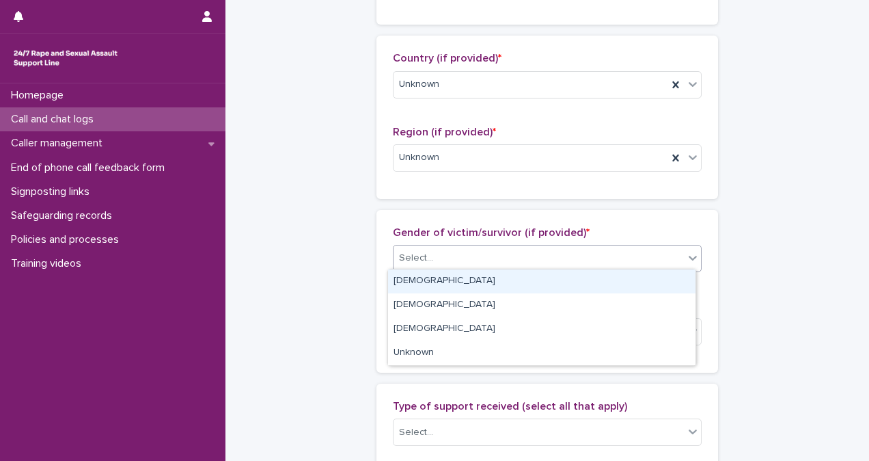
click at [557, 256] on div "Select..." at bounding box center [539, 258] width 290 height 23
click at [562, 284] on div "Female" at bounding box center [542, 281] width 308 height 24
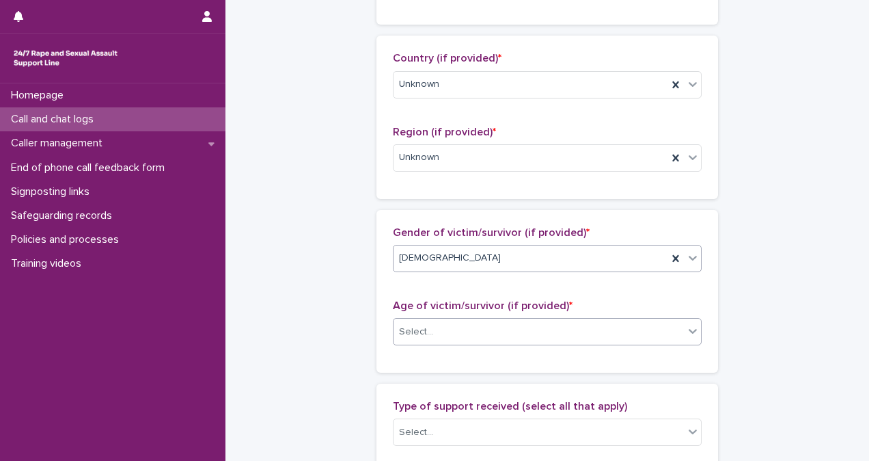
click at [563, 325] on div "Select..." at bounding box center [539, 332] width 290 height 23
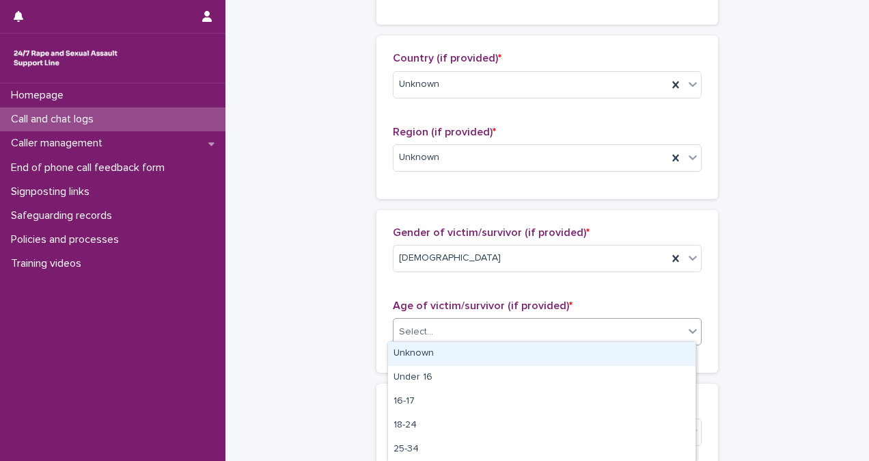
click at [562, 353] on div "Unknown" at bounding box center [542, 354] width 308 height 24
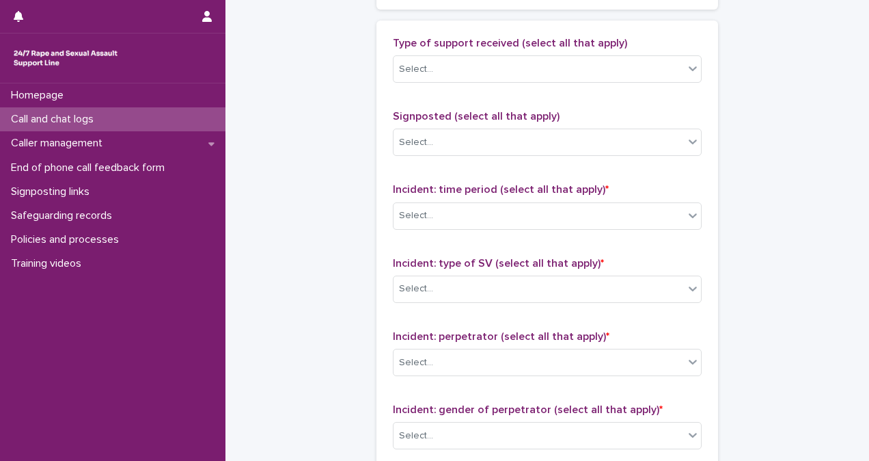
scroll to position [821, 0]
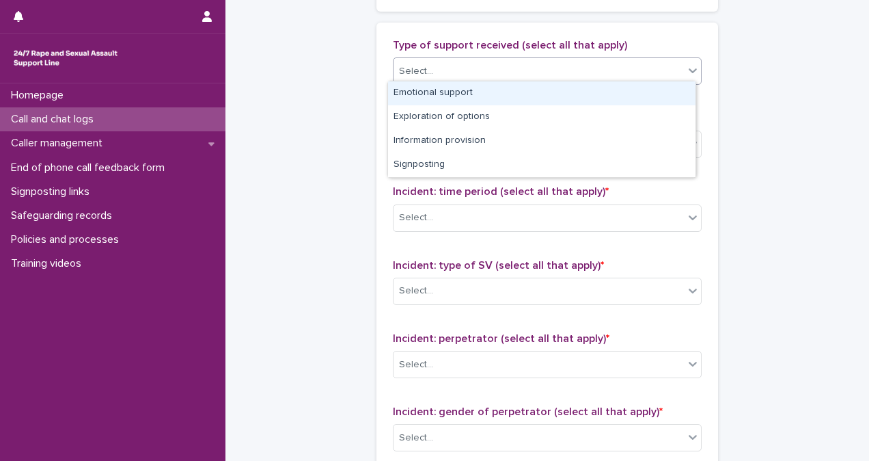
click at [592, 68] on div "Select..." at bounding box center [539, 71] width 290 height 23
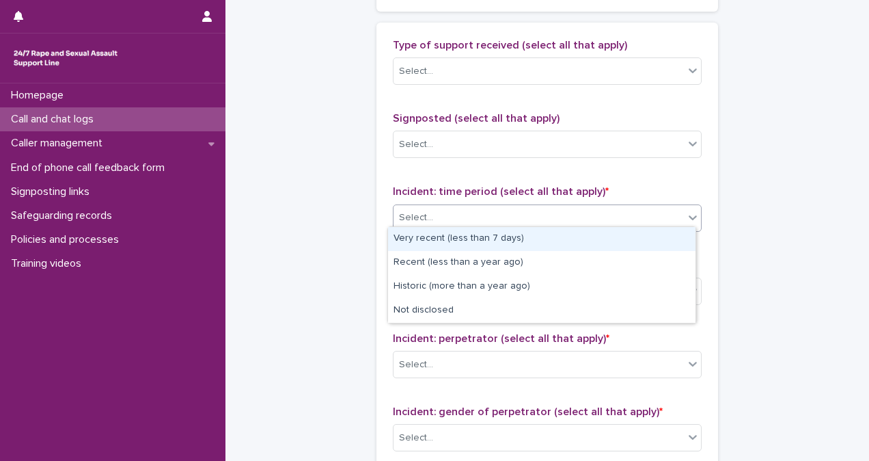
click at [612, 226] on div "Select..." at bounding box center [547, 217] width 309 height 27
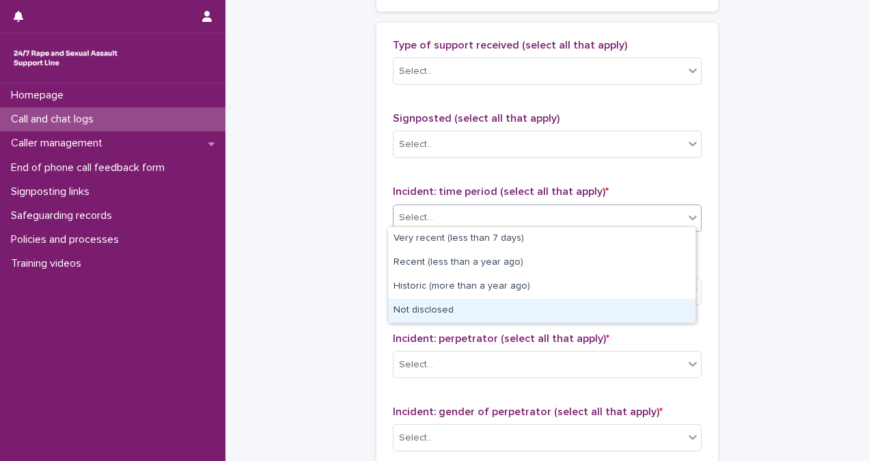
click at [636, 308] on div "Not disclosed" at bounding box center [542, 311] width 308 height 24
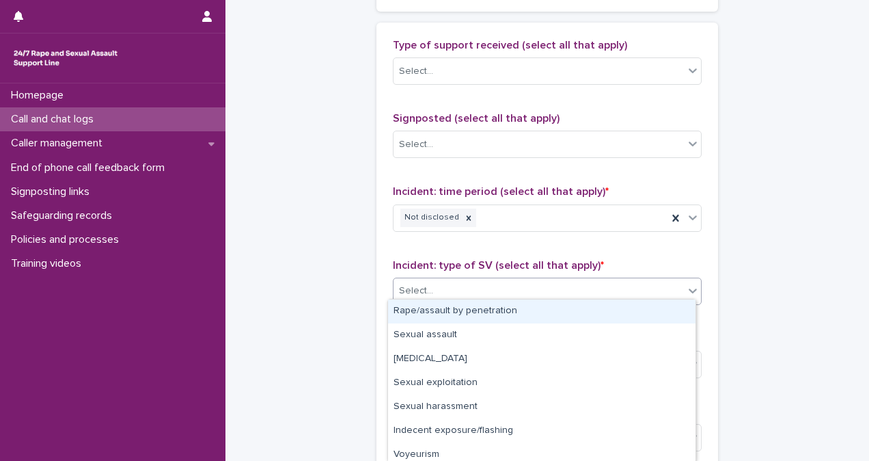
click at [636, 290] on div "Select..." at bounding box center [539, 291] width 290 height 23
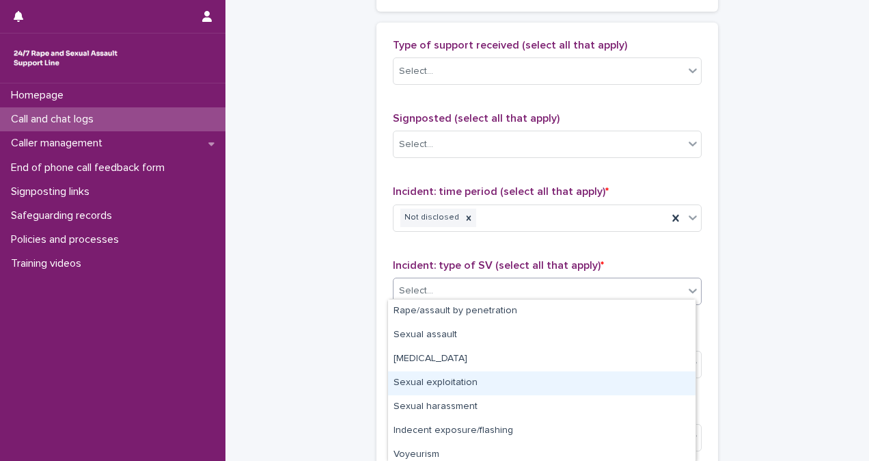
scroll to position [77, 0]
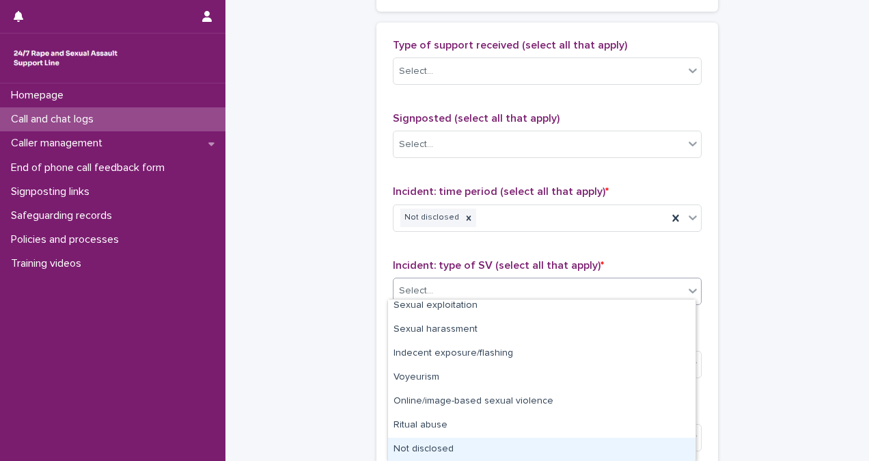
click at [596, 440] on div "Not disclosed" at bounding box center [542, 449] width 308 height 24
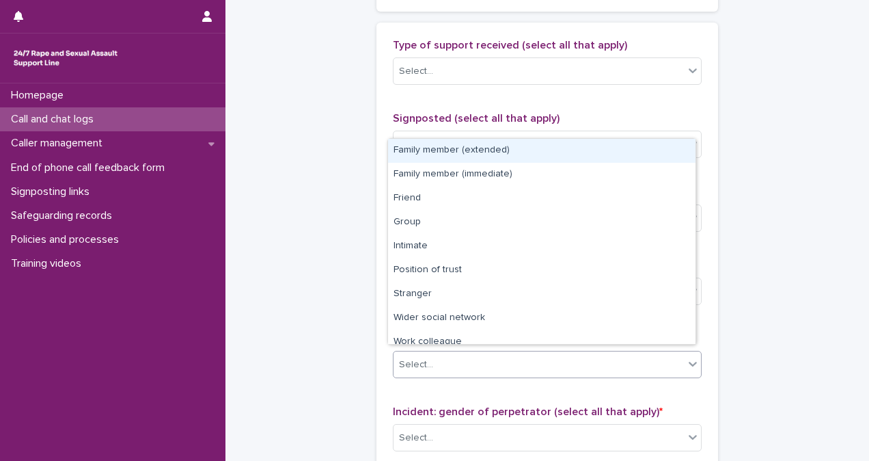
click at [566, 355] on div "Select..." at bounding box center [539, 364] width 290 height 23
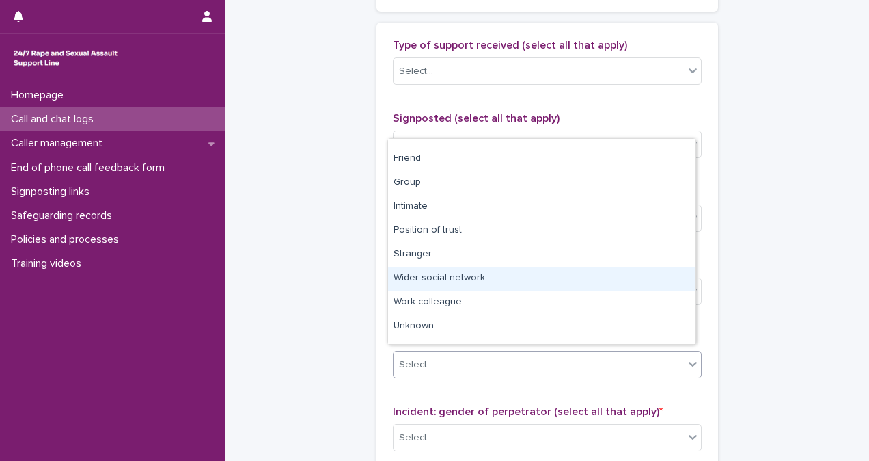
scroll to position [58, 0]
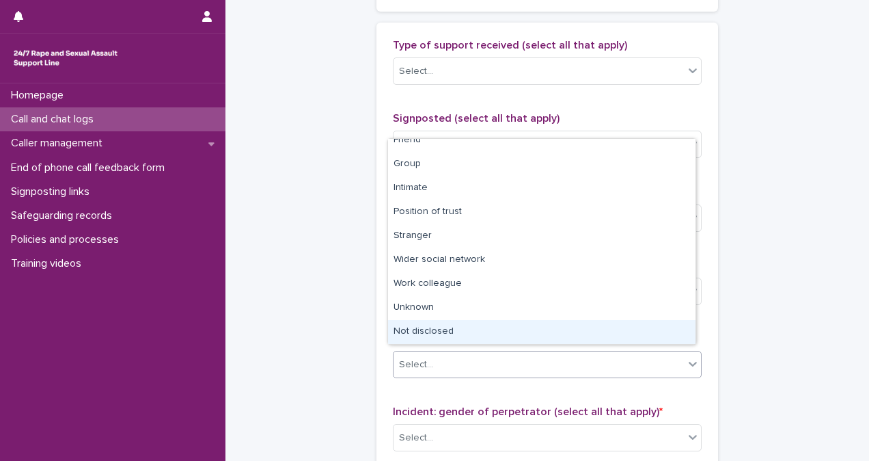
click at [607, 331] on div "Not disclosed" at bounding box center [542, 332] width 308 height 24
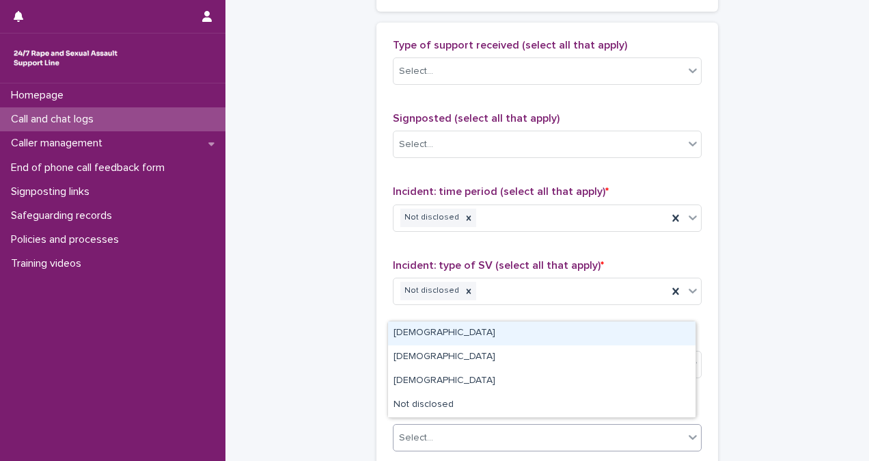
click at [566, 426] on div "Select..." at bounding box center [539, 437] width 290 height 23
click at [577, 335] on div "Male" at bounding box center [542, 333] width 308 height 24
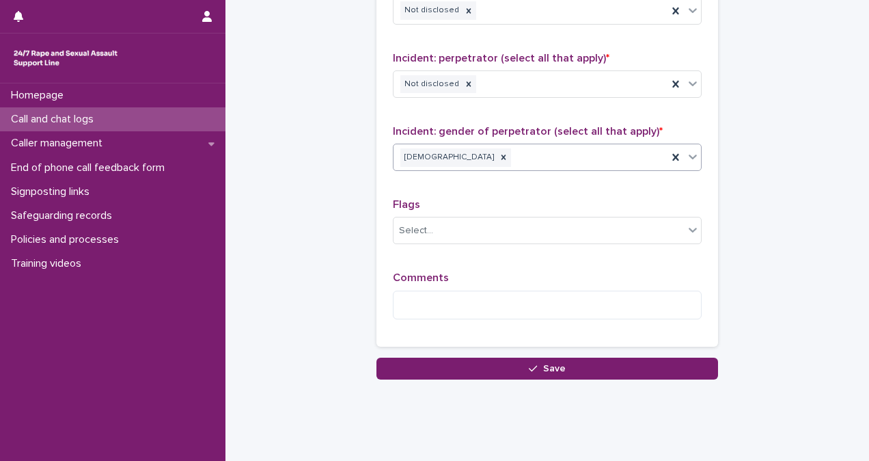
scroll to position [1120, 0]
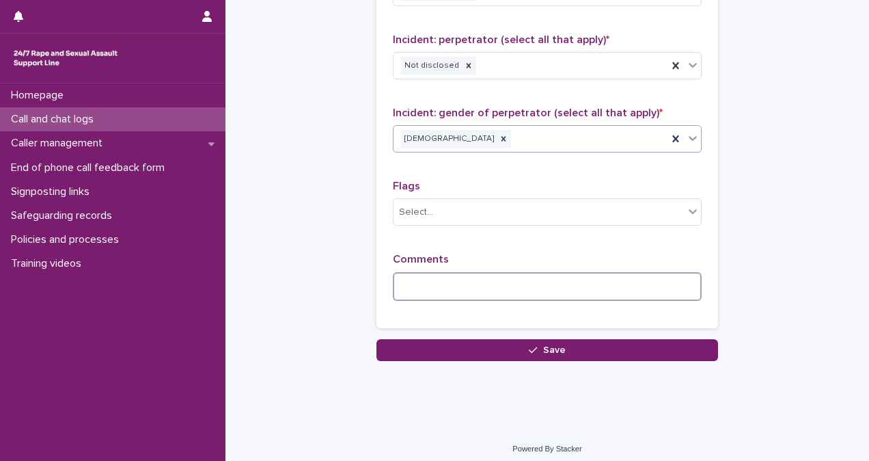
click at [511, 272] on textarea at bounding box center [547, 286] width 309 height 29
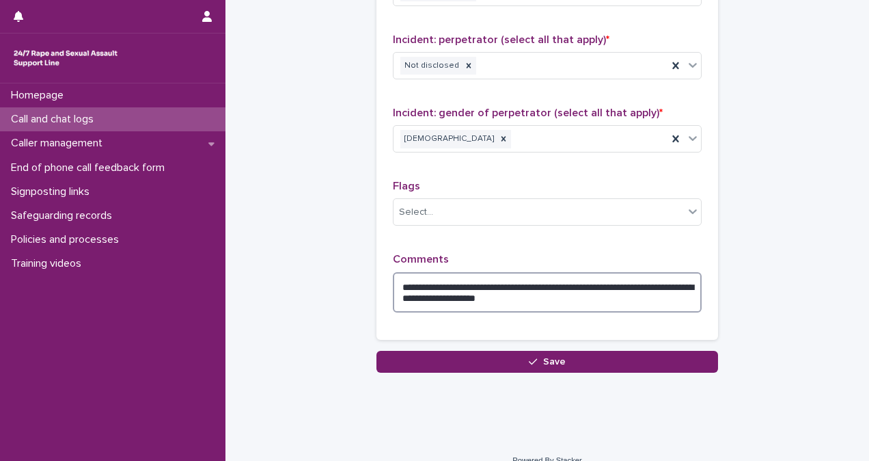
click at [544, 289] on textarea "**********" at bounding box center [547, 292] width 309 height 40
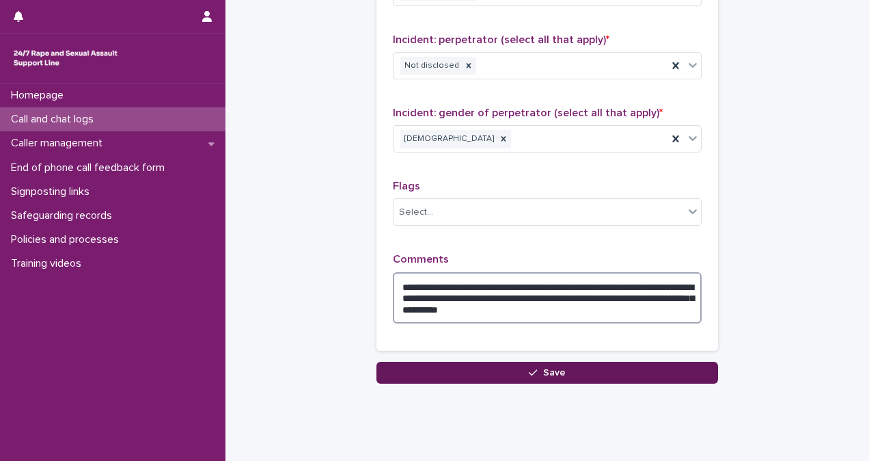
type textarea "**********"
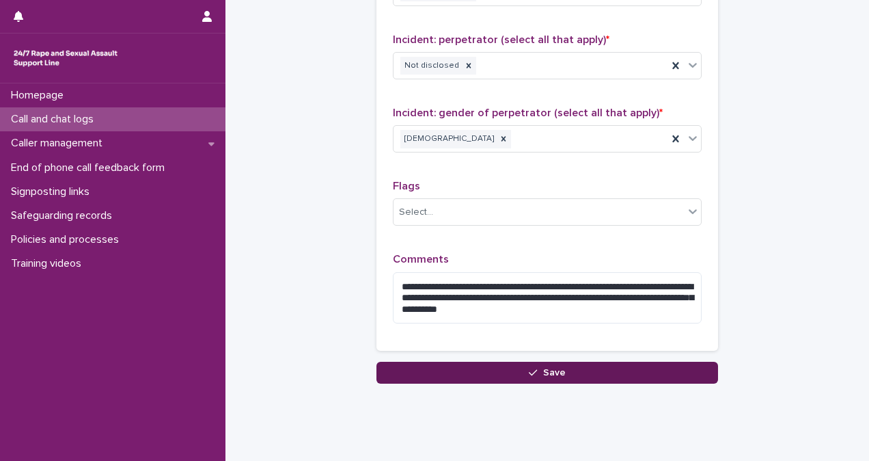
click at [601, 362] on button "Save" at bounding box center [548, 373] width 342 height 22
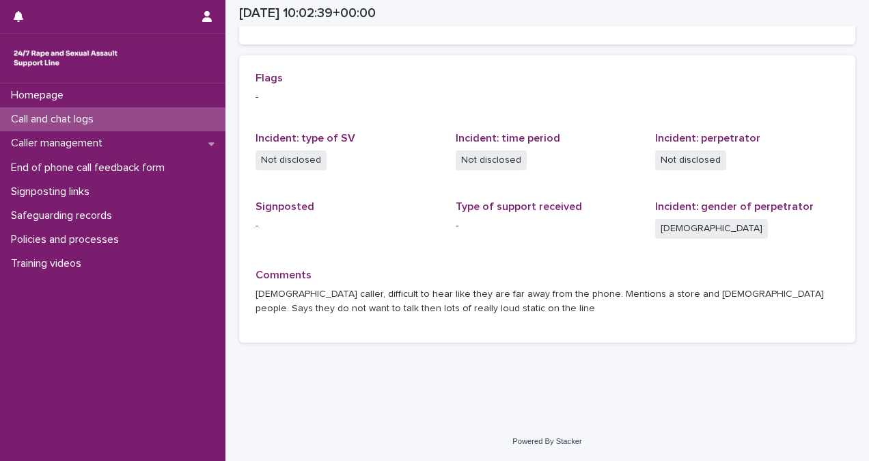
scroll to position [280, 0]
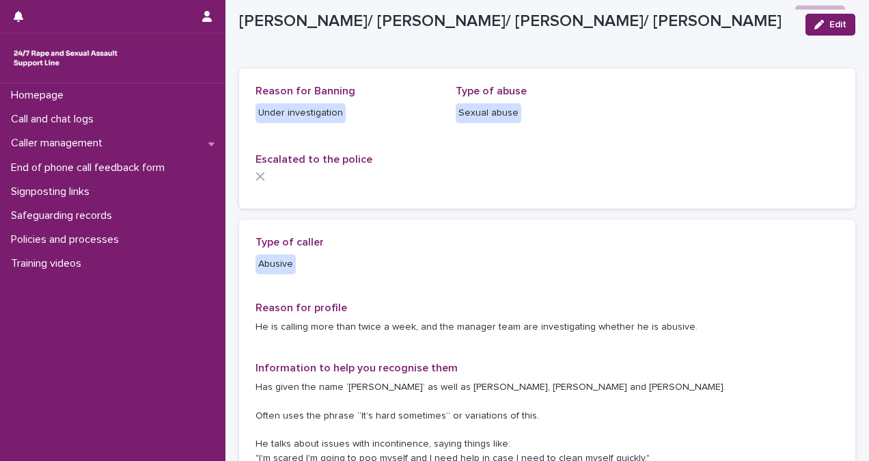
scroll to position [25, 0]
